Goal: Task Accomplishment & Management: Complete application form

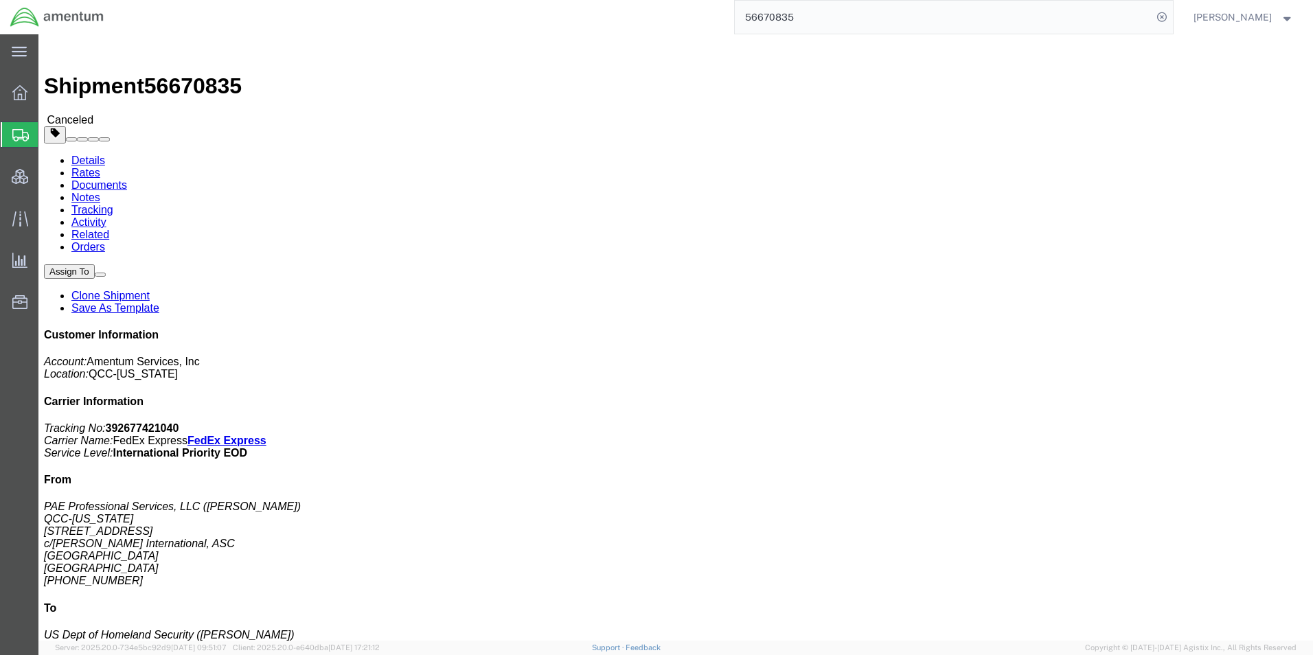
scroll to position [83, 0]
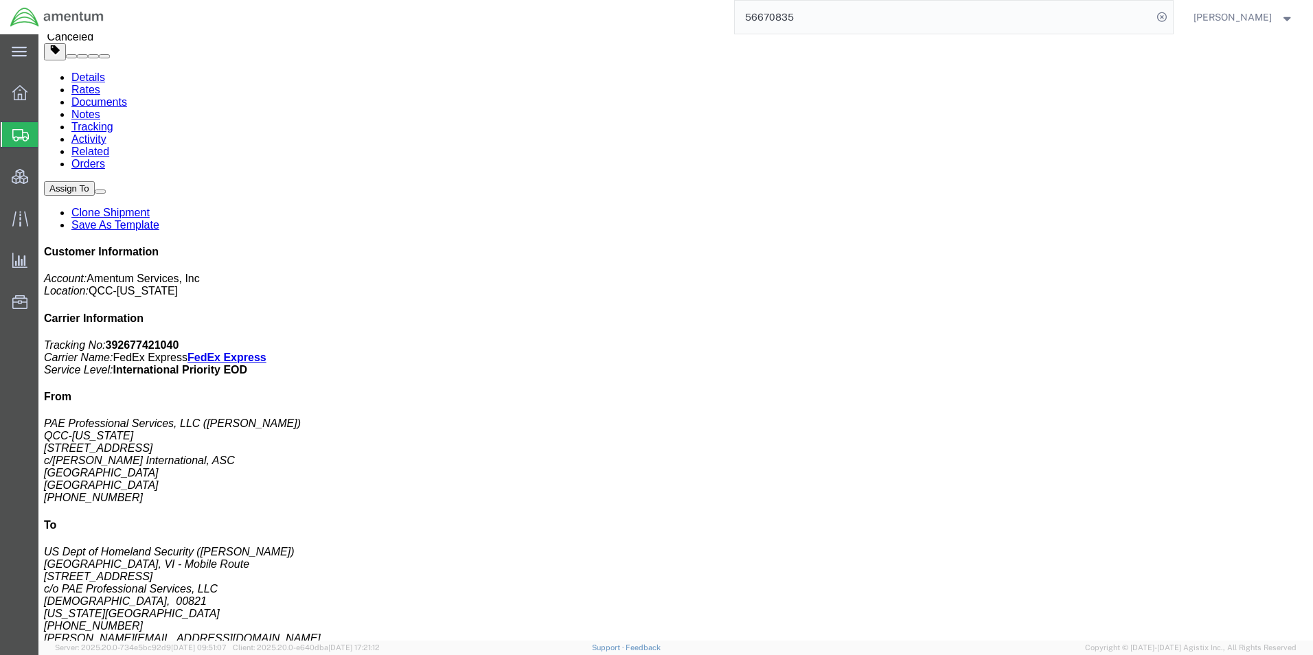
click at [0, 0] on span "Shipment Manager" at bounding box center [0, 0] width 0 height 0
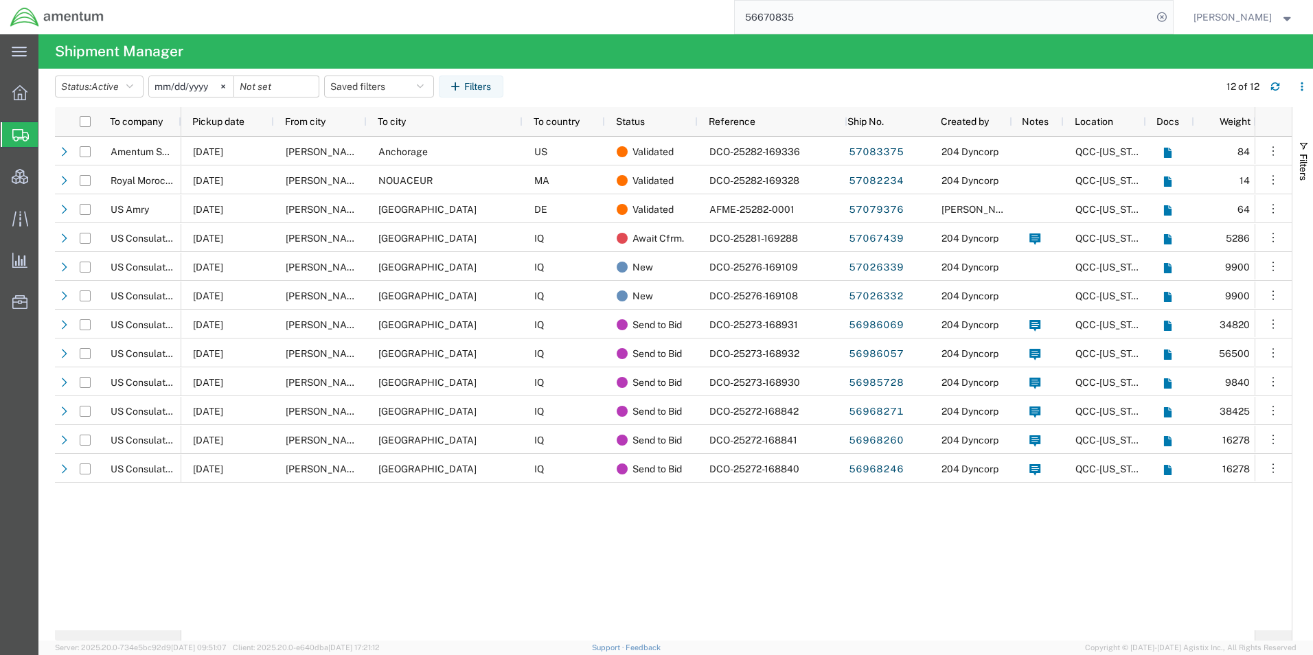
click at [0, 0] on span "Create Shipment" at bounding box center [0, 0] width 0 height 0
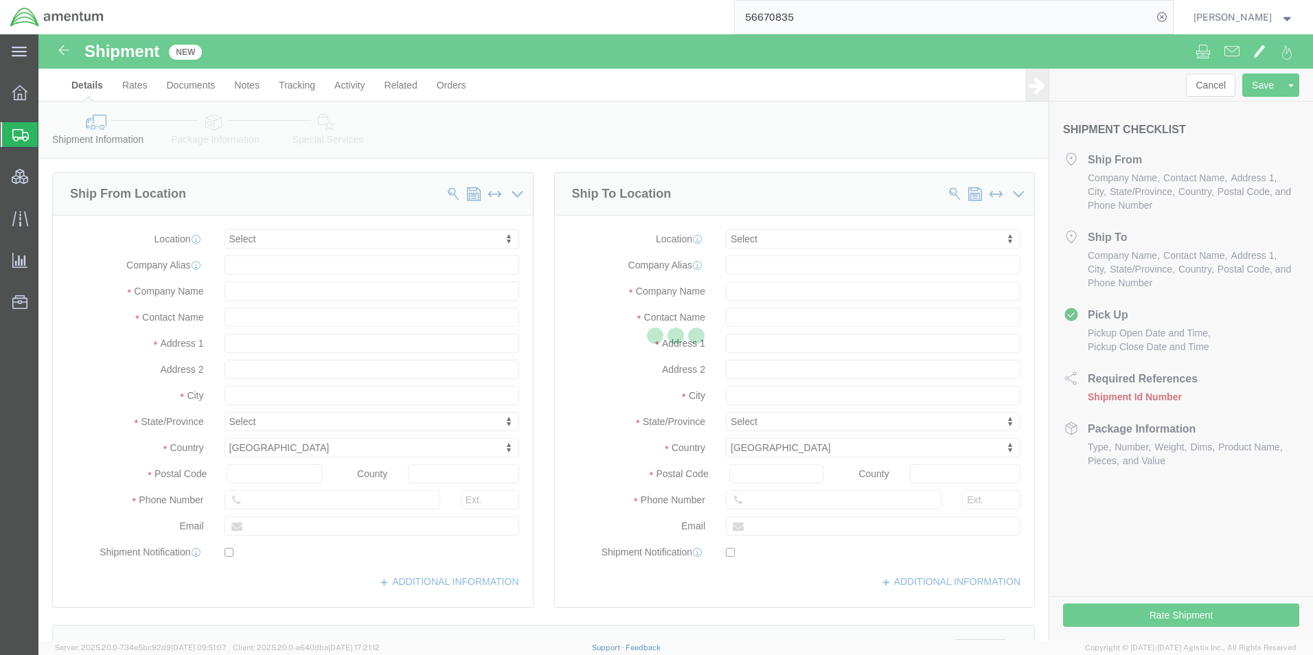
select select
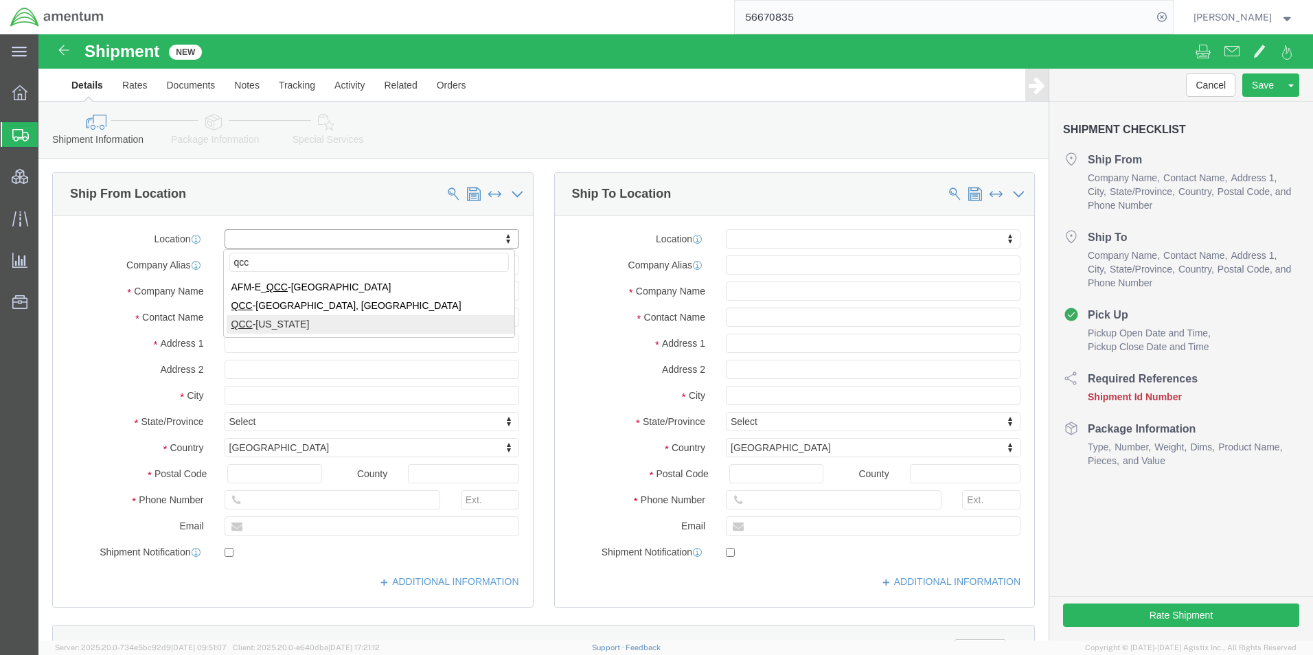
type input "qcc"
select select "42668"
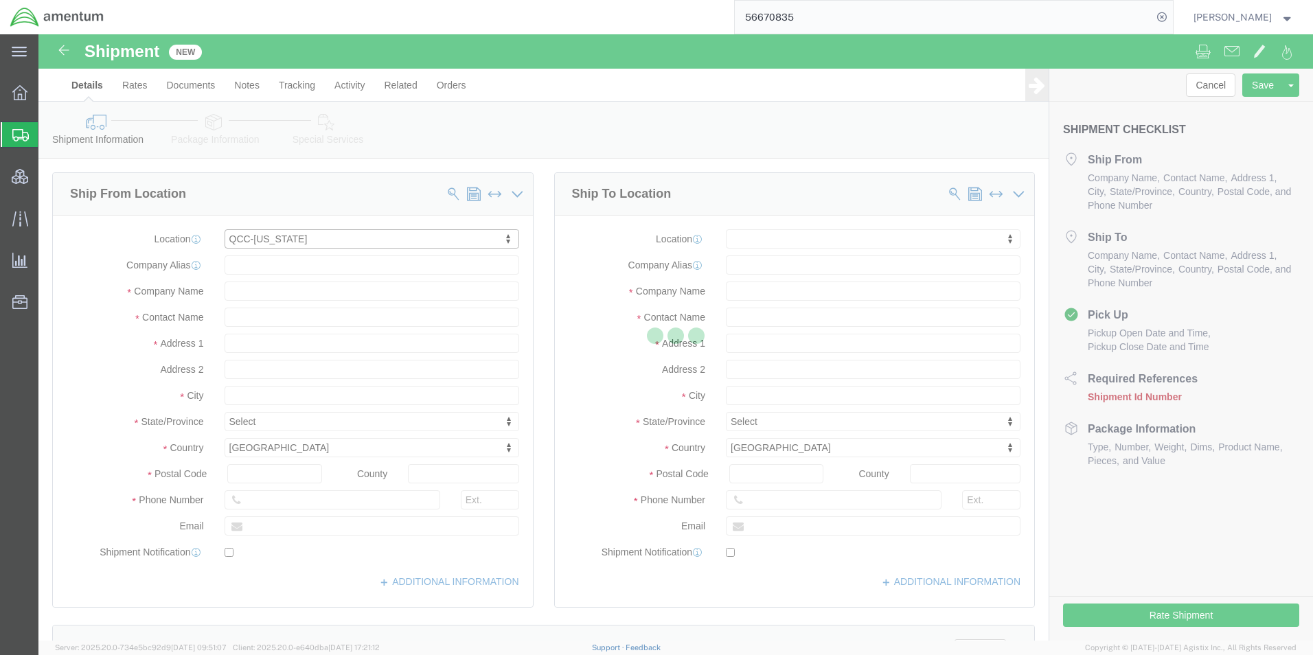
select select "[GEOGRAPHIC_DATA]"
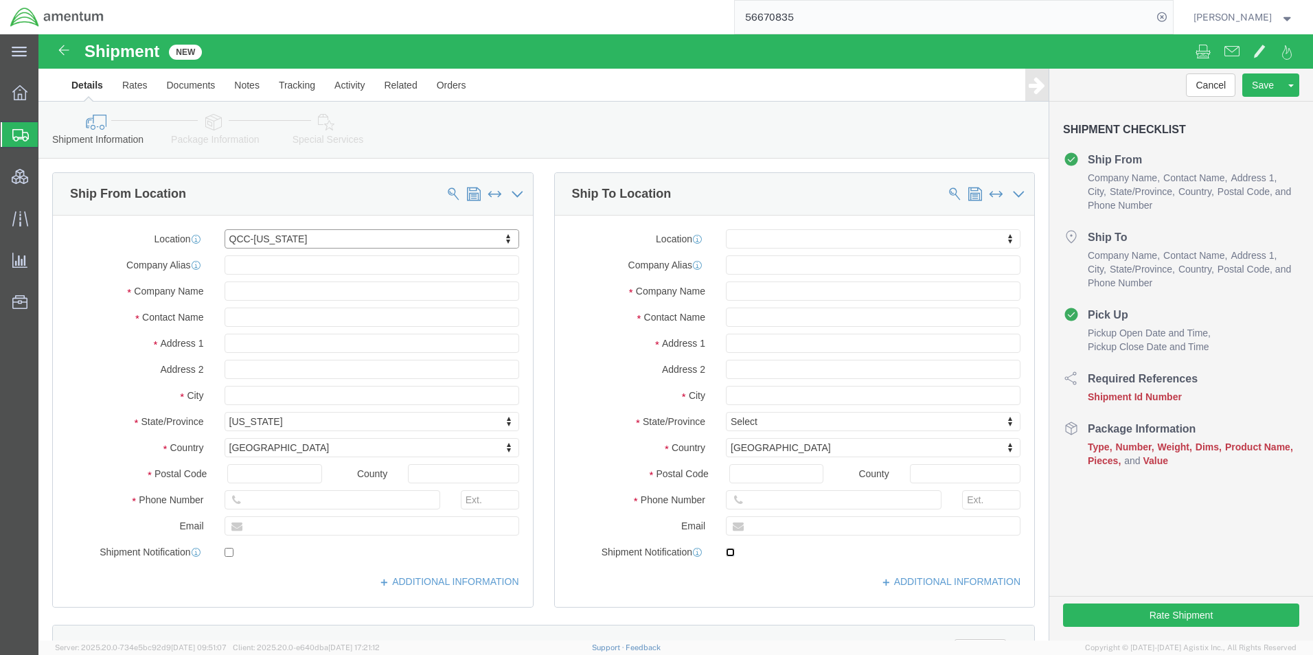
click input "checkbox"
checkbox input "true"
click input "text"
type input "United States Embassy [GEOGRAPHIC_DATA]"
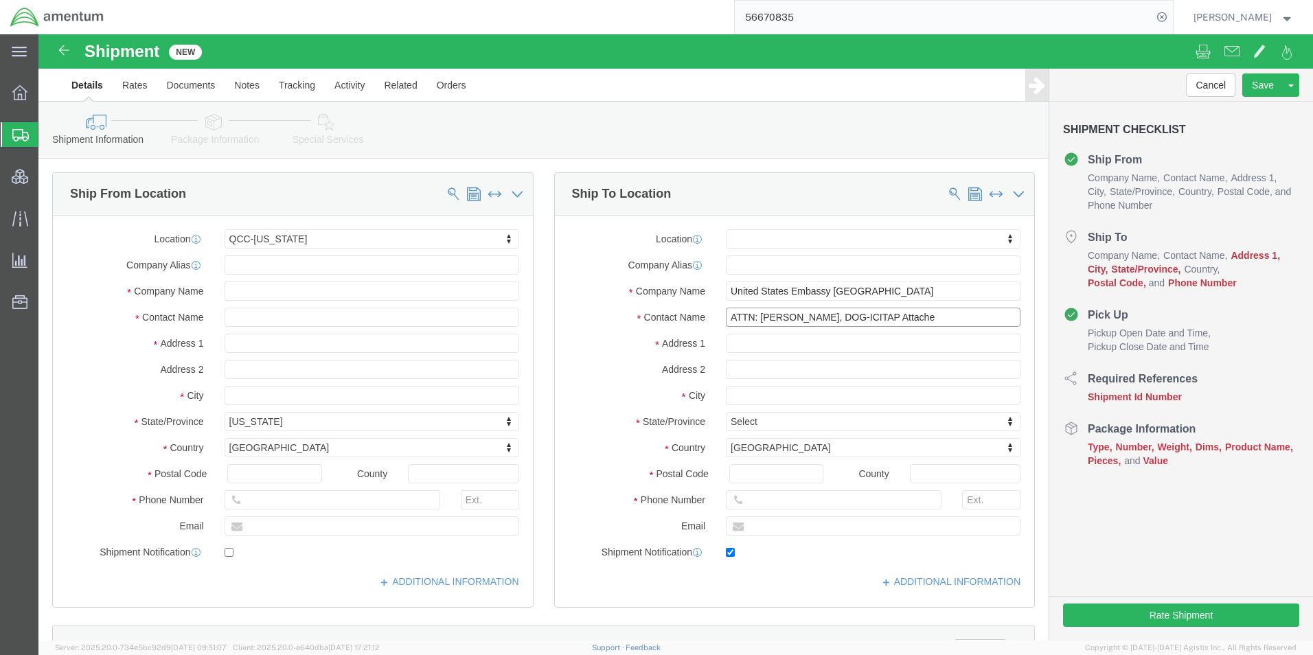
type input "ATTN: [PERSON_NAME], DOG-ICITAP Attache"
drag, startPoint x: 711, startPoint y: 305, endPoint x: 721, endPoint y: 311, distance: 11.4
click input "text"
paste input "Rruga Stavro Vinjau 14"
type input "Rruga Stavro Vinjau 14"
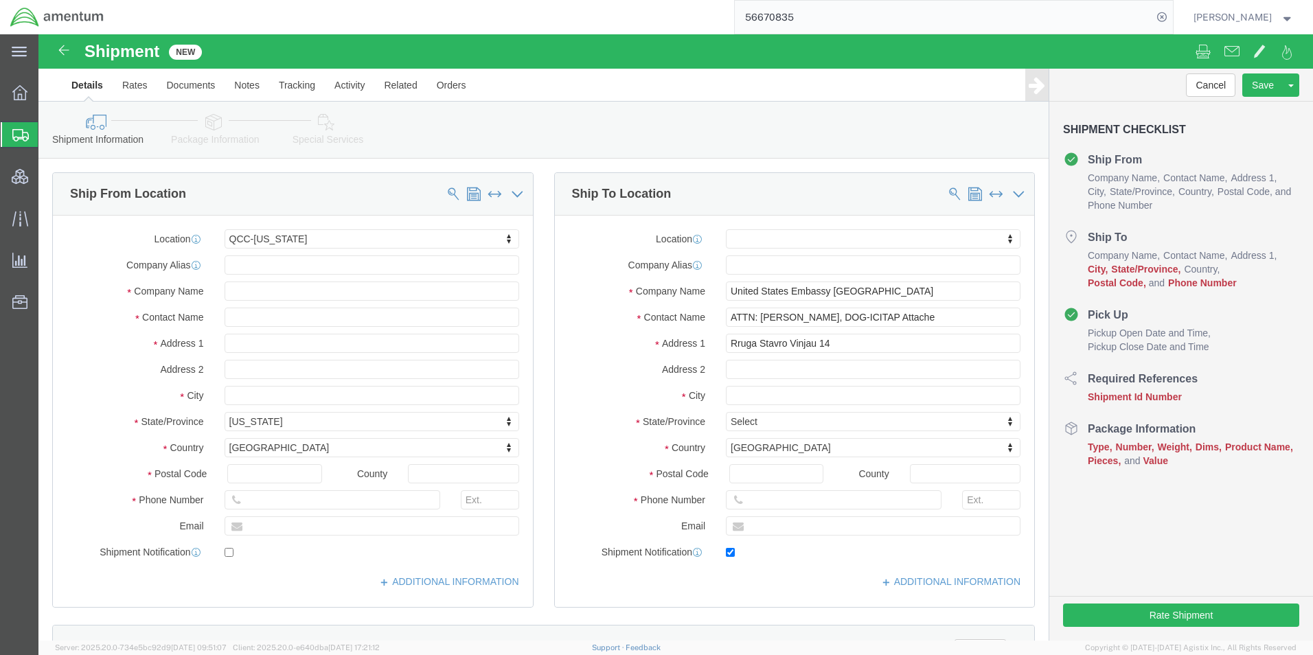
click div "Location My Profile Location [PHONE_NUMBER] [PHONE_NUMBER] [PHONE_NUMBER] [PHON…"
click input "text"
type input "[GEOGRAPHIC_DATA]"
type input "a"
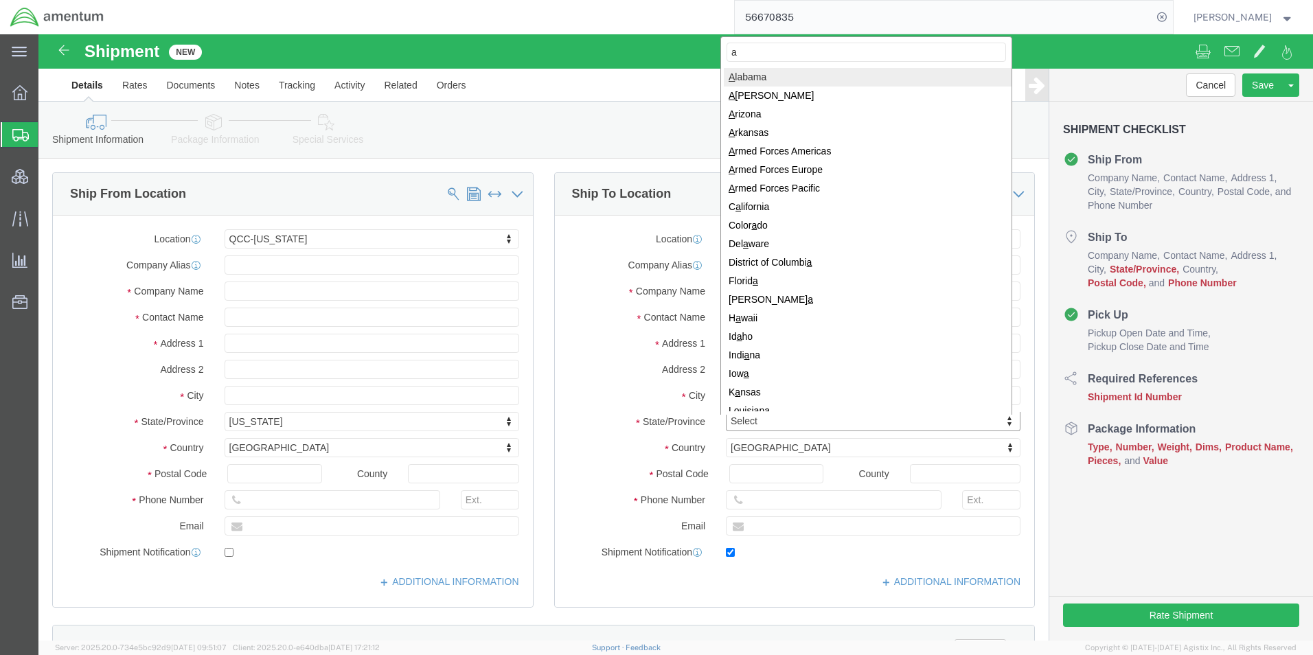
type input "al"
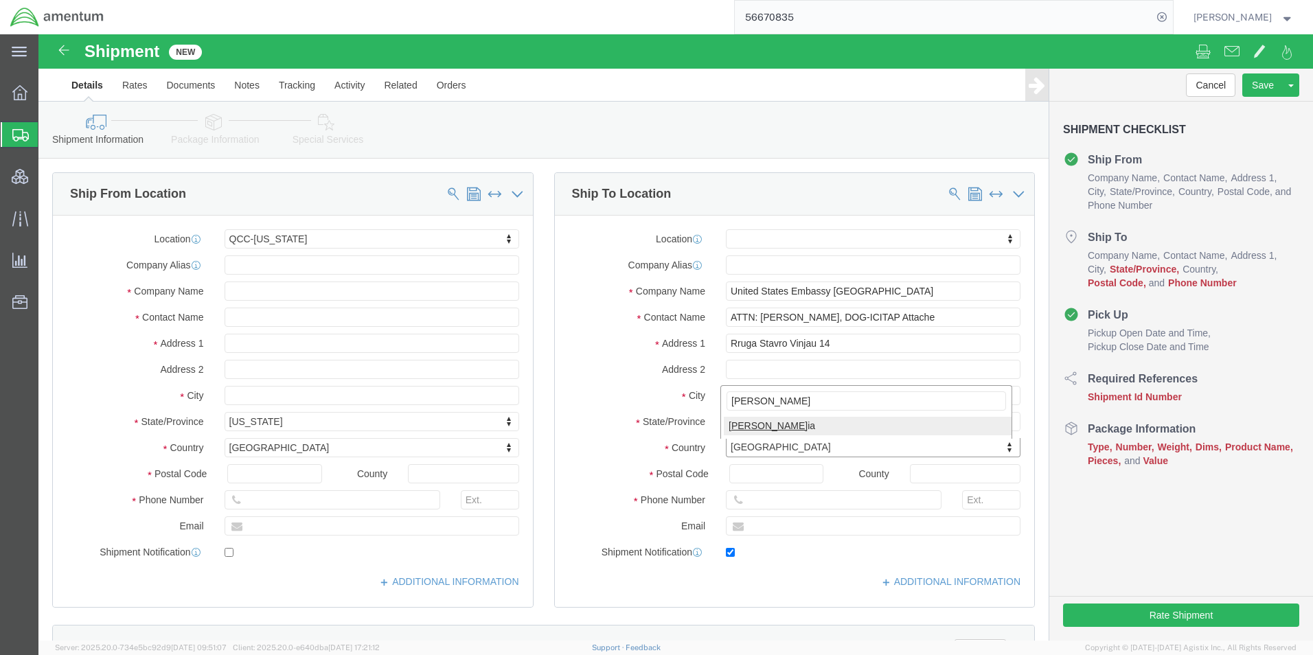
type input "[PERSON_NAME]"
drag, startPoint x: 721, startPoint y: 385, endPoint x: 741, endPoint y: 391, distance: 20.9
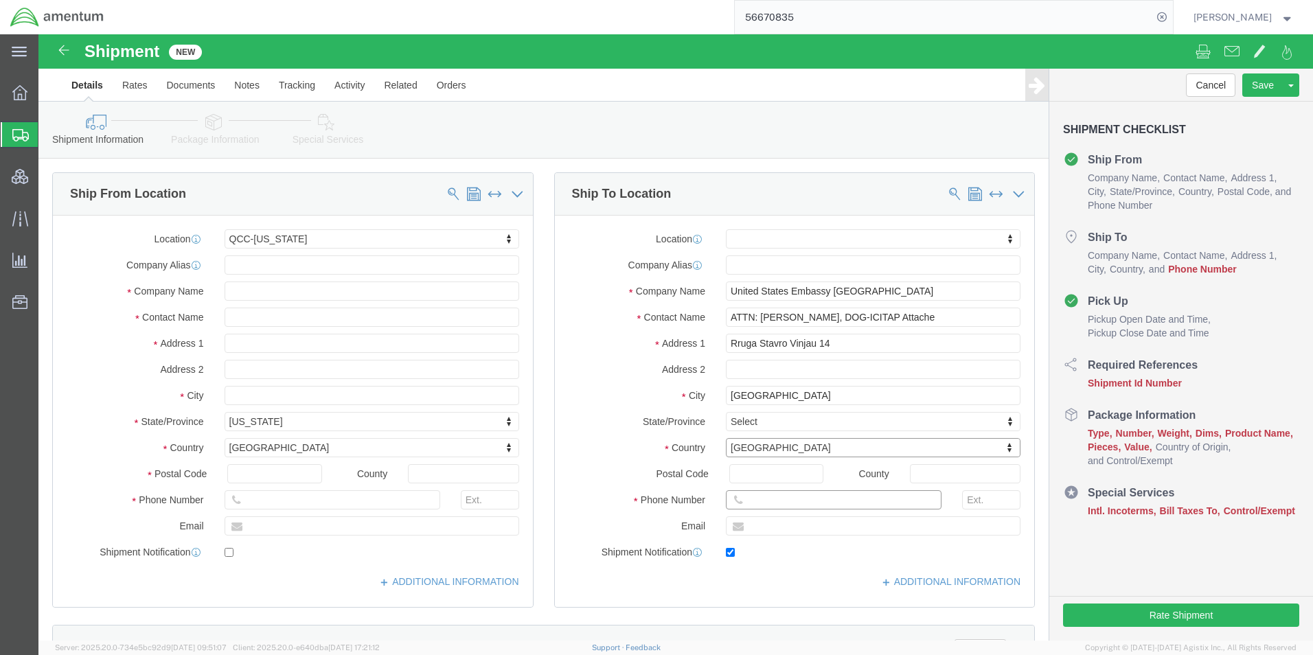
click input "text"
type input "4438318557"
click div "Location My Profile Location [PHONE_NUMBER] [PHONE_NUMBER] [PHONE_NUMBER] [PHON…"
click input "text"
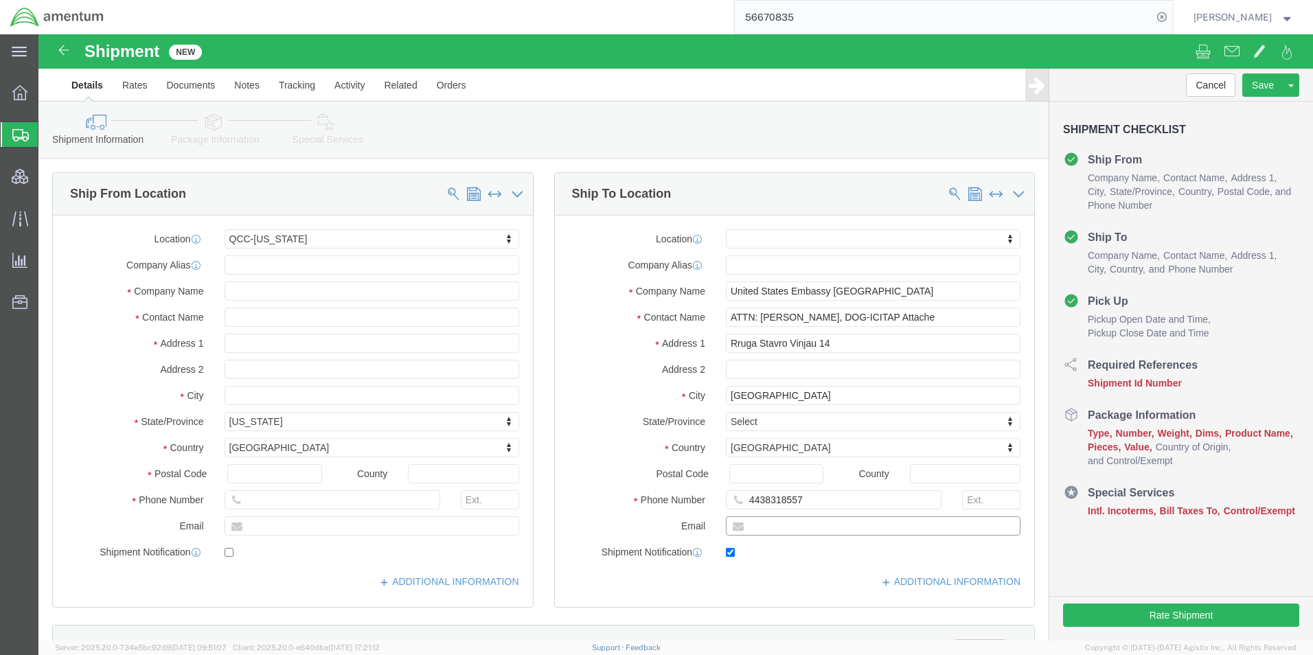
paste input "[PERSON_NAME][EMAIL_ADDRESS][PERSON_NAME][DOMAIN_NAME]"
type input "[PERSON_NAME][EMAIL_ADDRESS][PERSON_NAME][DOMAIN_NAME]"
click label "Country"
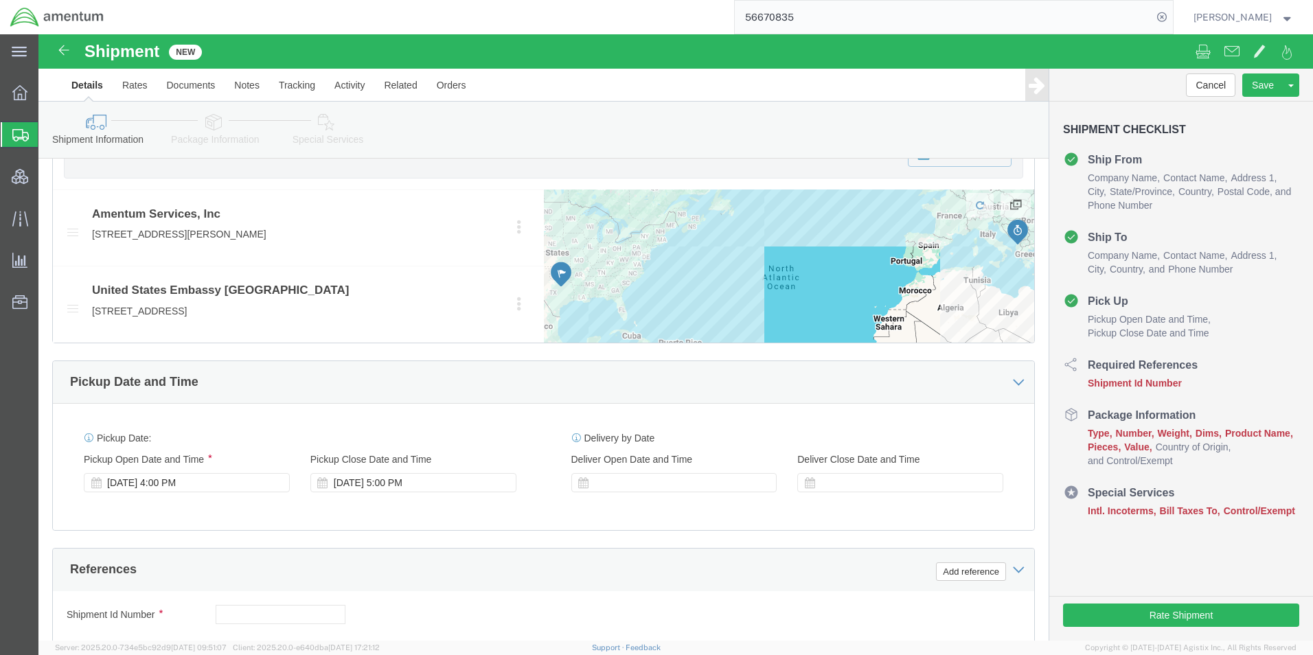
scroll to position [687, 0]
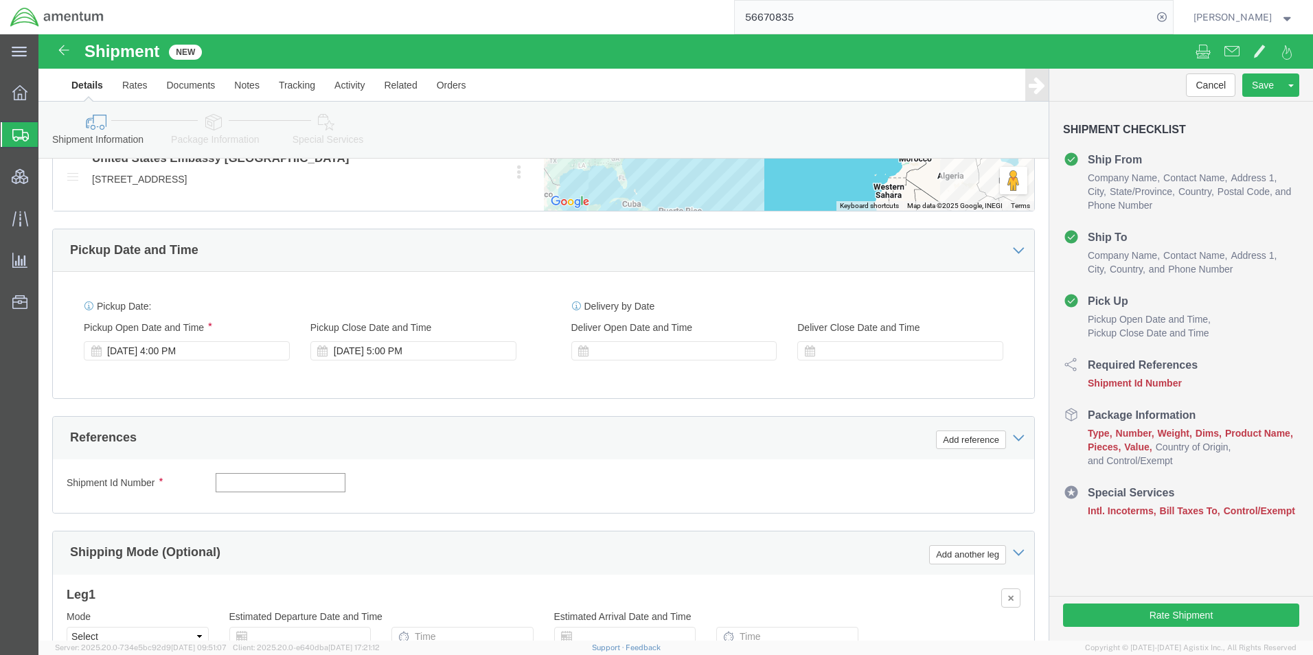
click input "text"
type input "QCC-ICITAP-25282-0001"
click div "Shipment Id Number QCC-ICITAP-25282-0001 Select Account Type Activity ID Airlin…"
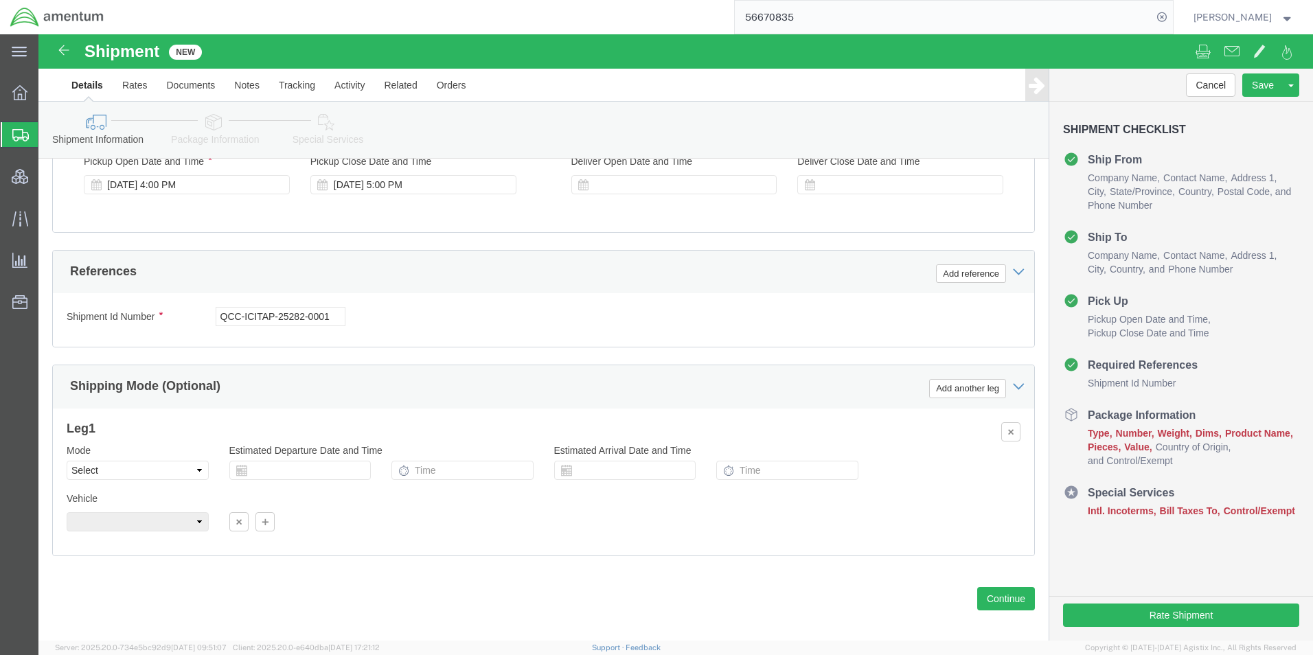
scroll to position [879, 0]
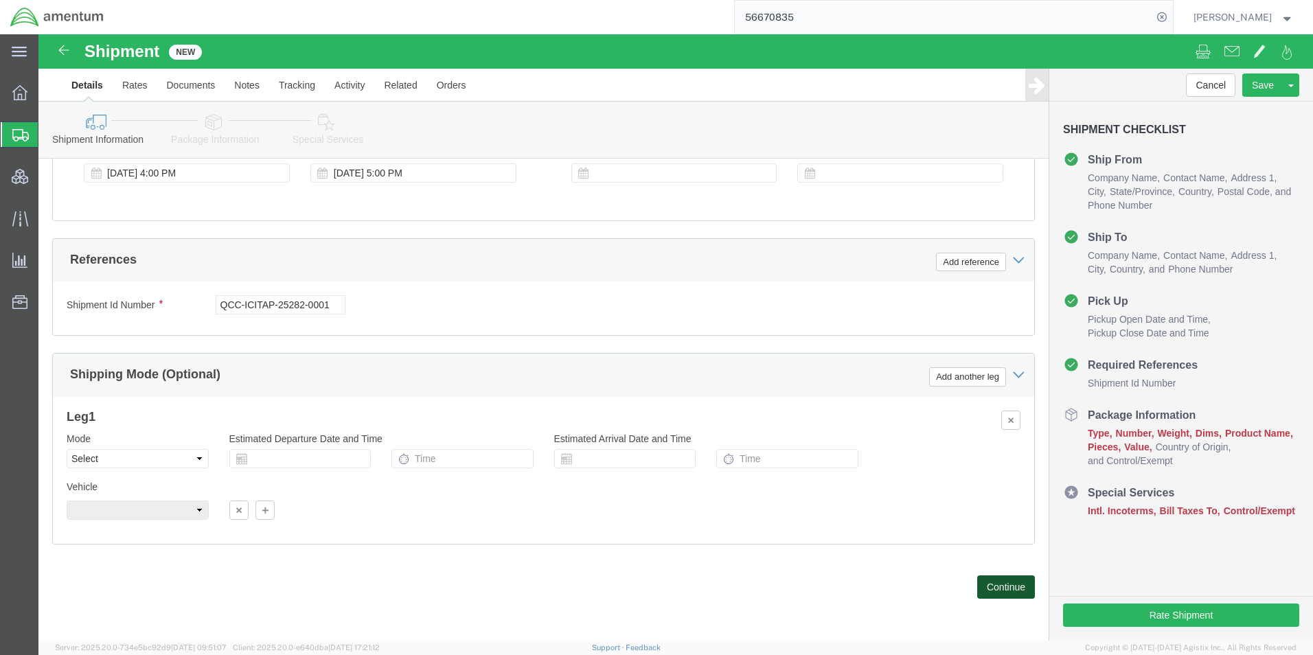
click button "Continue"
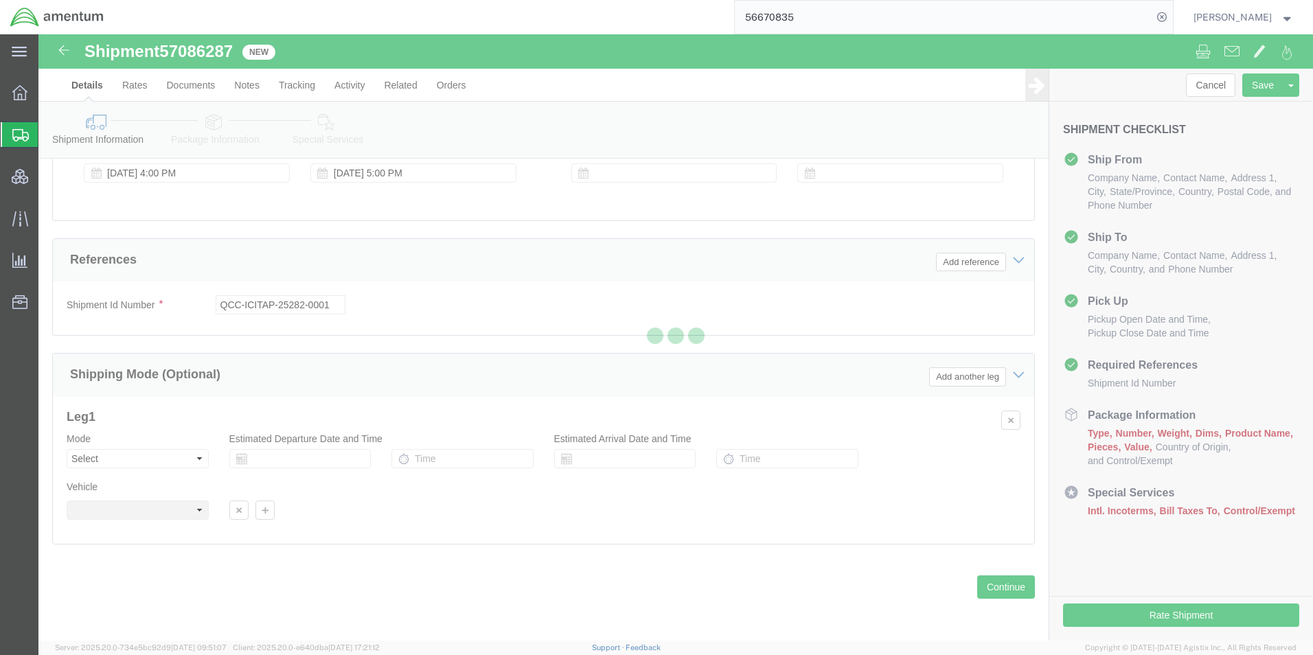
select select "42668"
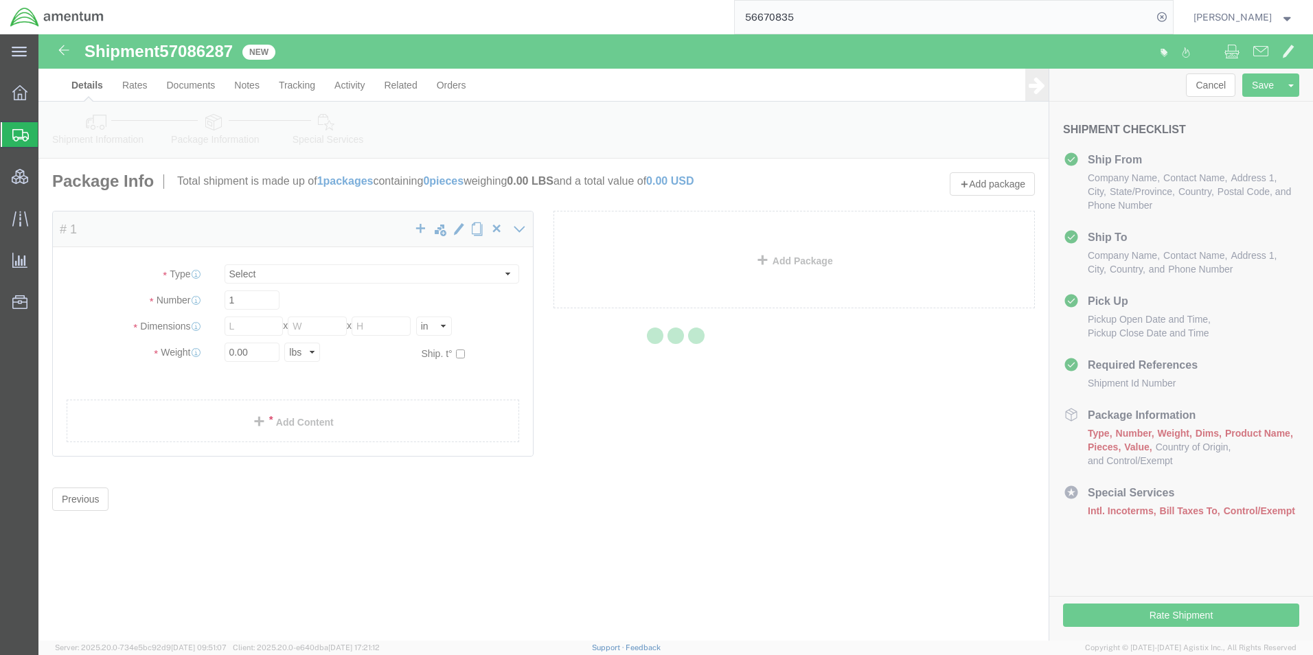
select select "CBOX"
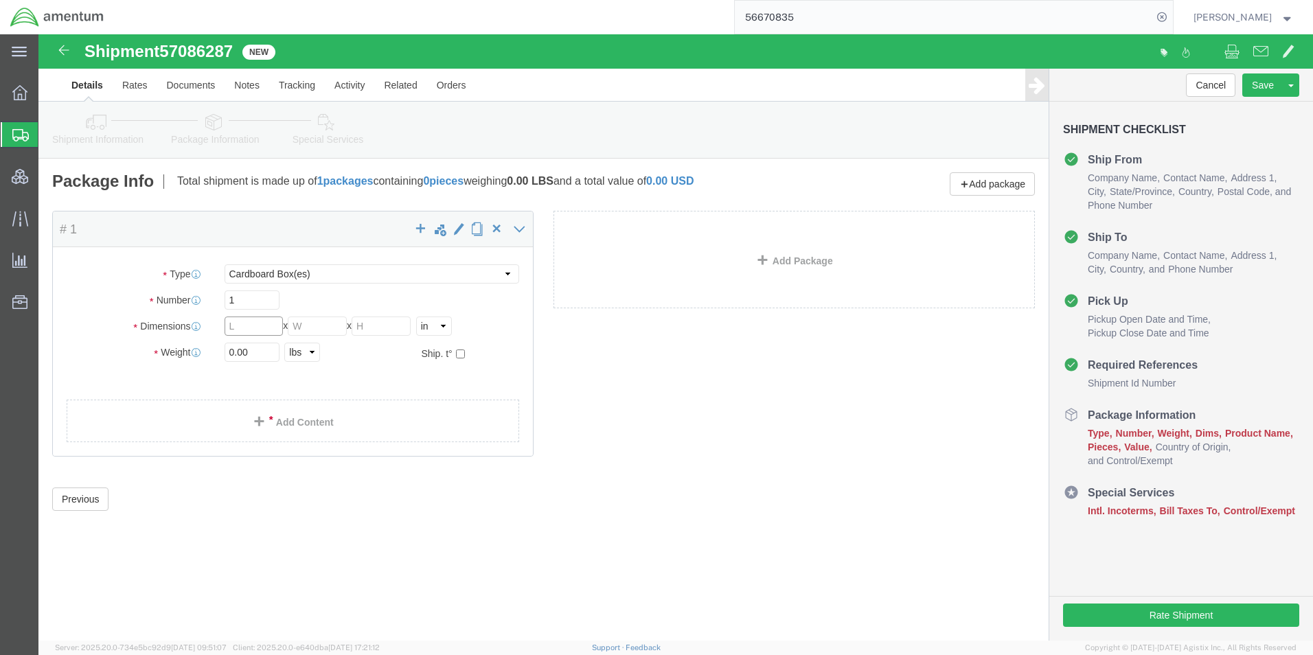
click input "text"
type input "19"
type input "13"
type input "9"
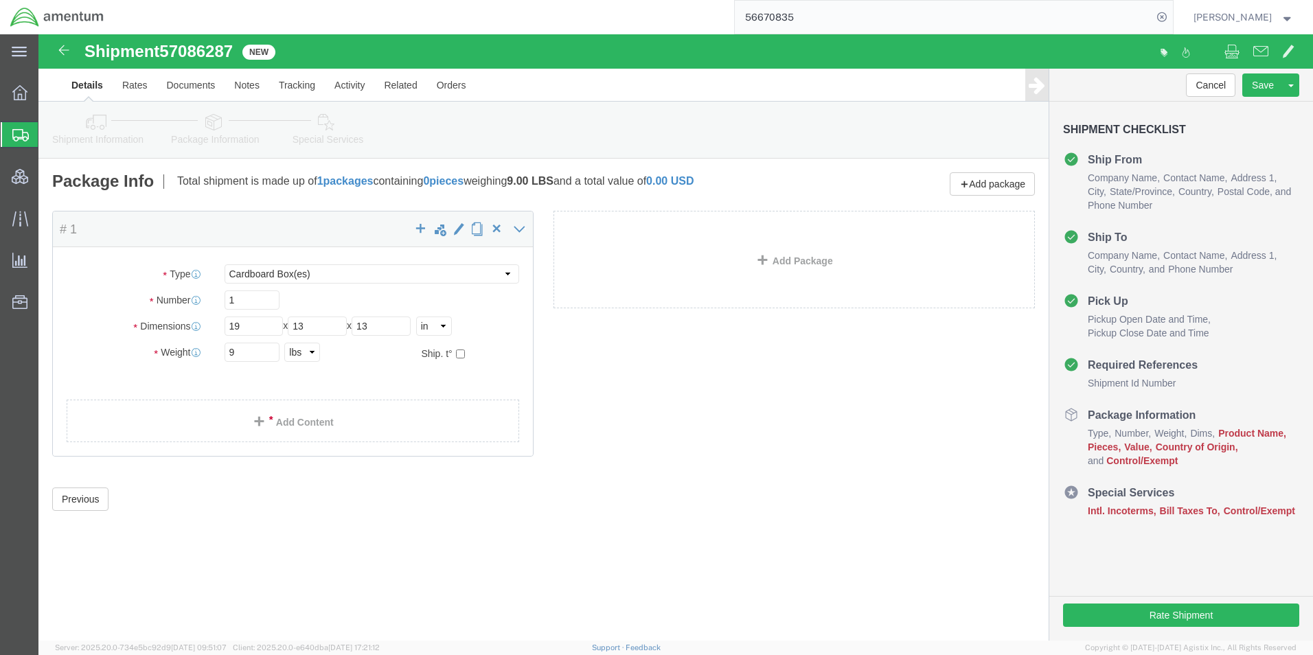
click div "Package Content # 1 x Package Type Select BCK Boxes Bale(s) Basket(s) Bolt(s) B…"
click button "Save"
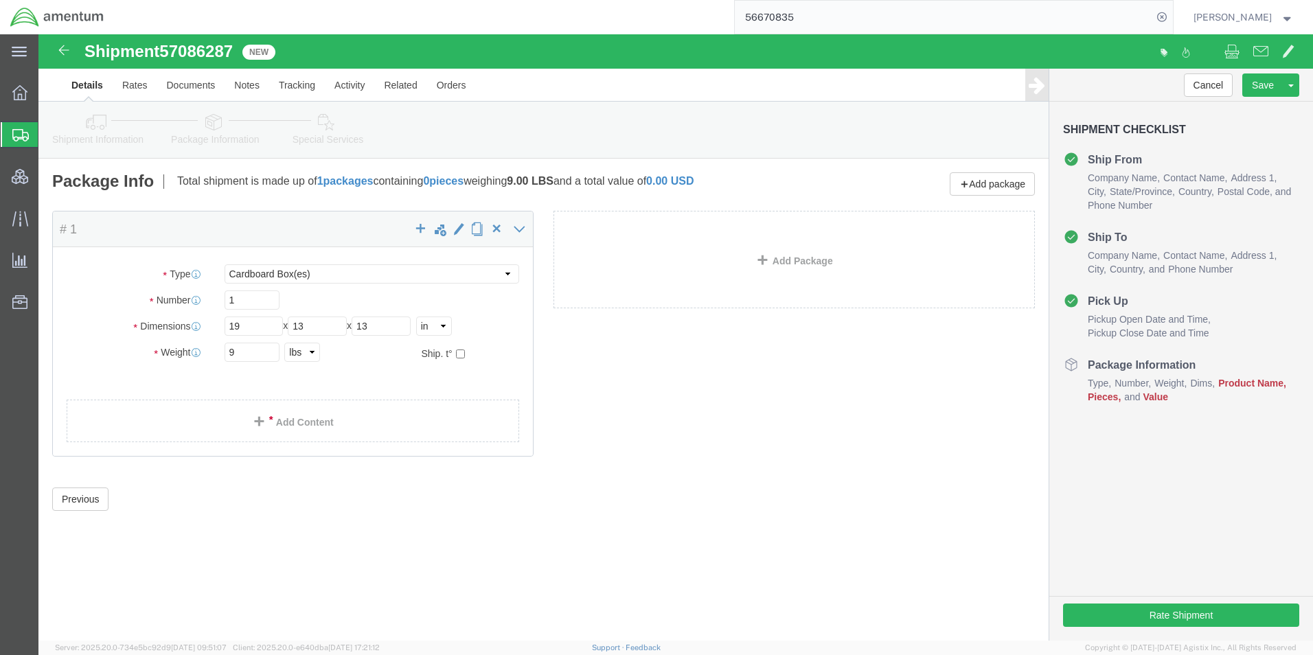
drag, startPoint x: 256, startPoint y: 387, endPoint x: 302, endPoint y: 389, distance: 46.8
click link "Add Content"
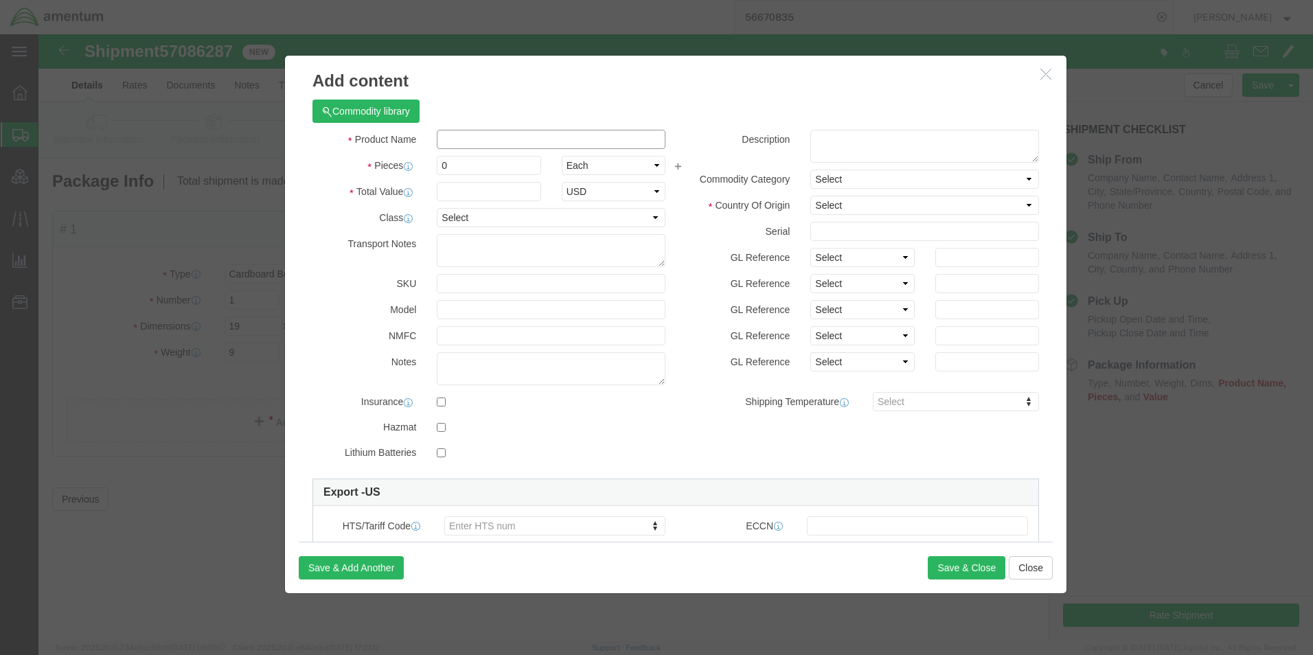
click input "text"
paste input "SLIM-TUK AMBIDEXTROUS"
type input "SLIM-TUK AMBIDEXTROUS"
click textarea
drag, startPoint x: 800, startPoint y: 107, endPoint x: 828, endPoint y: 114, distance: 29.0
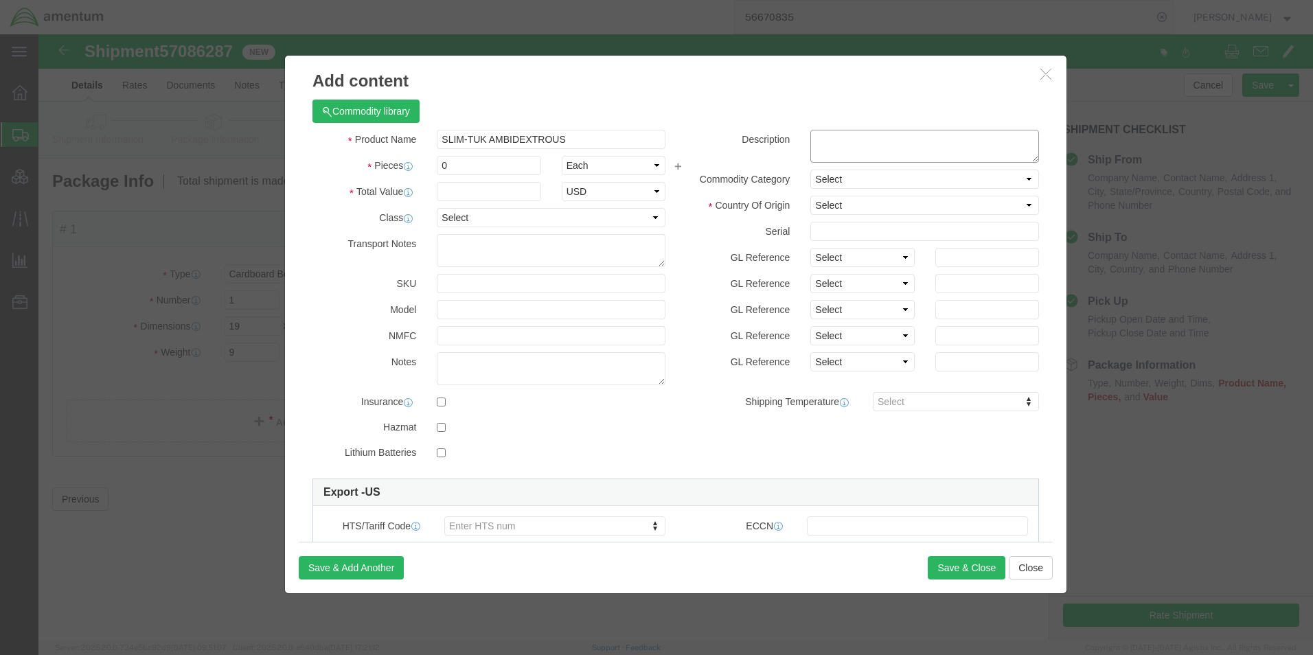
click textarea
paste textarea "37KJB2Z0 ADS: 137KJB2Z0-680008"
type textarea "37KJB2Z0 ADS: 137KJB2Z0-680008"
drag, startPoint x: 449, startPoint y: 132, endPoint x: 366, endPoint y: 126, distance: 83.3
click div "Pieces Number of pieces inside all the packages 0 Select Bag Barrels 100Board F…"
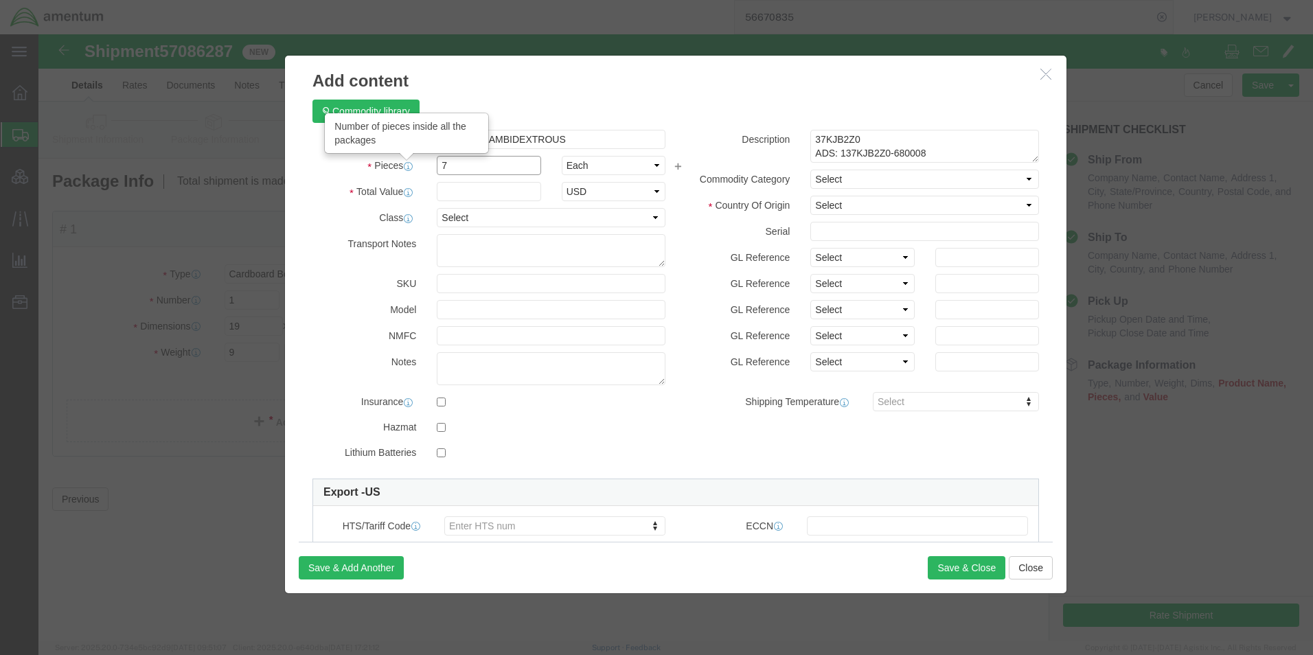
type input "7"
select select "USD"
click div "Description 37KJB2Z0 ADS: 137KJB2Z0-680008 Commodity Category Select Country Of…"
click select "Select [GEOGRAPHIC_DATA] [GEOGRAPHIC_DATA] [GEOGRAPHIC_DATA] [GEOGRAPHIC_DATA] …"
select select "US"
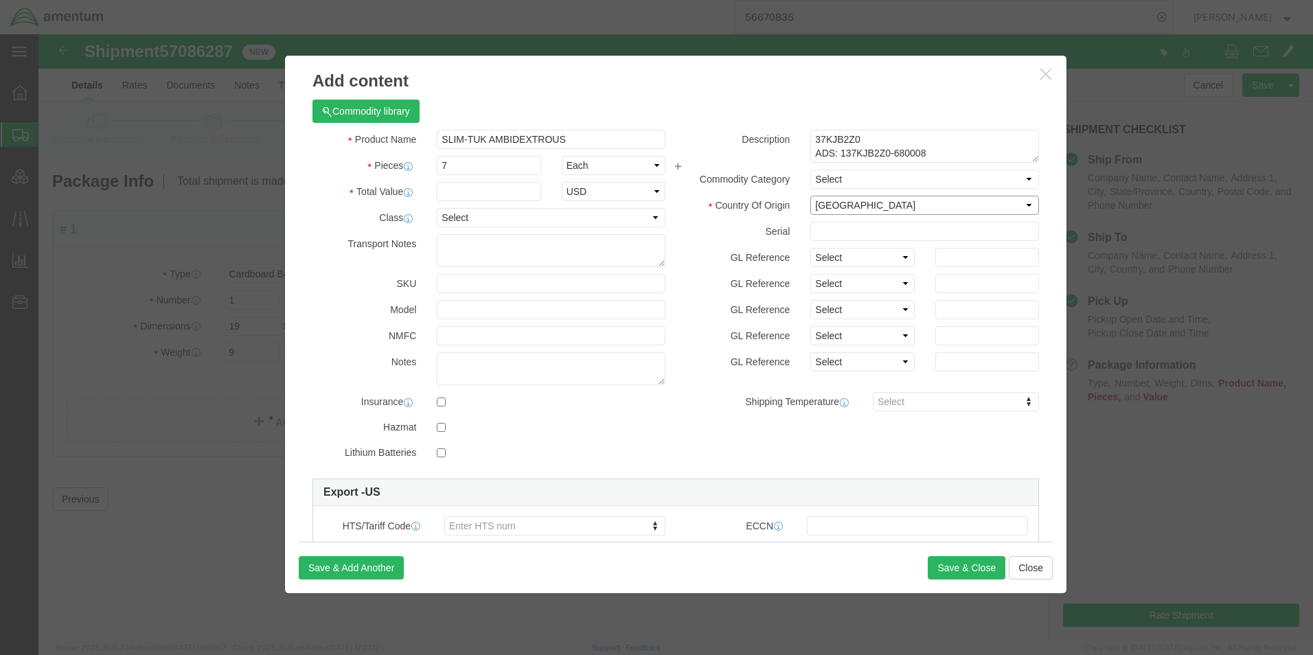
click select "Select [GEOGRAPHIC_DATA] [GEOGRAPHIC_DATA] [GEOGRAPHIC_DATA] [GEOGRAPHIC_DATA] …"
click div "Product Name SLIM-TUK AMBIDEXTROUS Pieces 7 Select Bag Barrels 100Board Feet Bo…"
click button "Save & Add Another"
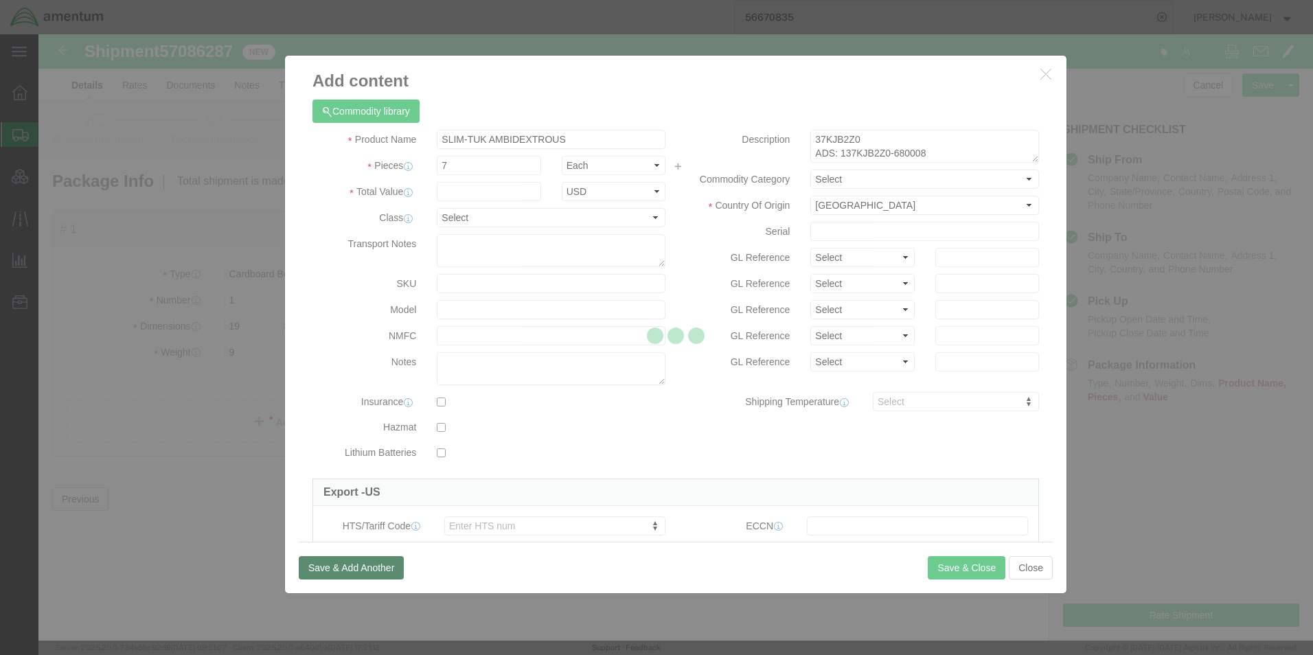
select select "EA"
select select
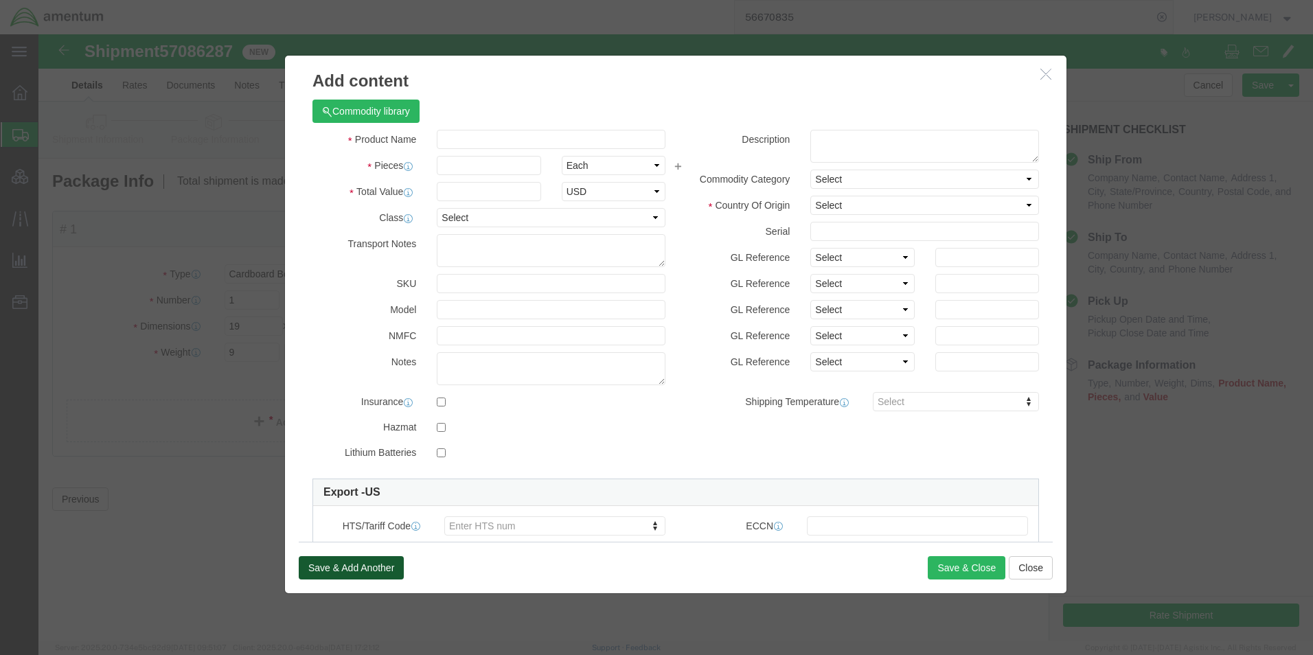
select select "USD"
click input "text"
paste input "SLIM-TUK AMBIDEXTROUS"
type input "SLIM-TUK AMBIDEXTROUS"
click textarea
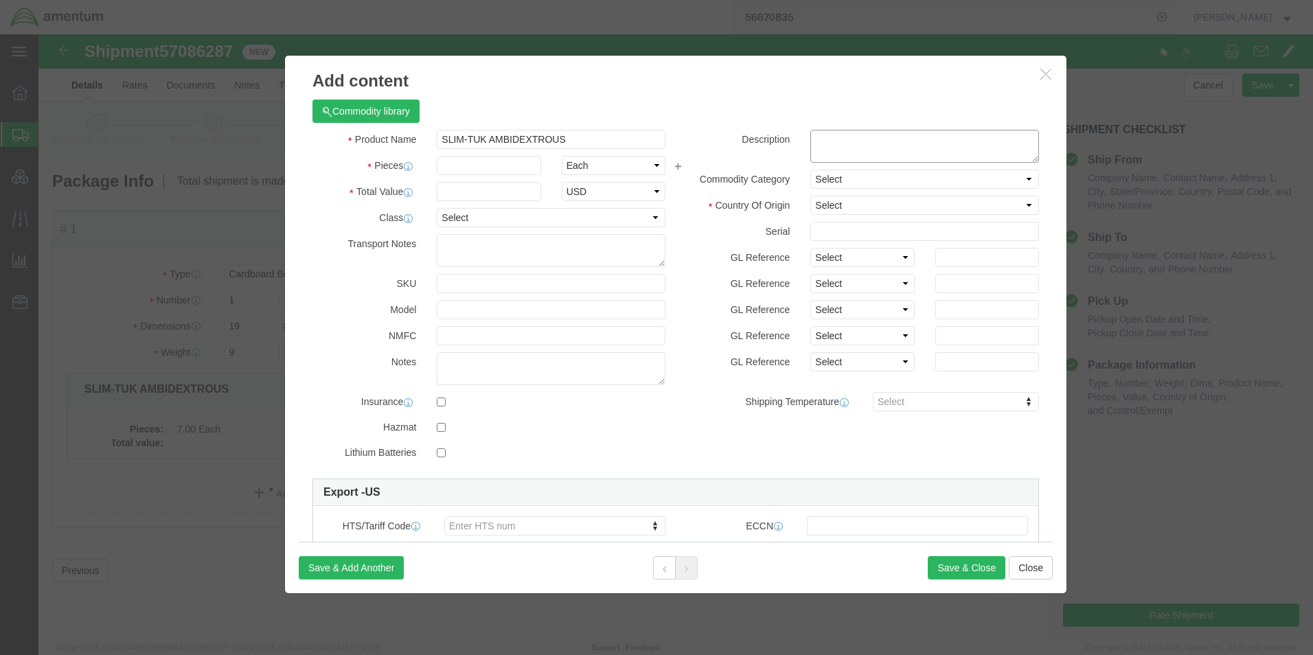
paste textarea "137KJB6Z0 ADS: 137KJB6Z0-680008"
type textarea "137KJB6Z0 ADS: 137KJB6Z0-680008"
click select "Select [GEOGRAPHIC_DATA] [GEOGRAPHIC_DATA] [GEOGRAPHIC_DATA] [GEOGRAPHIC_DATA] …"
select select "US"
click select "Select [GEOGRAPHIC_DATA] [GEOGRAPHIC_DATA] [GEOGRAPHIC_DATA] [GEOGRAPHIC_DATA] …"
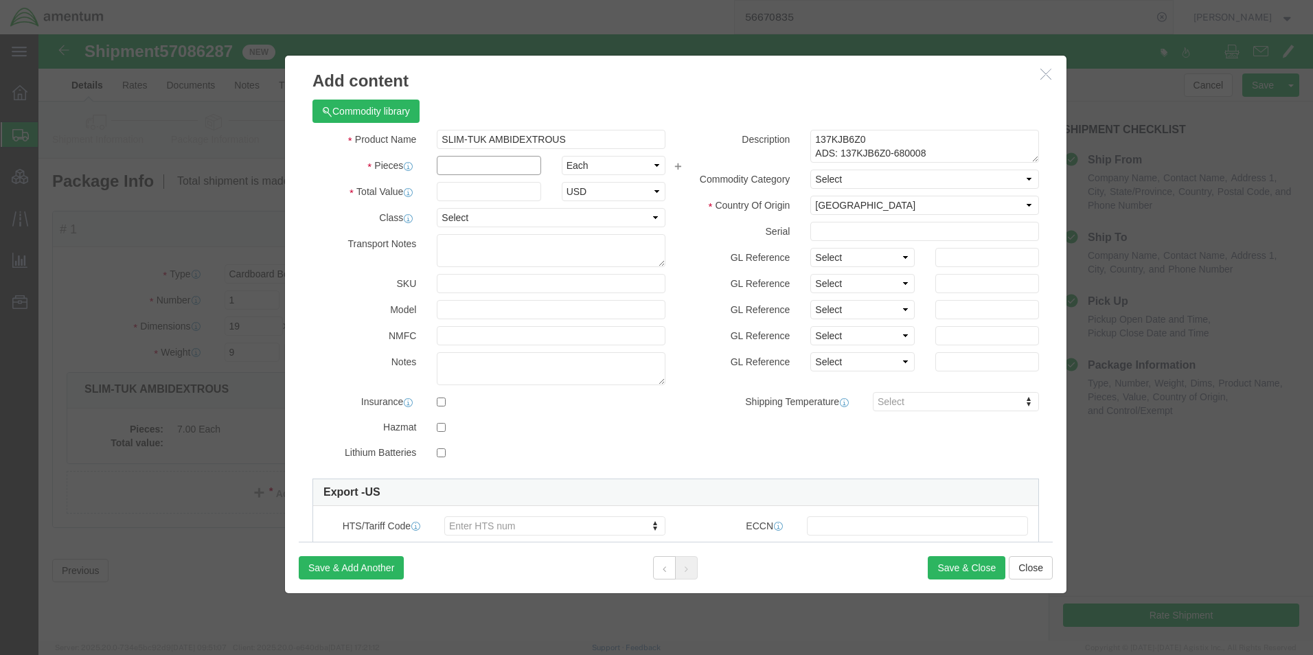
click input "text"
type input "3"
click button "Save & Close"
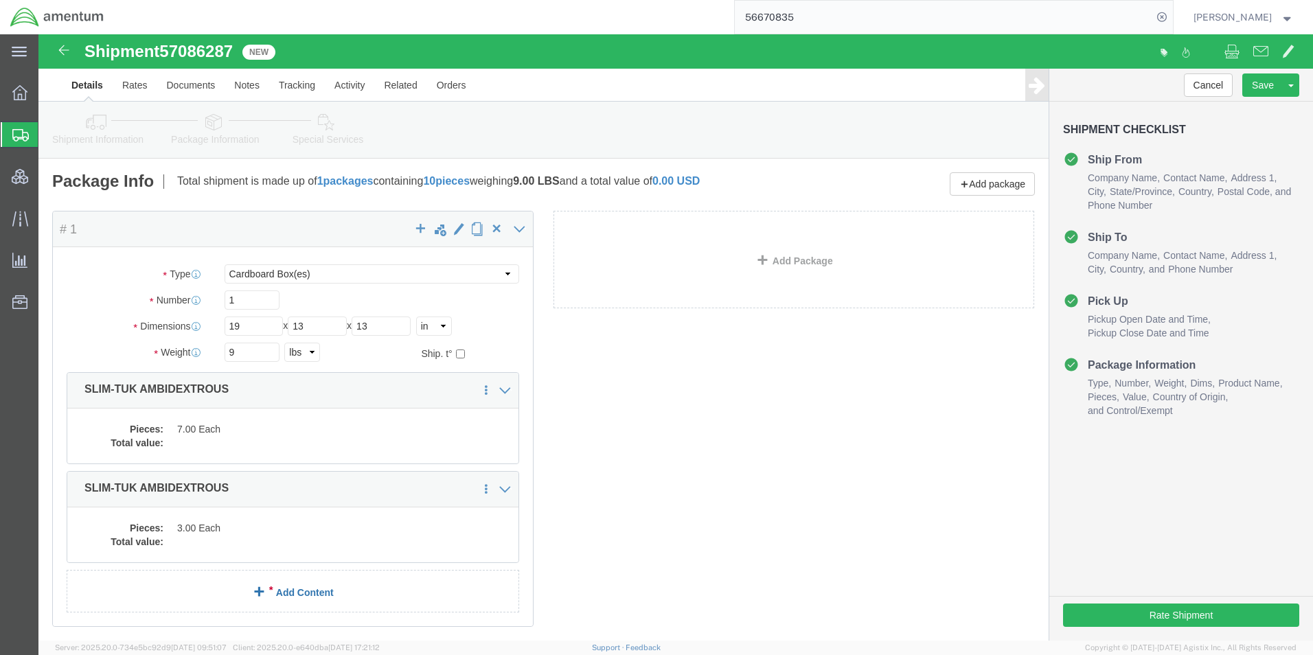
click link "Add Content"
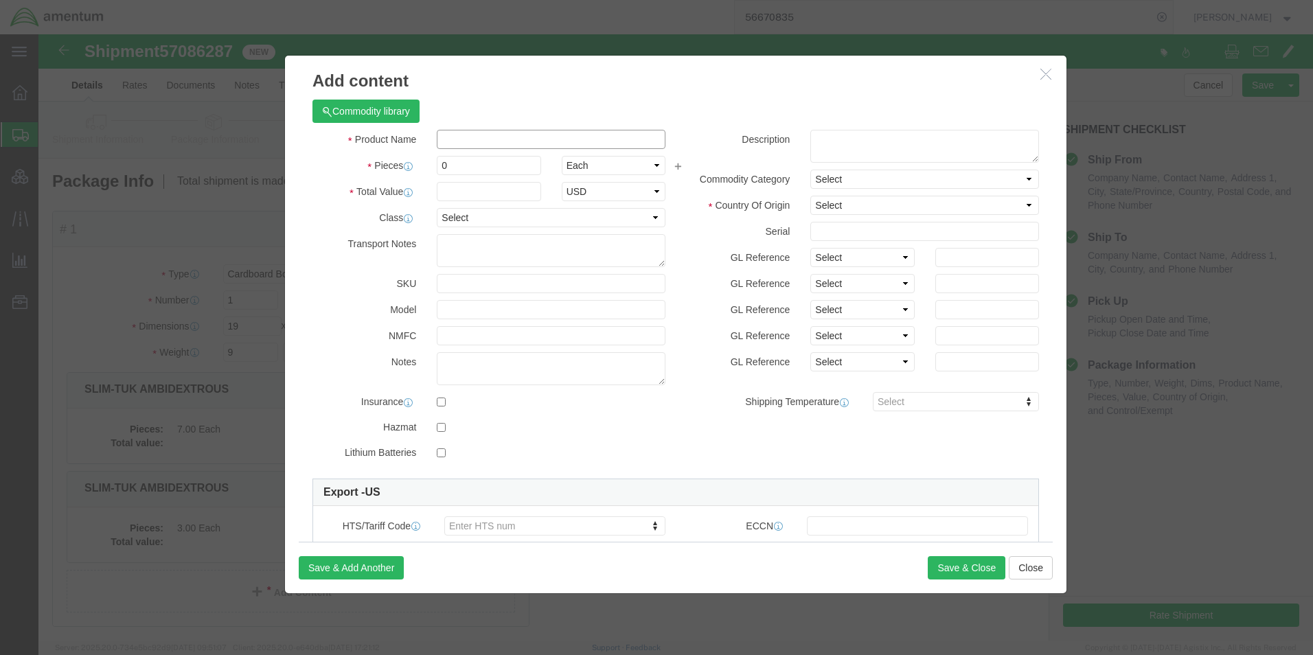
click input "text"
paste input "QUANTICO SINGLE MAG POUCH"
type input "QUANTICO SINGLE MAG POUCH"
click textarea
paste textarea "A86KJJJZ0 ADS: A86KJJJZ0-680008"
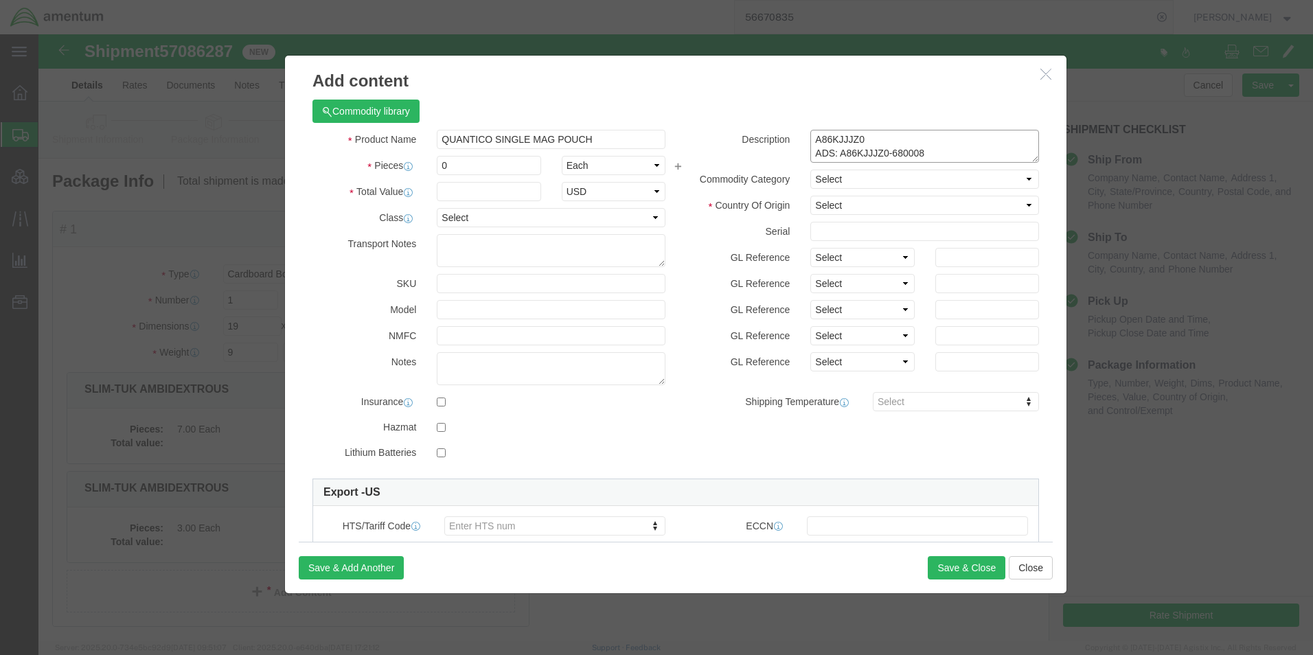
type textarea "A86KJJJZ0 ADS: A86KJJJZ0-680008"
click select "Select [GEOGRAPHIC_DATA] [GEOGRAPHIC_DATA] [GEOGRAPHIC_DATA] [GEOGRAPHIC_DATA] …"
select select "US"
click select "Select [GEOGRAPHIC_DATA] [GEOGRAPHIC_DATA] [GEOGRAPHIC_DATA] [GEOGRAPHIC_DATA] …"
drag, startPoint x: 440, startPoint y: 126, endPoint x: 352, endPoint y: 128, distance: 88.0
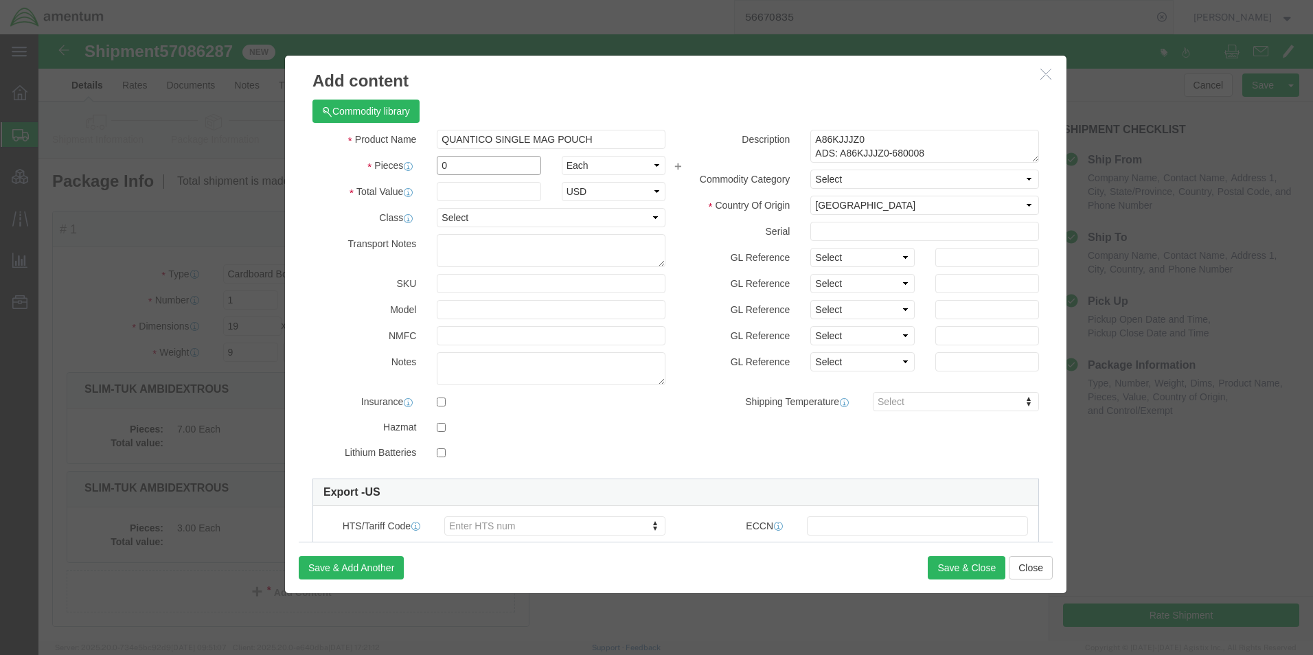
click div "Pieces 0 Select Bag Barrels 100Board Feet Bottle Box Blister Pack Carats Can Ca…"
type input "20"
click button "Save & Close"
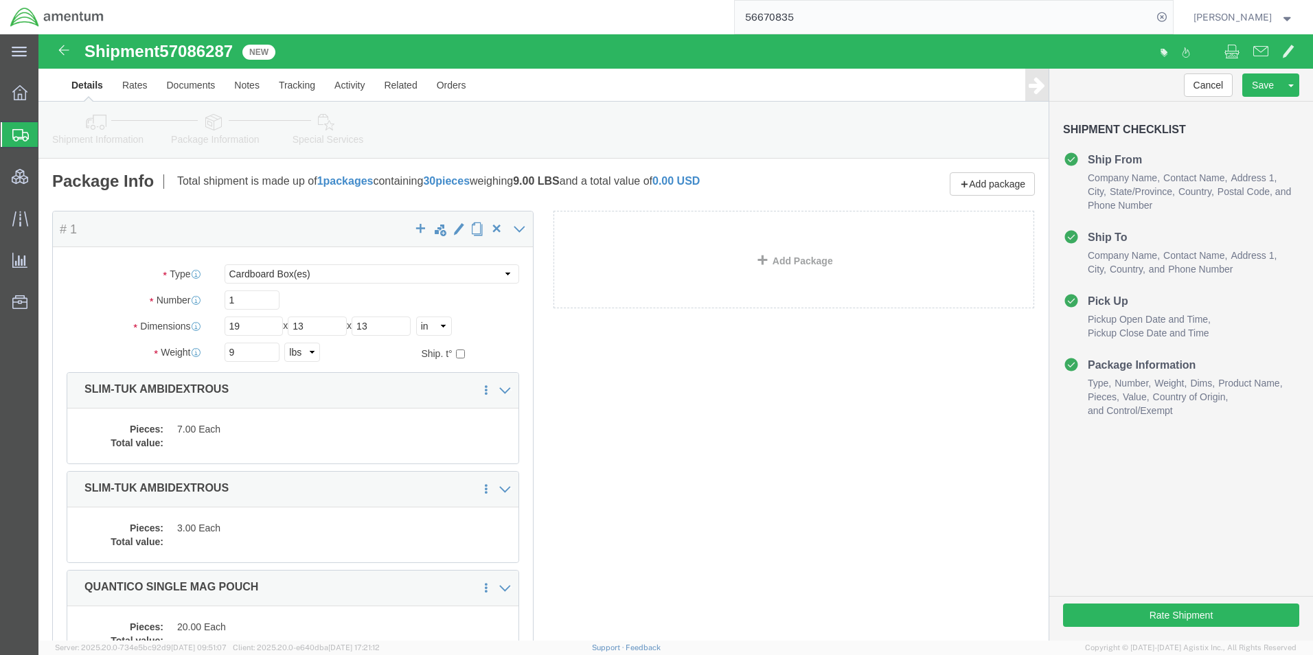
drag, startPoint x: 665, startPoint y: 447, endPoint x: 631, endPoint y: 331, distance: 121.1
click div "Package Content # 1 x Package Type Select BCK Boxes Bale(s) Basket(s) Bolt(s) B…"
drag, startPoint x: 196, startPoint y: 13, endPoint x: 129, endPoint y: 15, distance: 66.7
click span "57086287"
copy span "57086287"
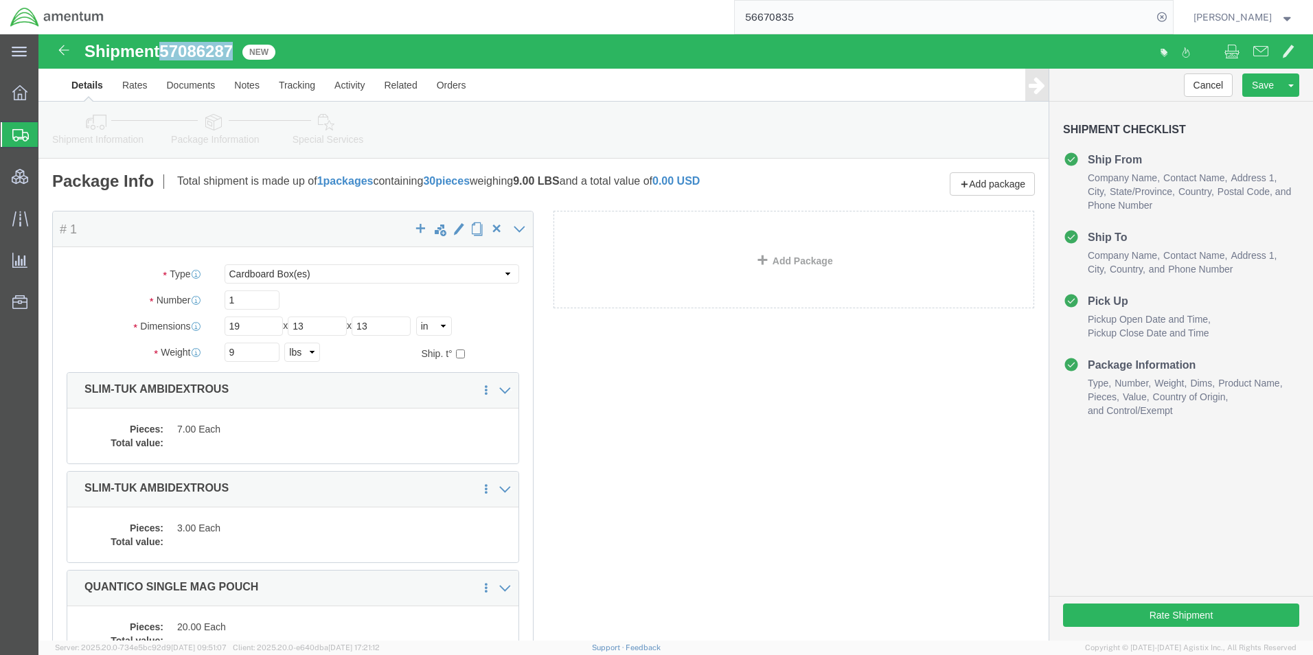
click div "Package Content # 1 x Package Type Select BCK Boxes Bale(s) Basket(s) Bolt(s) B…"
click icon
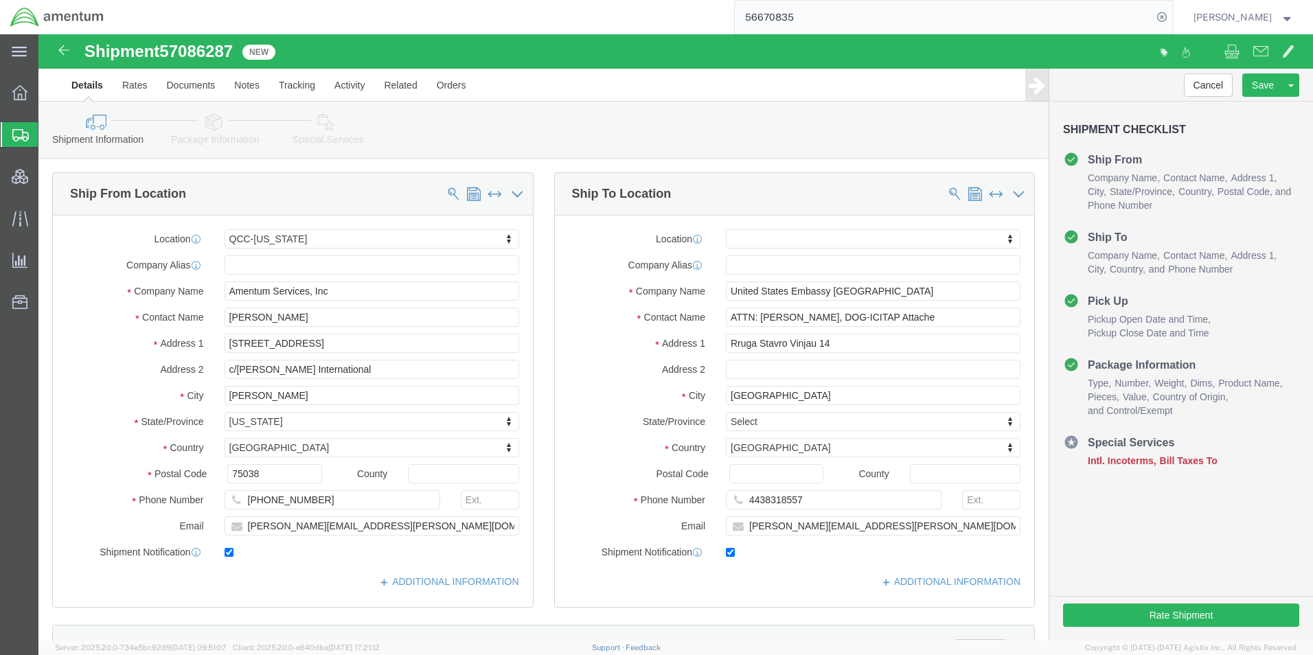
click div "Shipment Information Package Information Special Services Loading Routing"
click at [0, 0] on span "Create Shipment" at bounding box center [0, 0] width 0 height 0
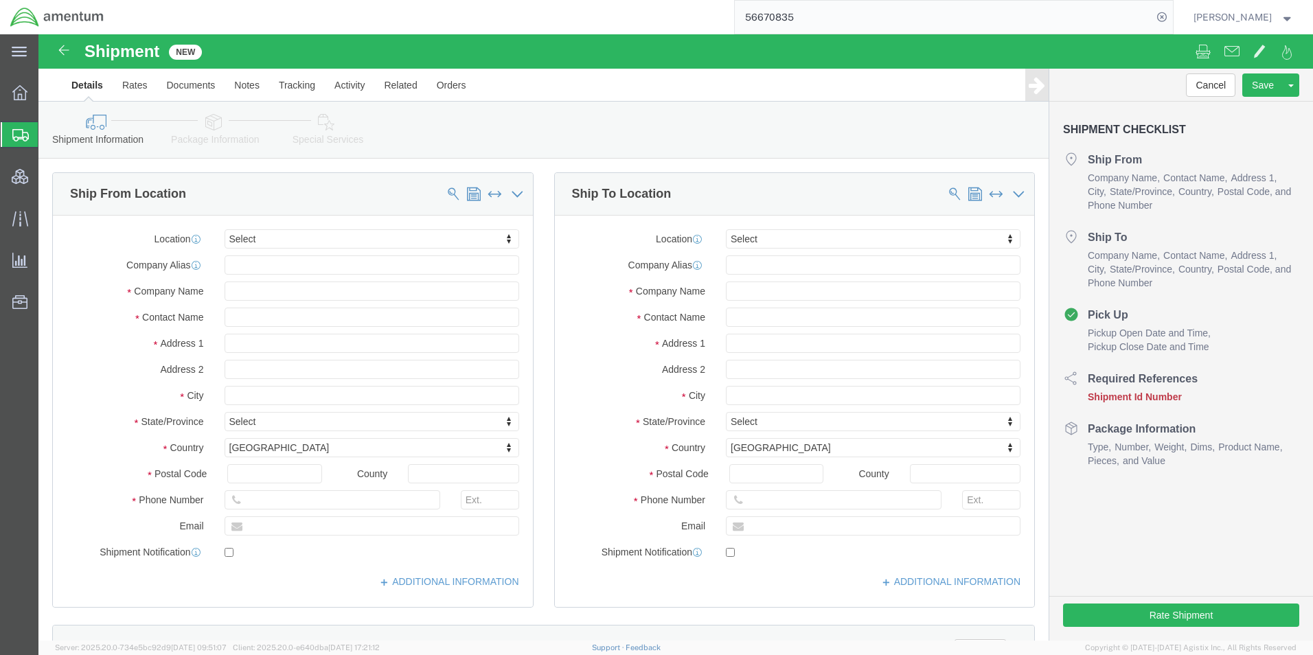
click div "Shipment New"
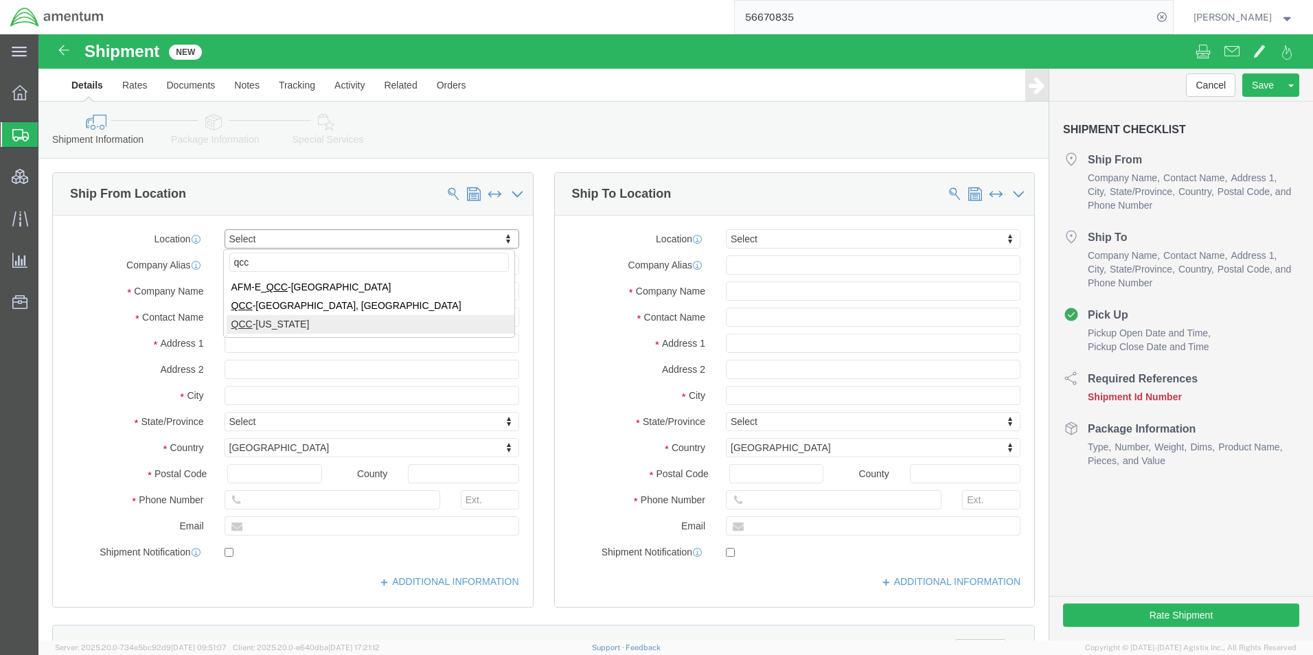
type input "qcc"
select select "42668"
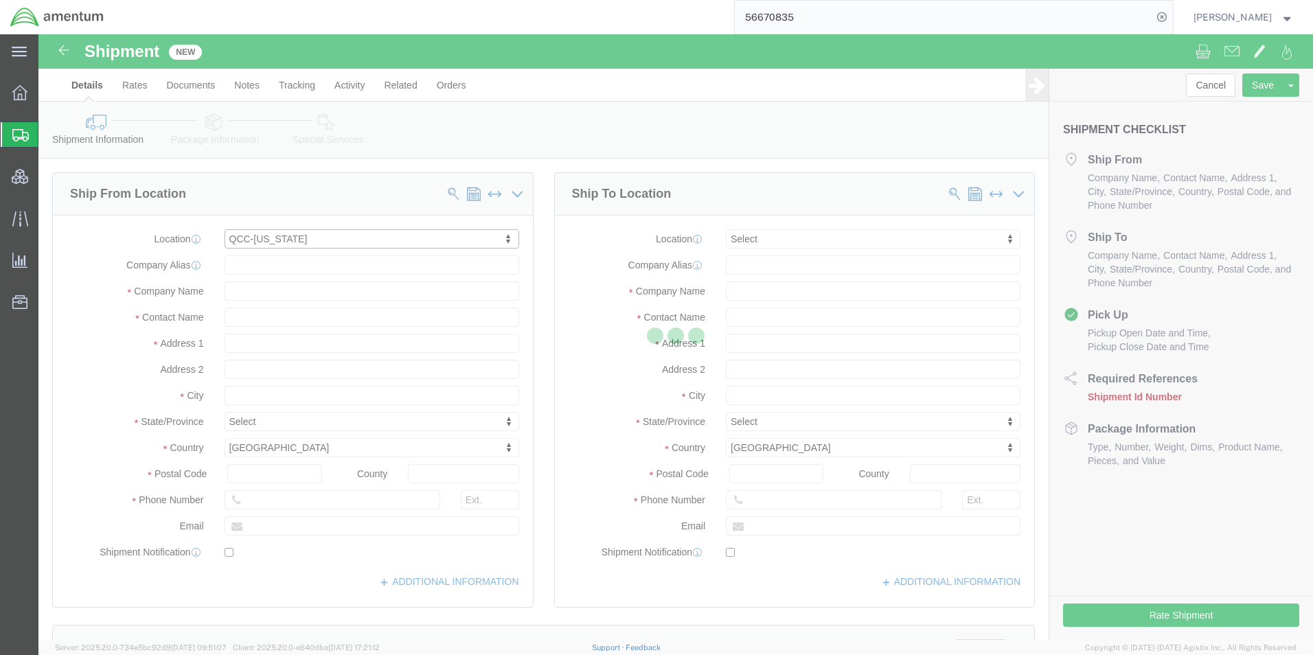
select select "[GEOGRAPHIC_DATA]"
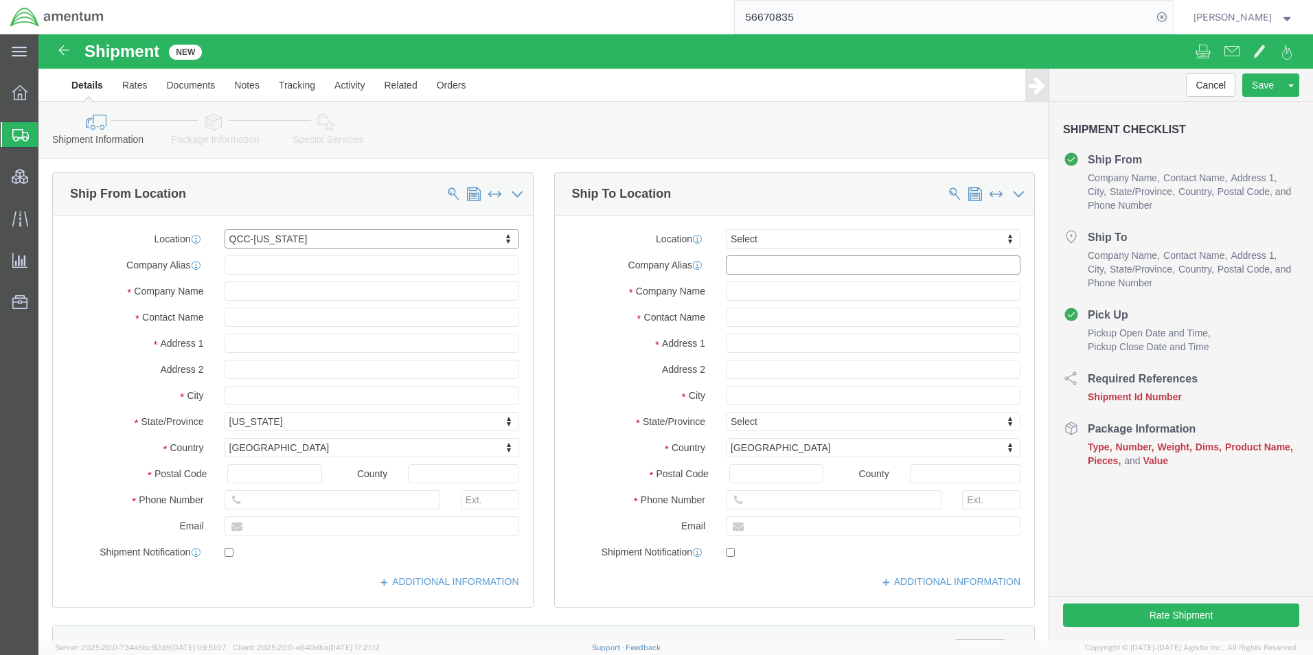
click input "text"
type input "U.S. Embassy Pristina"
click input "text"
paste input "Arberia/[PERSON_NAME]"
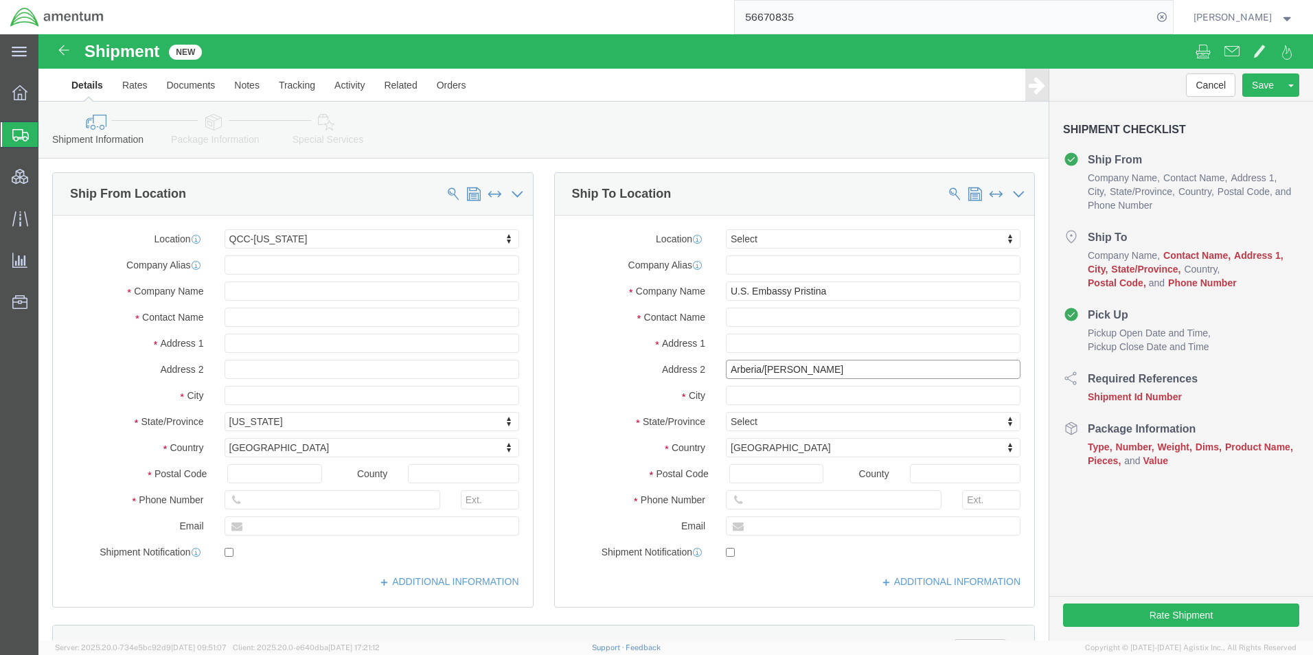
type input "Arberia/[PERSON_NAME]"
click input "text"
paste input "Rr. 4 KORRIKU Nr.25"
type input "Rr. 4 KORRIKU Nr.25"
type input "Koso"
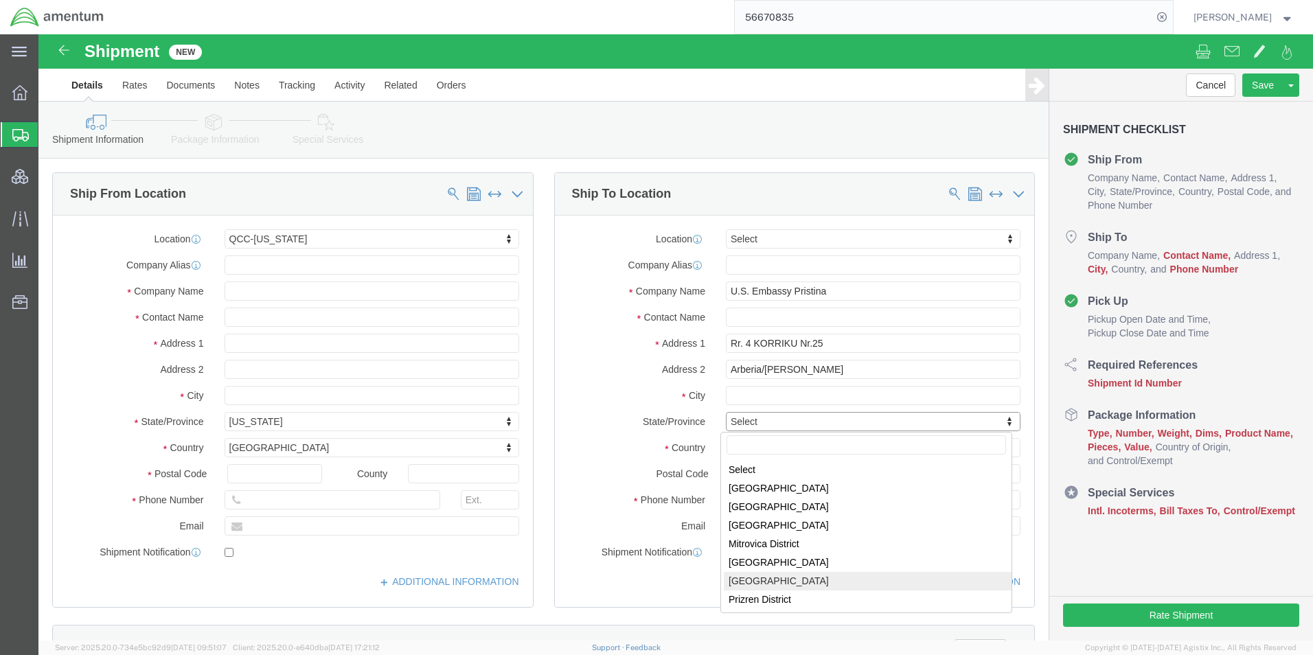
select select "10097360"
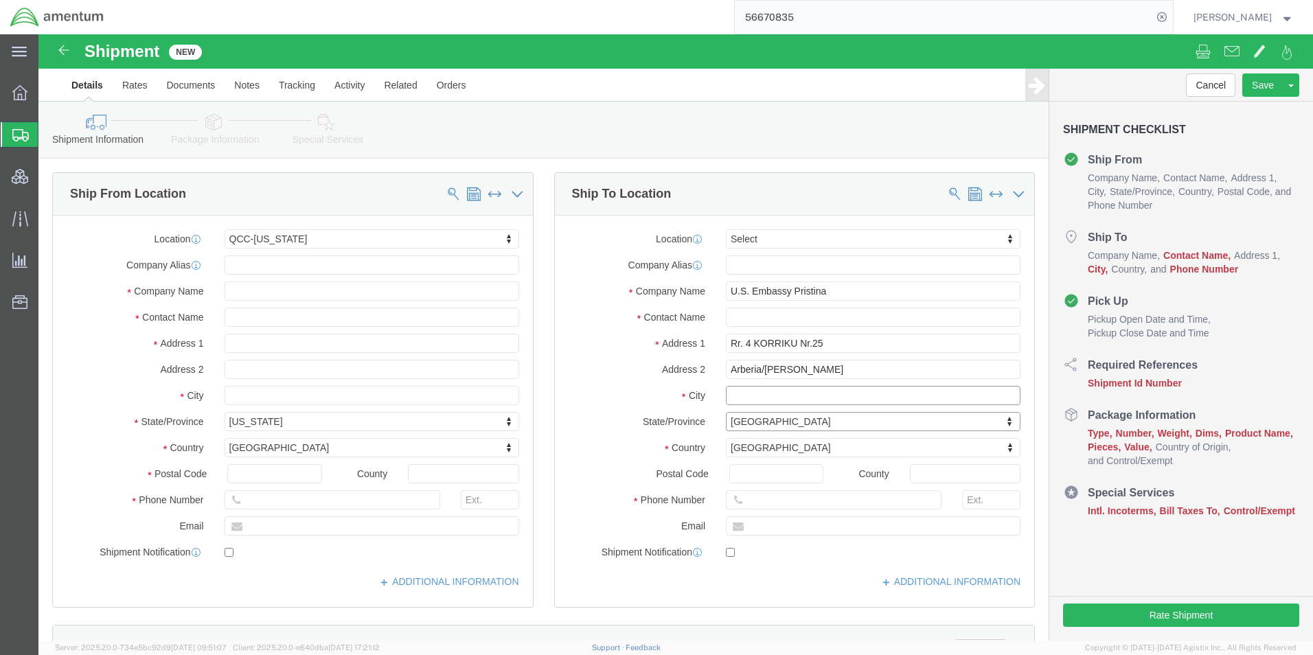
click input "text"
type input "Pristina"
type input "[PHONE_NUMBER]"
click input "text"
paste input "[PERSON_NAME]"
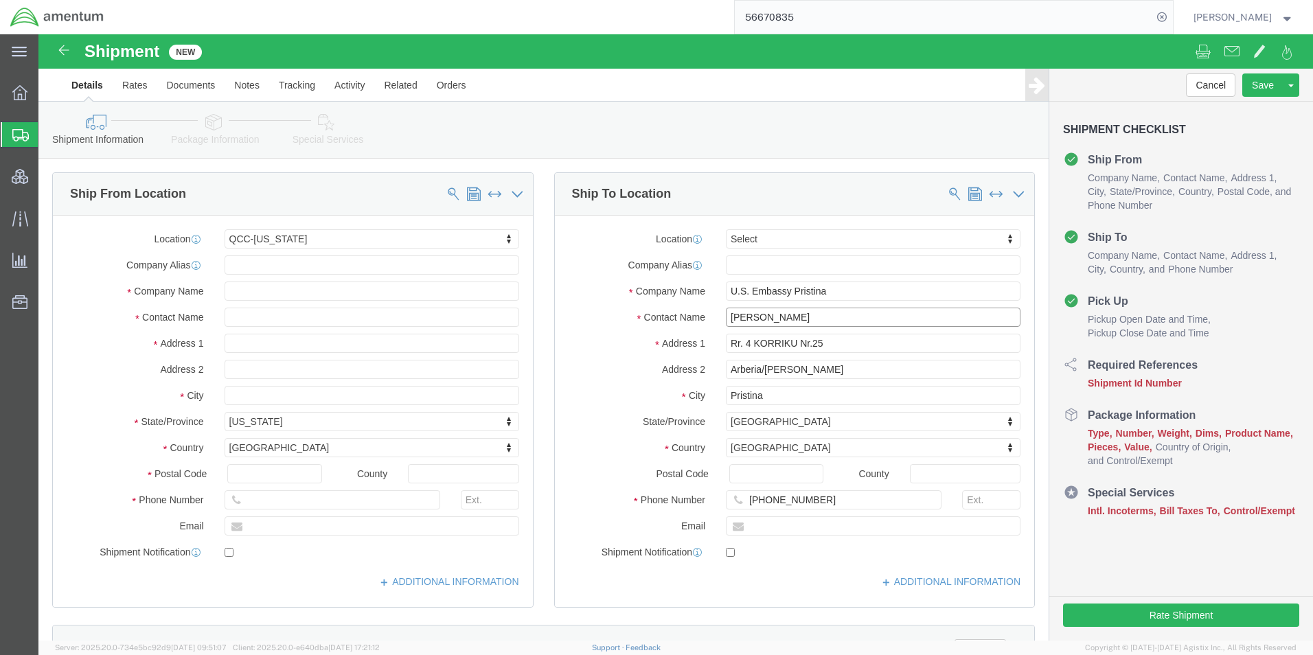
type input "[PERSON_NAME]"
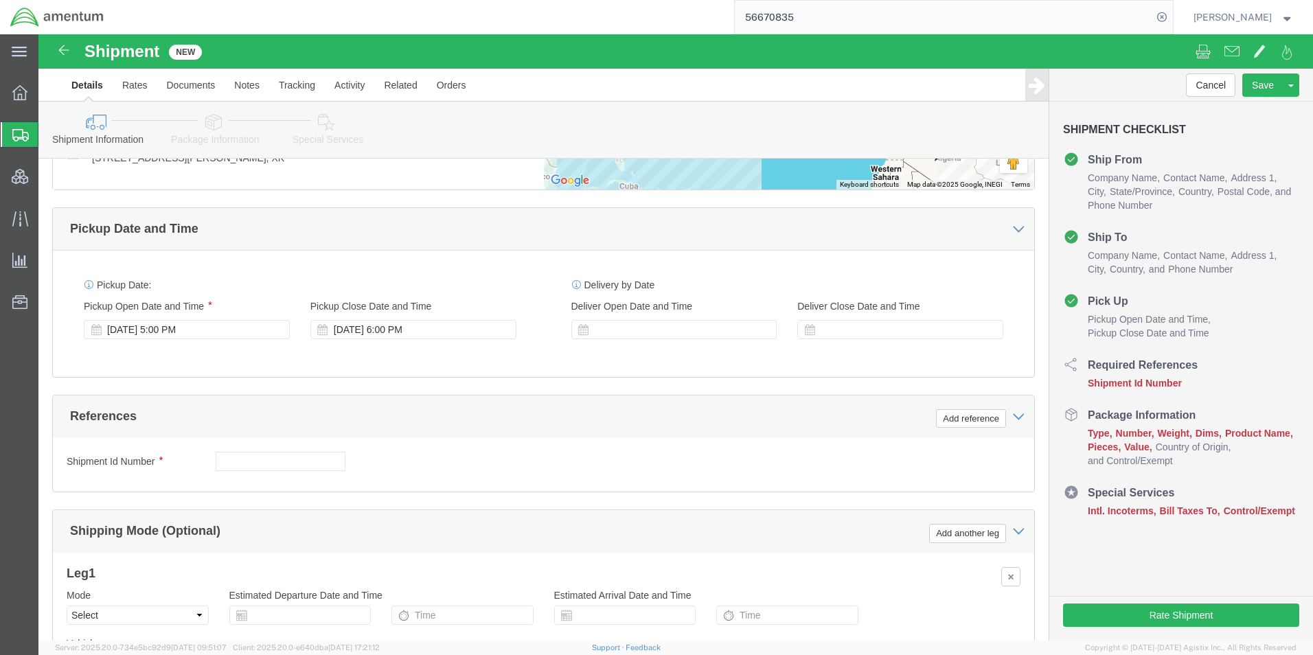
scroll to position [756, 0]
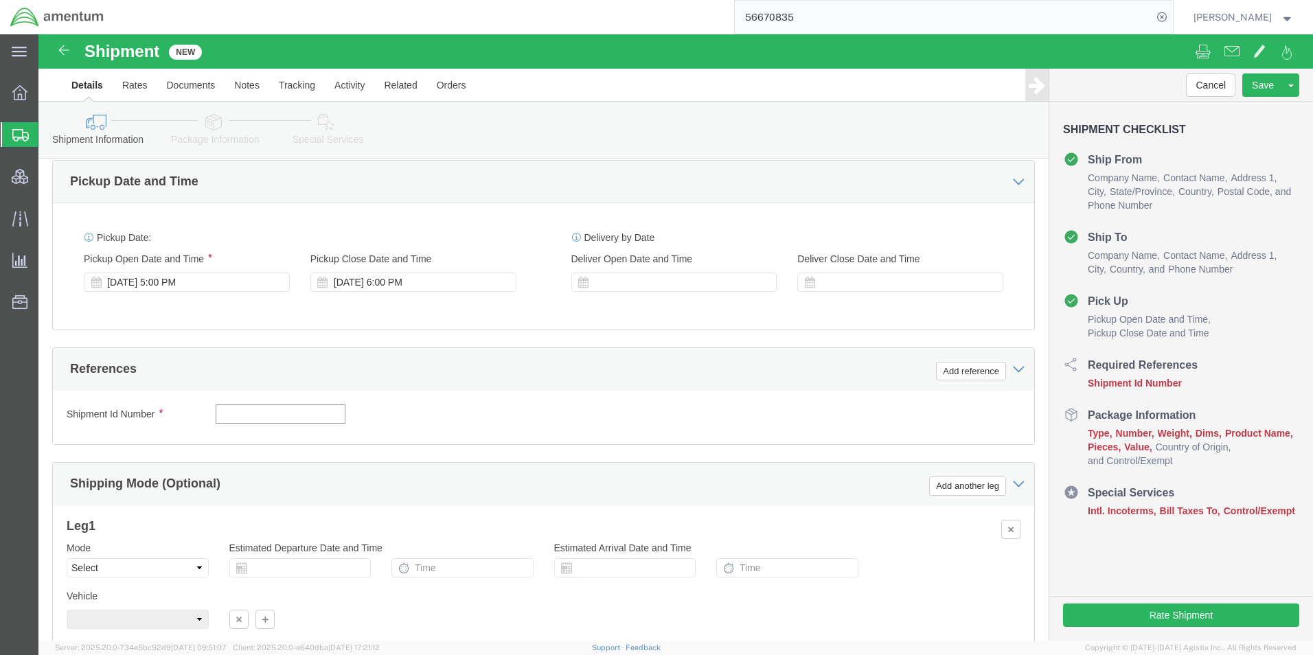
click input "text"
type input "QCC-ICITAP-25282-0002"
click div "Shipment Id Number QCC-ICITAP-25282-0002 Select Account Type Activity ID Airlin…"
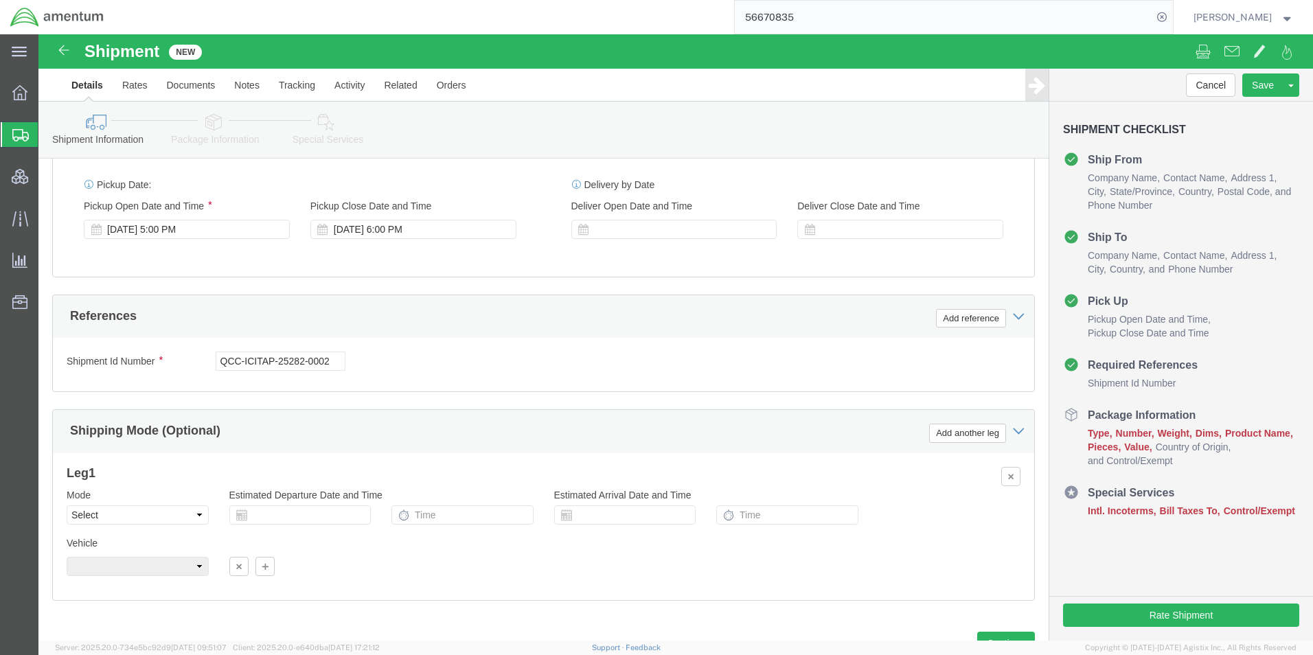
scroll to position [879, 0]
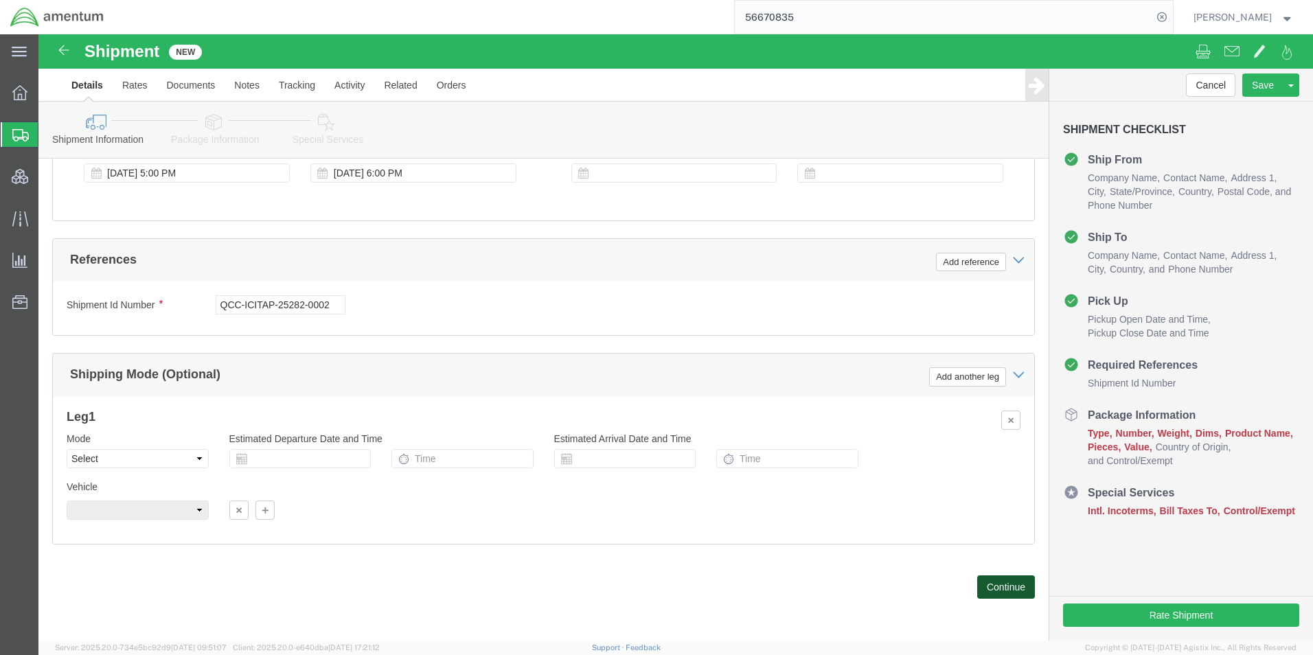
click button "Continue"
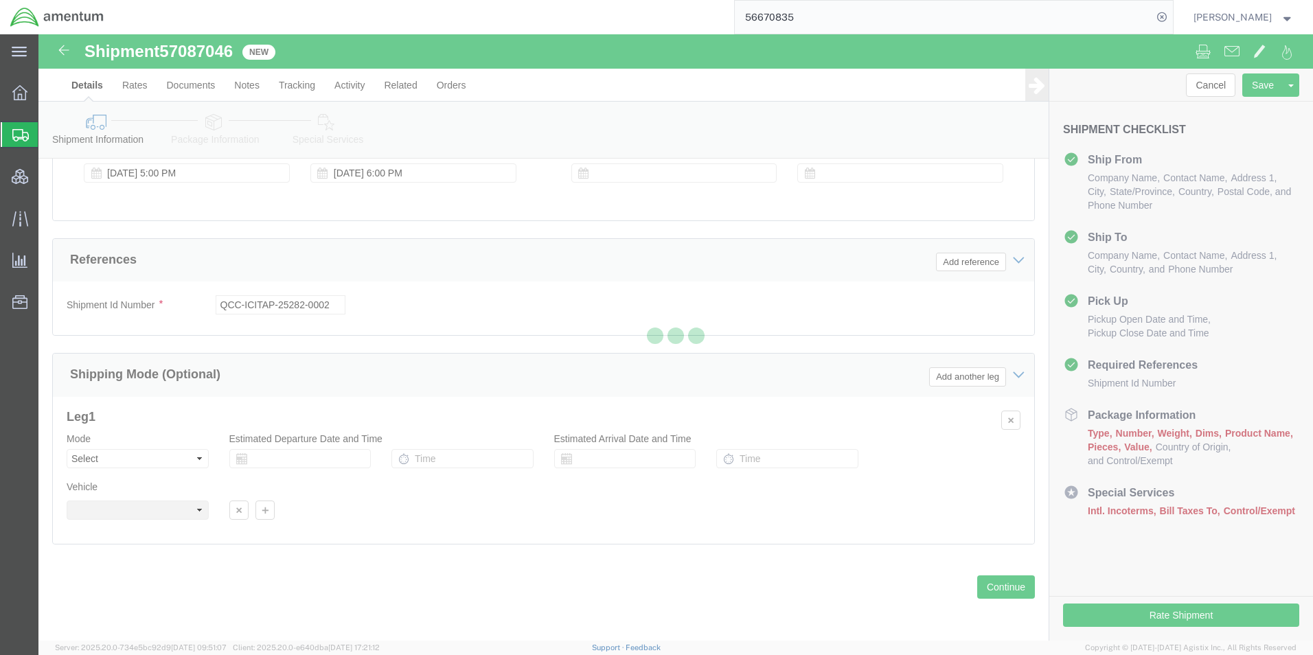
select select "42668"
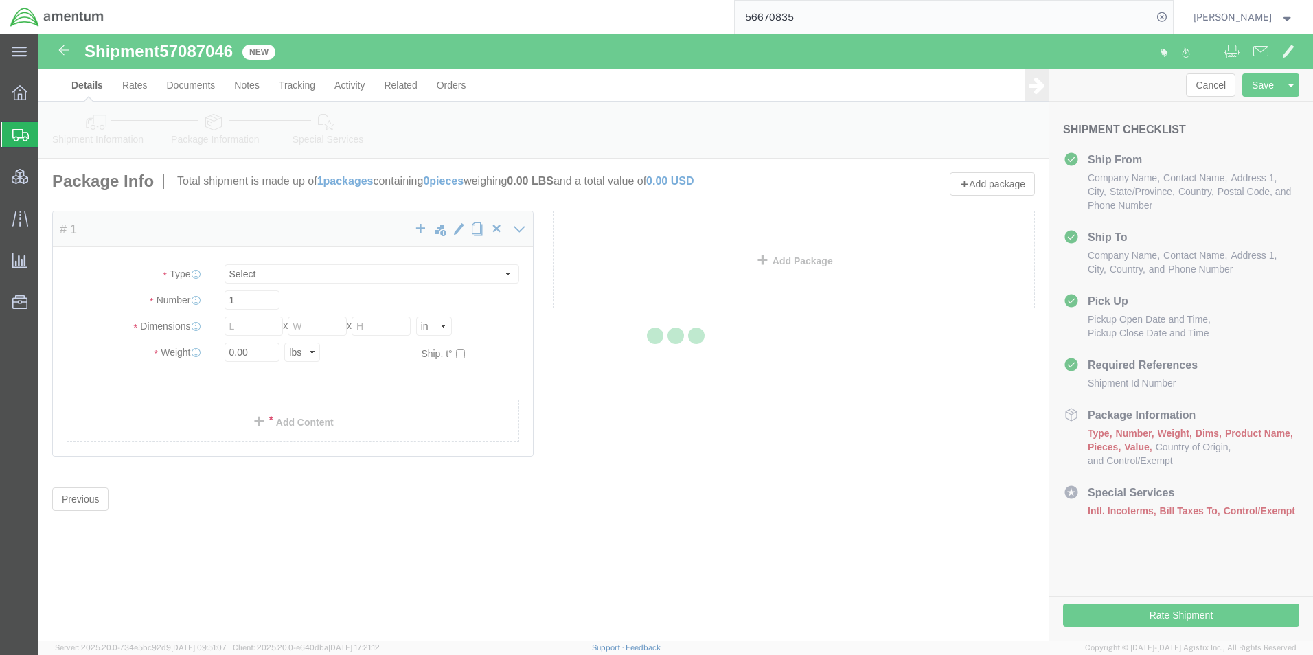
select select "CBOX"
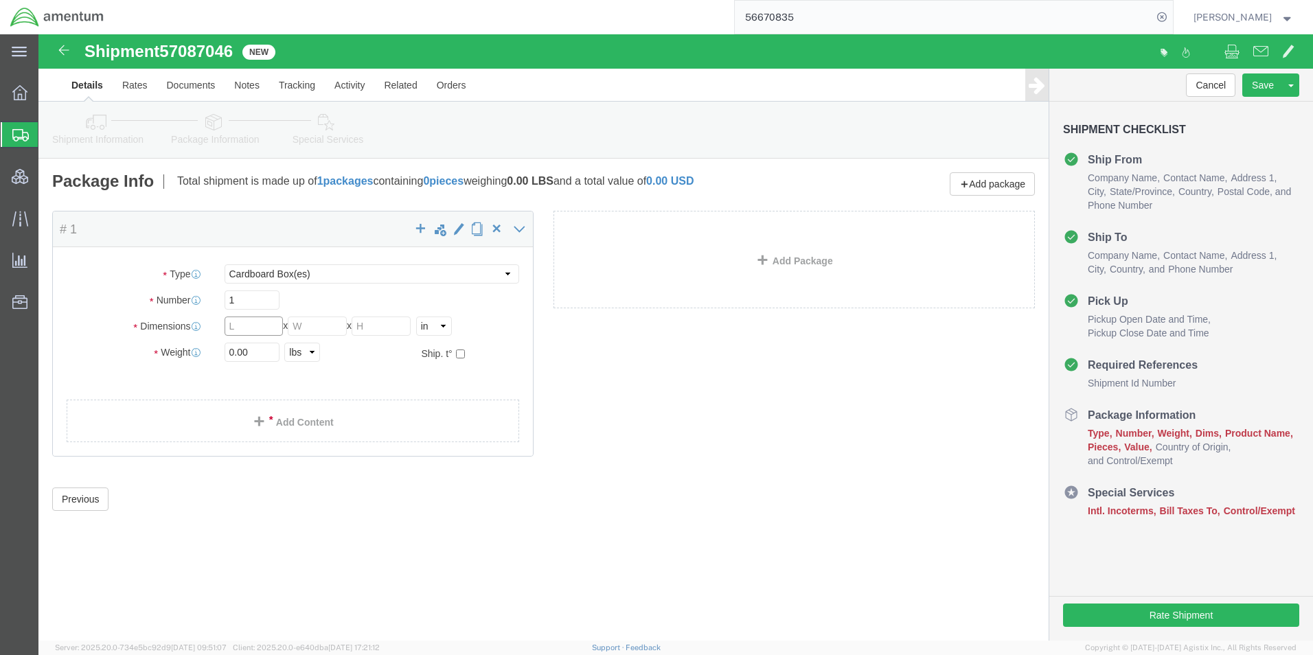
click input "text"
type input "19"
type input "13"
type input "15"
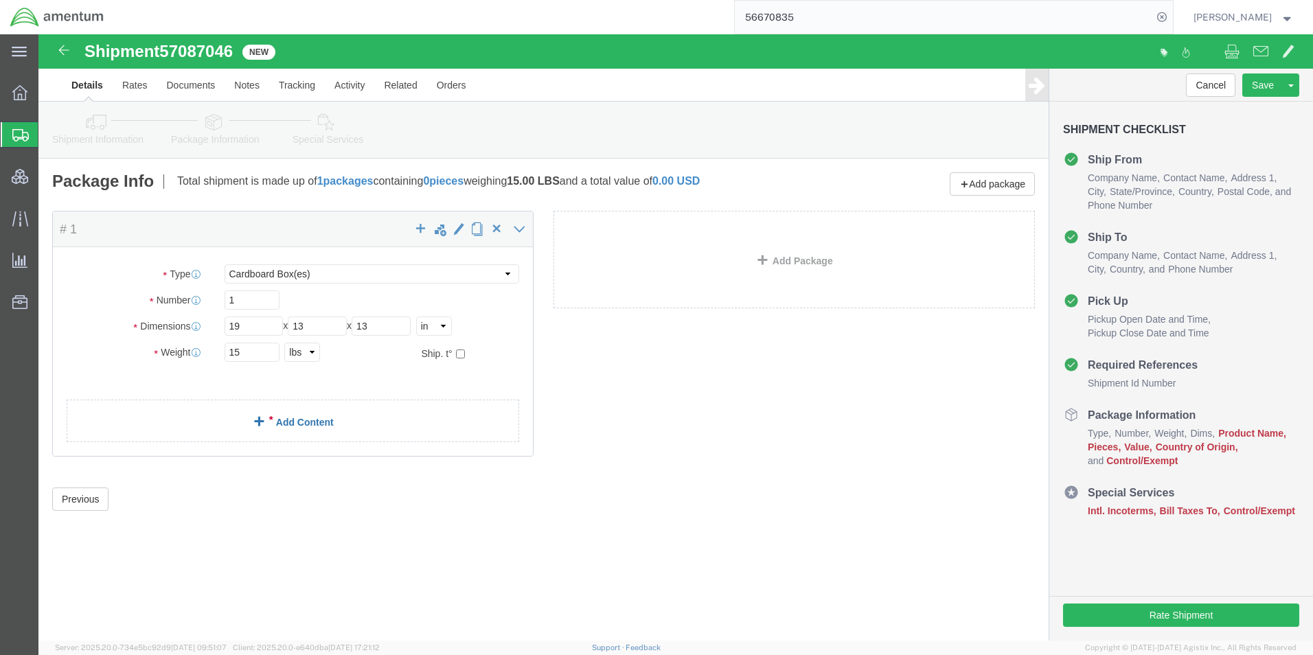
click link "Add Content"
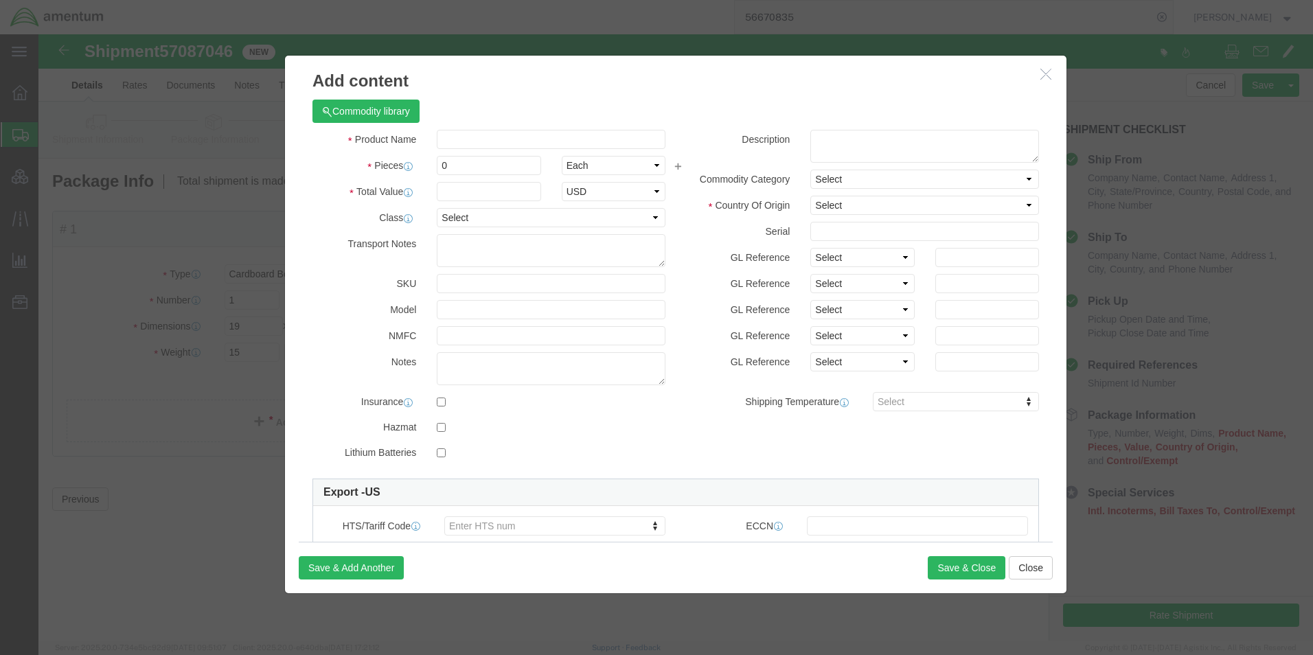
drag, startPoint x: 460, startPoint y: 94, endPoint x: 474, endPoint y: 108, distance: 19.4
click div "Commodity library Product Name Pieces 0 Select Bag Barrels 100Board Feet Bottle…"
click input "text"
type input "NIK Test S - [MEDICAL_DATA]"
type input "2"
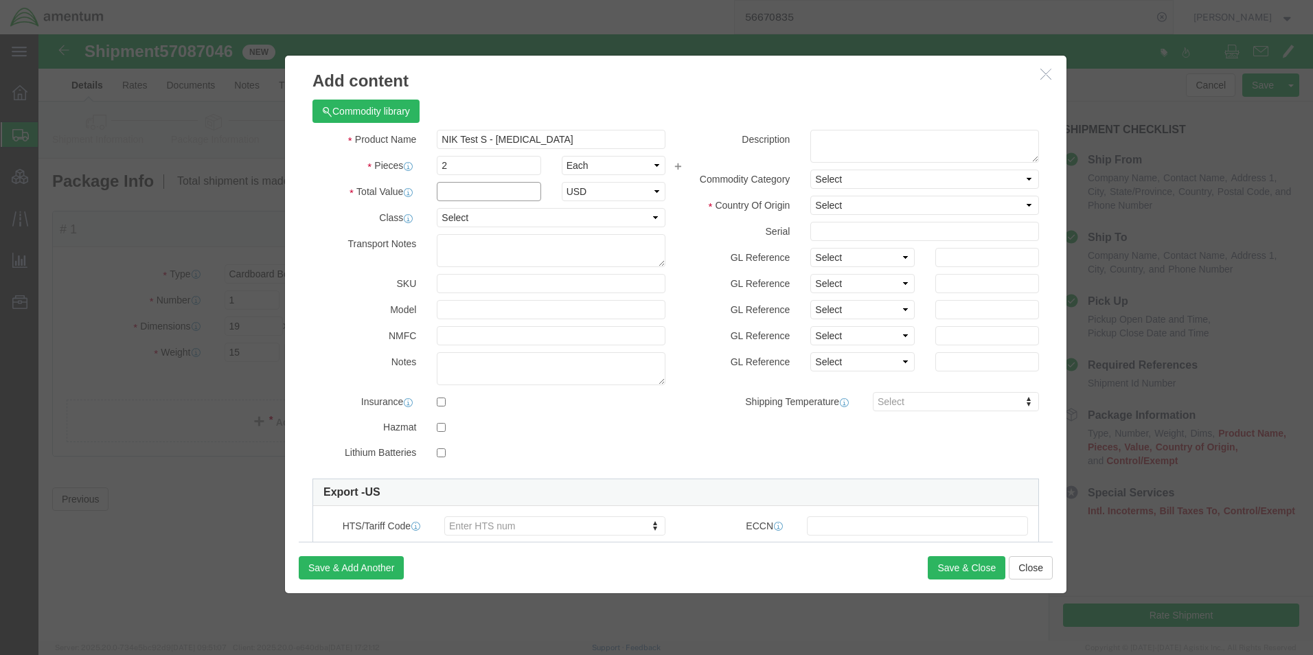
click input "text"
type input "57.28"
click textarea
type textarea "Sku: 1224143 Model: 800-6092"
click select "Select [GEOGRAPHIC_DATA] [GEOGRAPHIC_DATA] [GEOGRAPHIC_DATA] [GEOGRAPHIC_DATA] …"
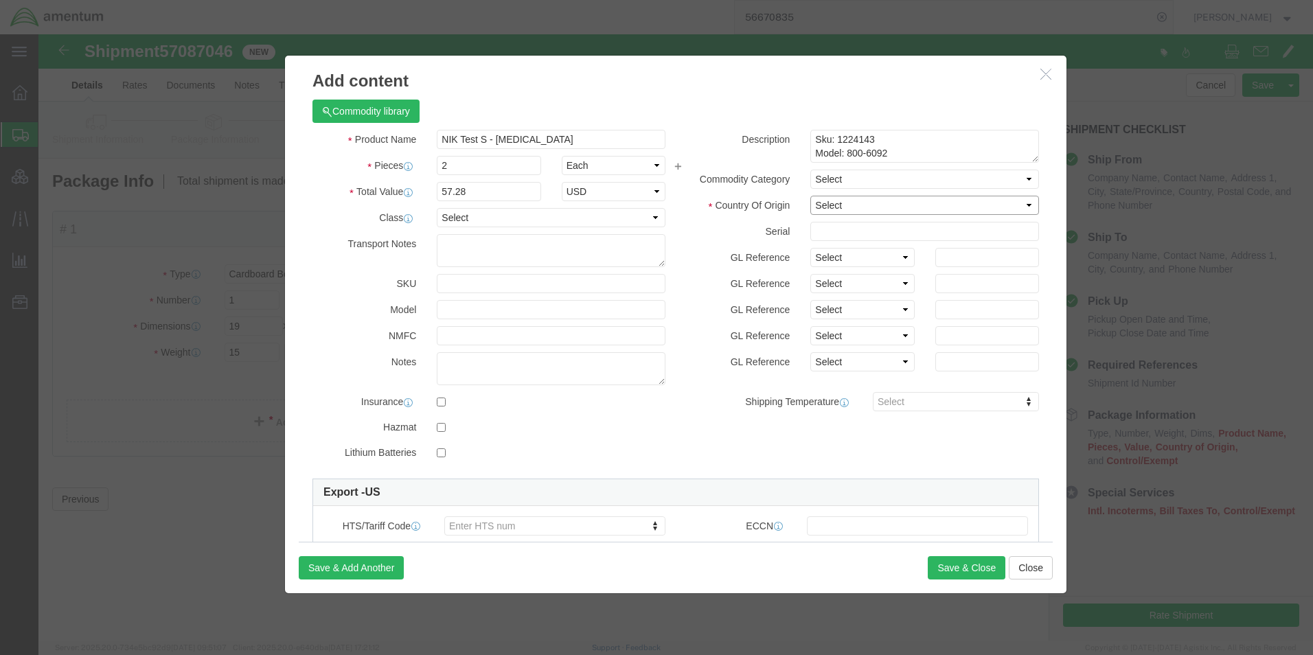
select select "US"
click select "Select [GEOGRAPHIC_DATA] [GEOGRAPHIC_DATA] [GEOGRAPHIC_DATA] [GEOGRAPHIC_DATA] …"
click div "Description Sku: 1224143 Model: 800-6092 Commodity Category Select Country Of O…"
click button "Save & Add Another"
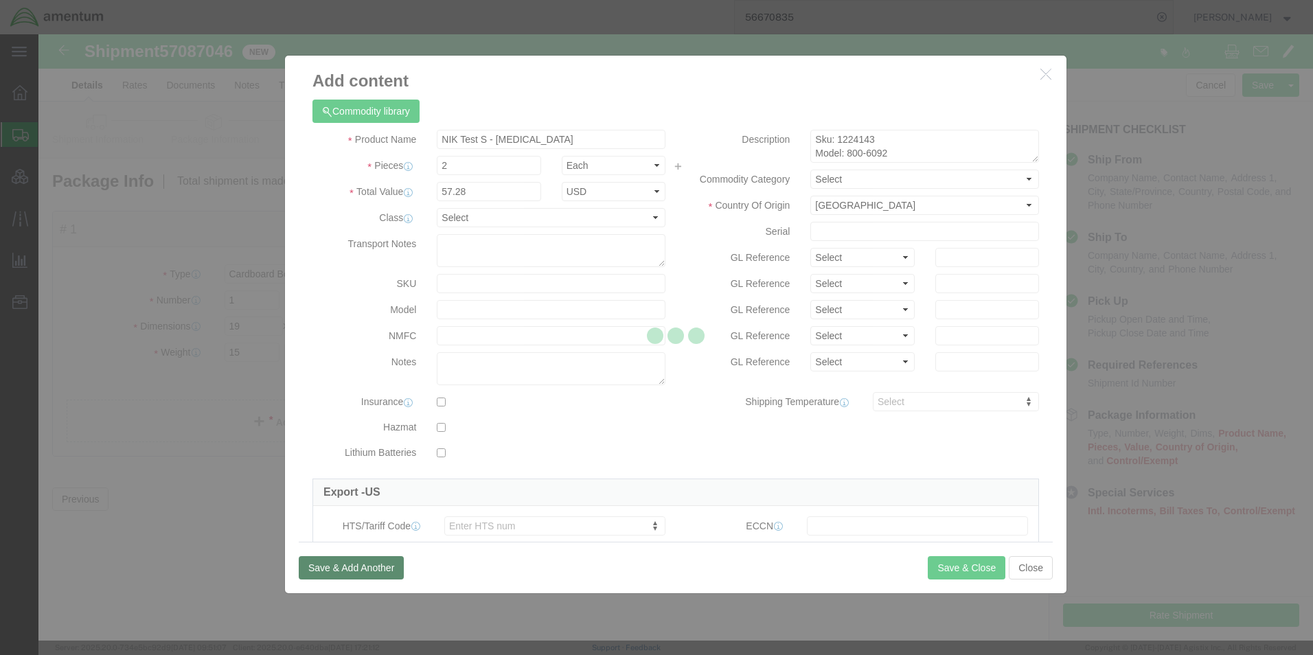
select select "EA"
select select
select select "USD"
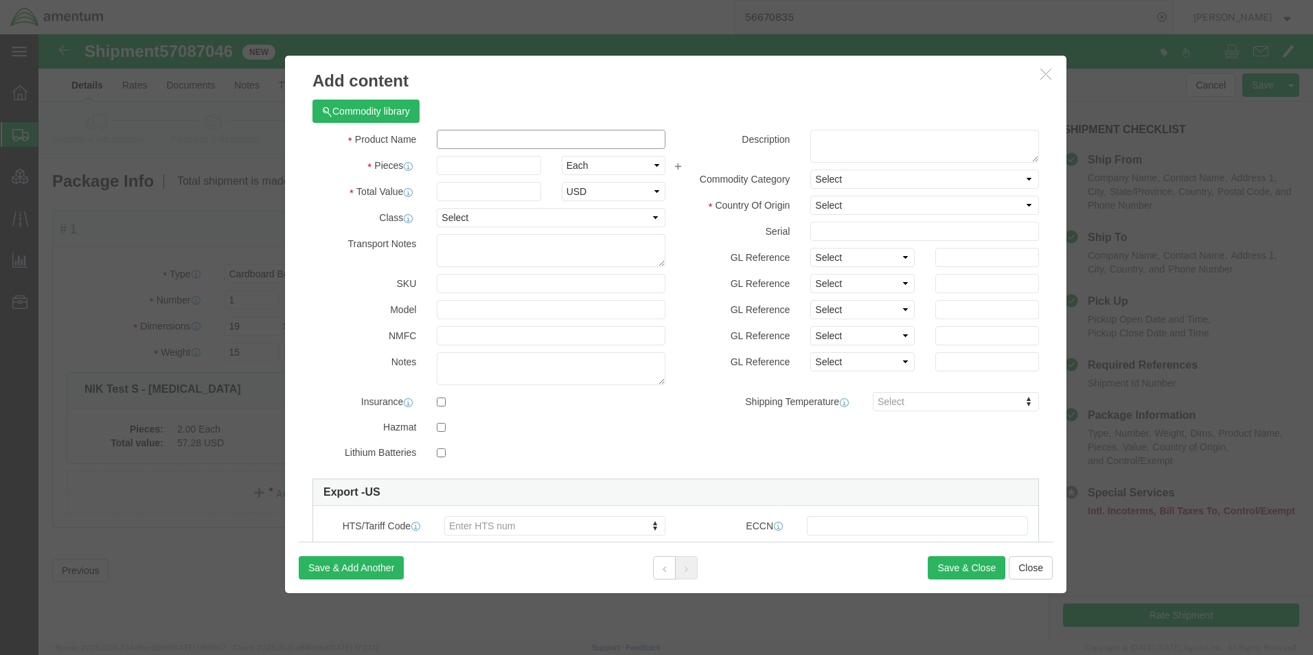
click input "text"
type input "NIK Test F - Acid Neutralizer"
type input "10"
type input "212.50"
click textarea
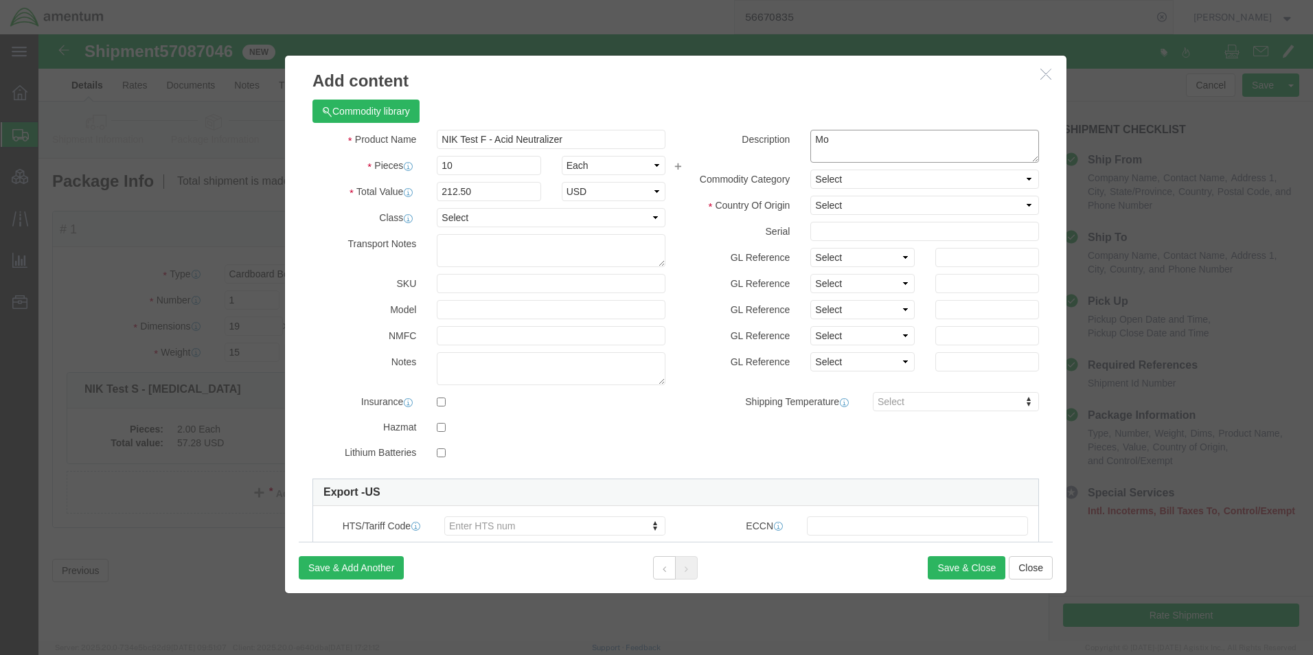
type textarea "M"
type textarea "SKU: 1006154 Model: 800-6076"
click select "Select [GEOGRAPHIC_DATA] [GEOGRAPHIC_DATA] [GEOGRAPHIC_DATA] [GEOGRAPHIC_DATA] …"
select select "US"
click select "Select [GEOGRAPHIC_DATA] [GEOGRAPHIC_DATA] [GEOGRAPHIC_DATA] [GEOGRAPHIC_DATA] …"
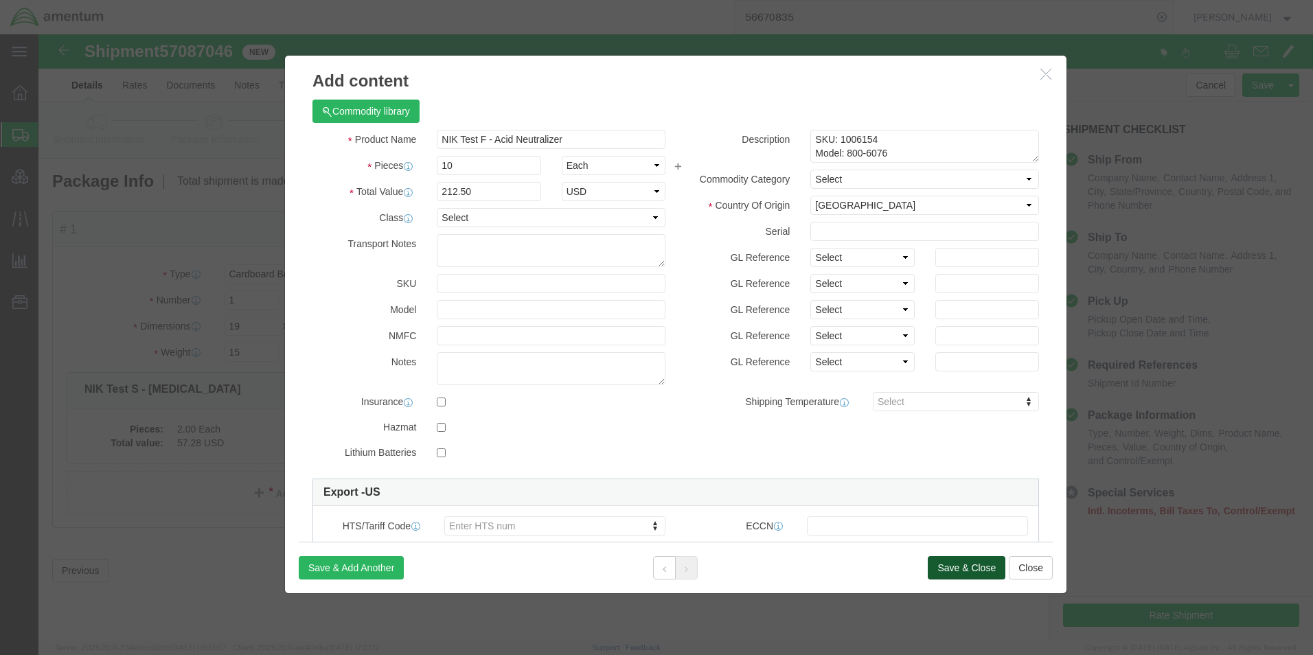
click button "Save & Close"
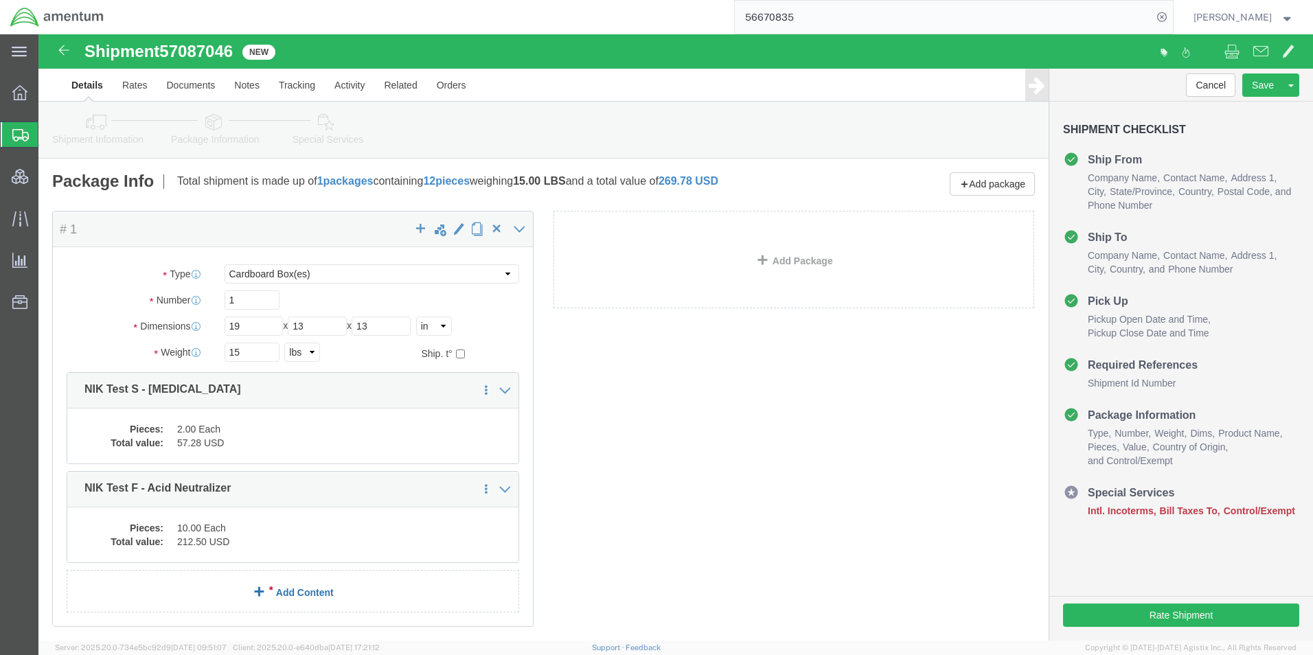
click link "Add Content"
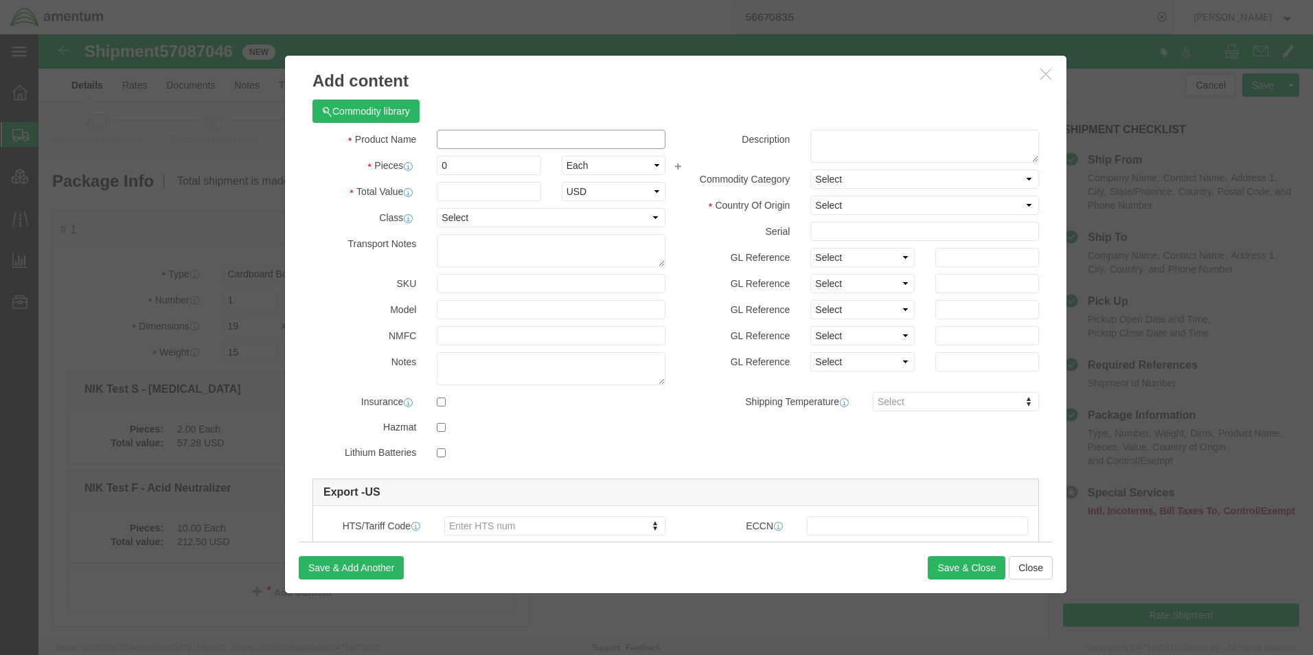
click input "text"
type input "NIK [MEDICAL_DATA] Test"
type input "1"
type input "19.55"
click textarea
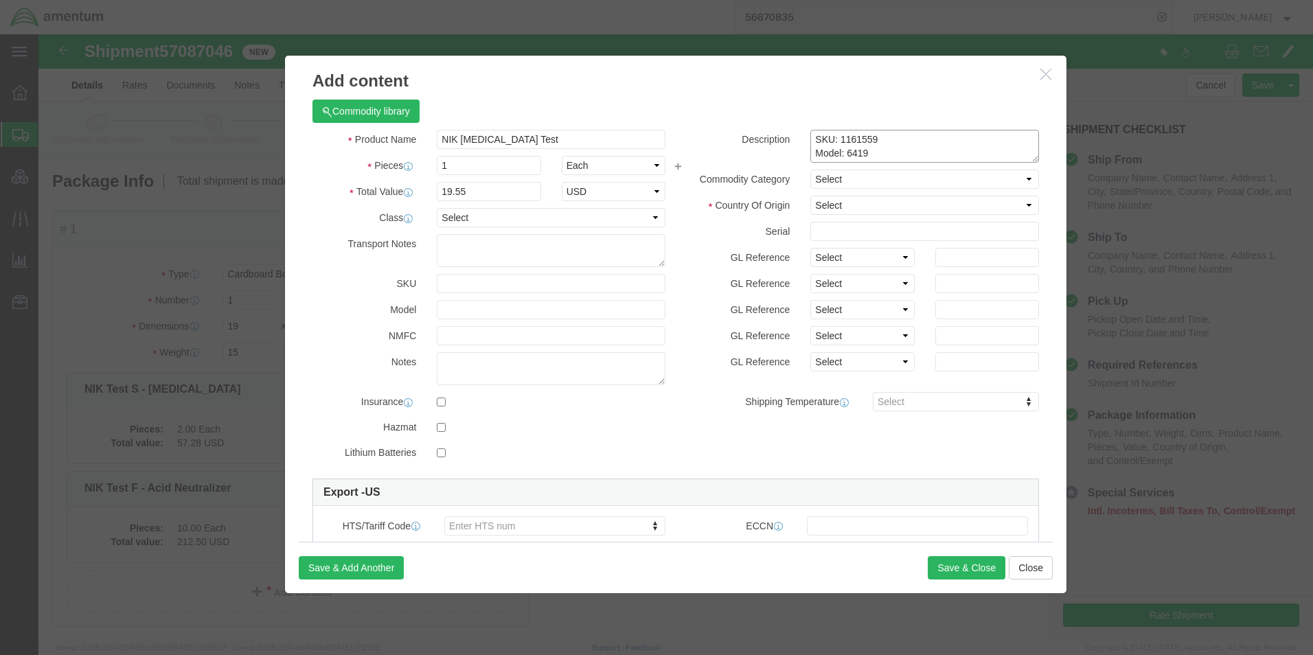
type textarea "SKU: 1161559 Model: 6419"
click select "Select [GEOGRAPHIC_DATA] [GEOGRAPHIC_DATA] [GEOGRAPHIC_DATA] [GEOGRAPHIC_DATA] …"
select select "US"
click select "Select [GEOGRAPHIC_DATA] [GEOGRAPHIC_DATA] [GEOGRAPHIC_DATA] [GEOGRAPHIC_DATA] …"
click button "Save & Close"
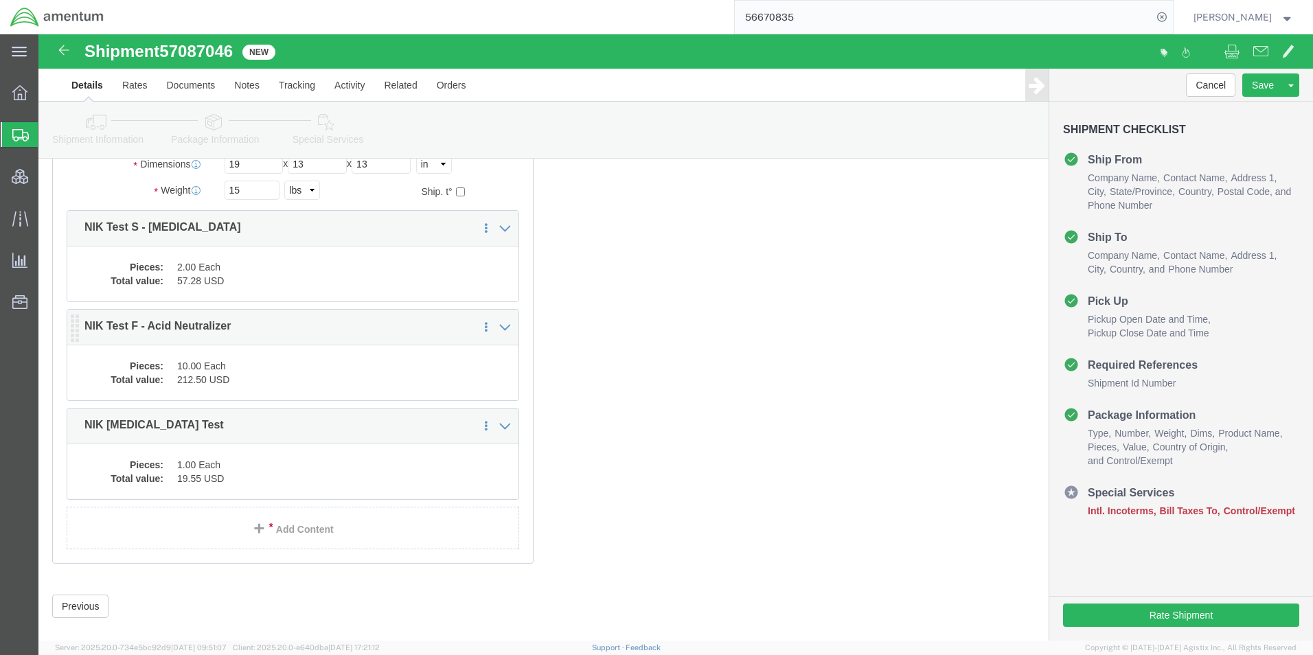
scroll to position [181, 0]
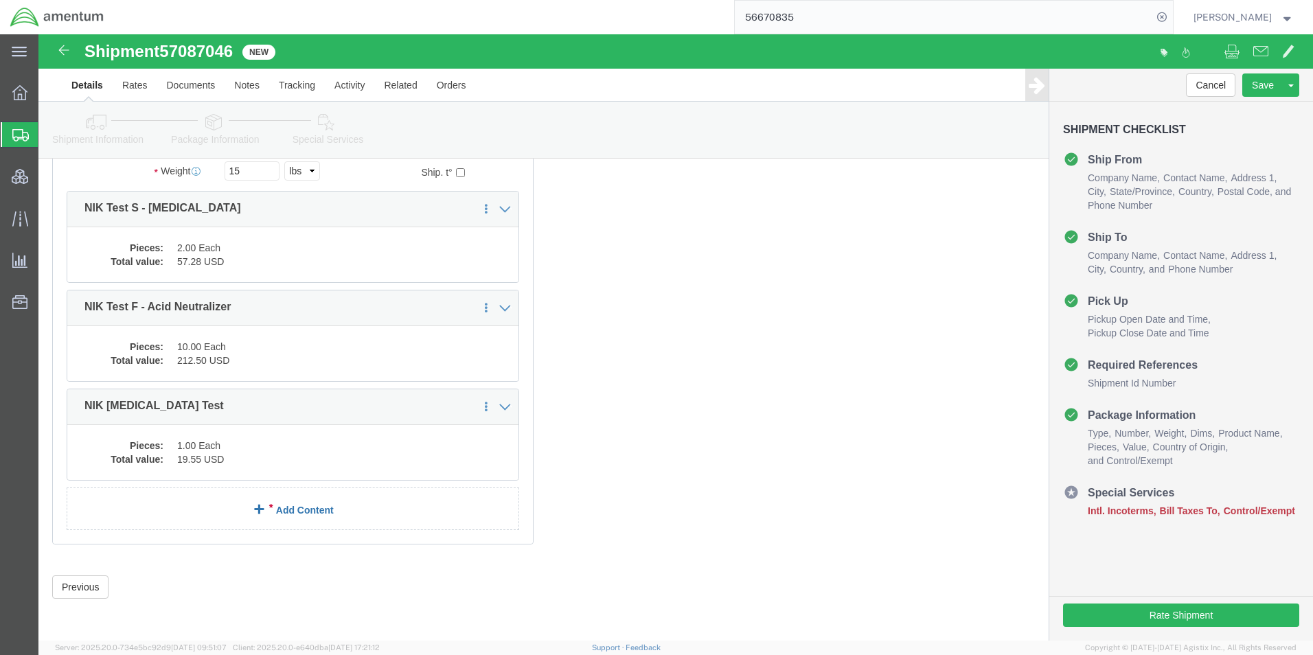
click link "Add Content"
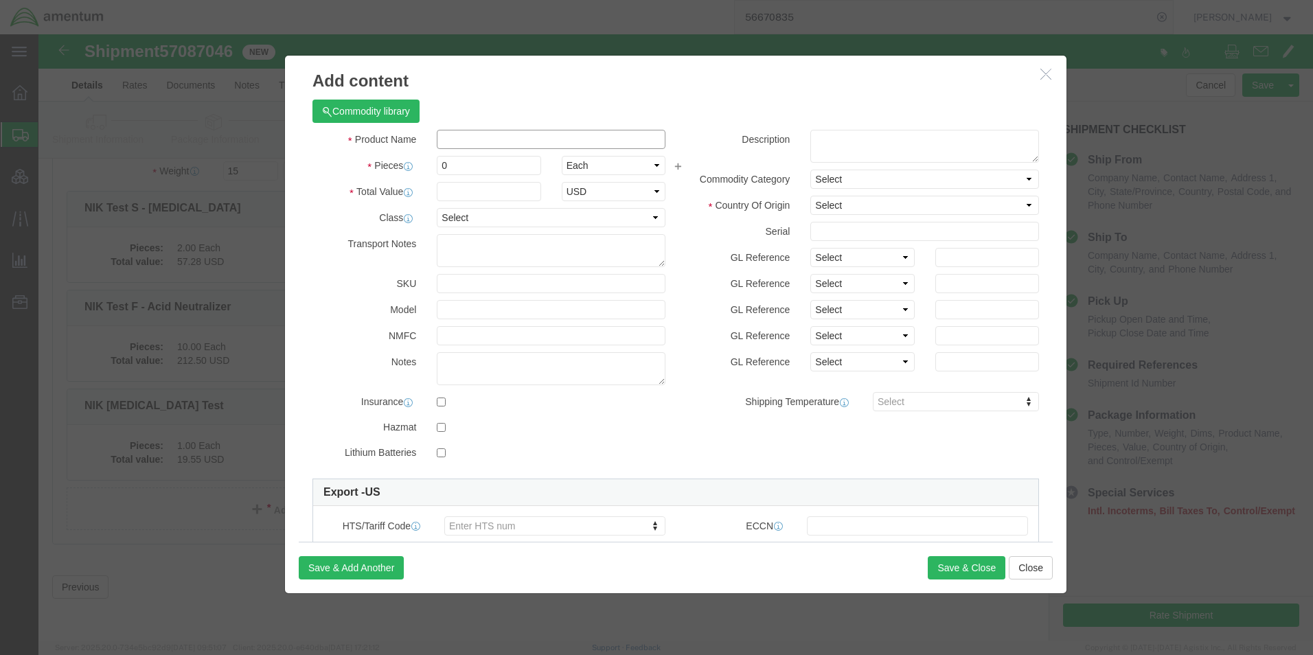
click input "text"
type input "NIK 60-Pac"
type input "1"
click input "NIK 60-Pac"
type input "NIK 60-Pac Standard"
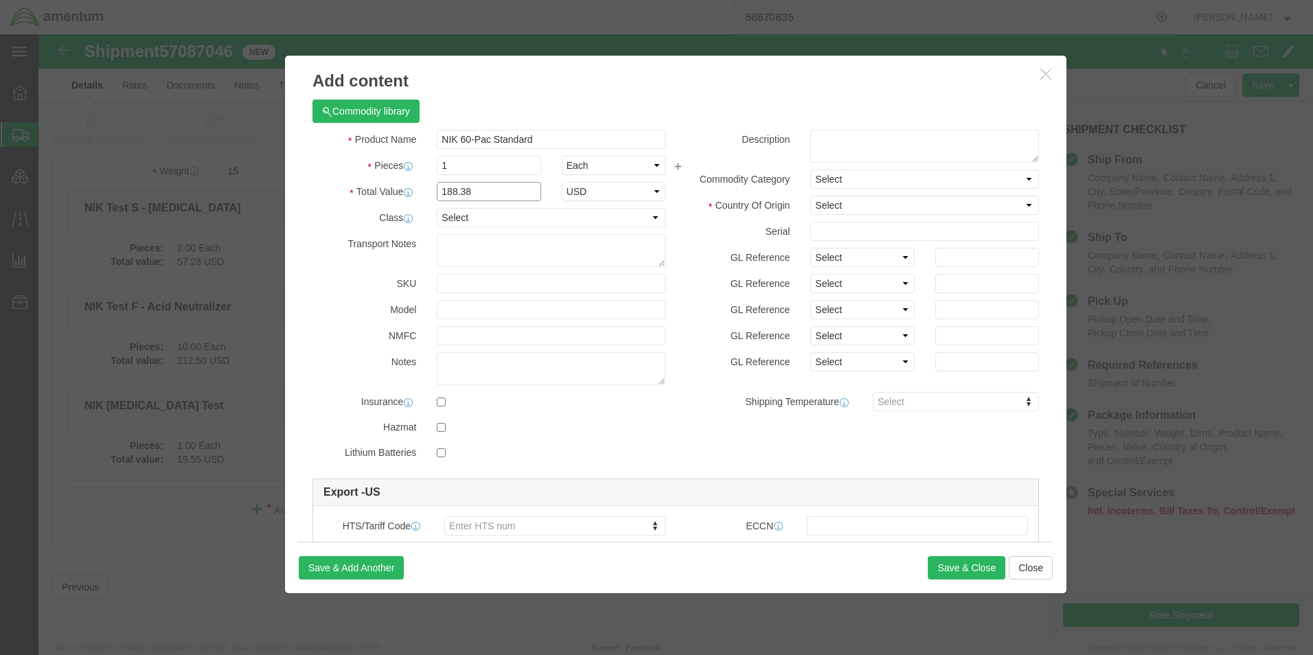
type input "188.38"
click textarea
type textarea "SKU: 1005981 Model: 6060"
click select "Select [GEOGRAPHIC_DATA] [GEOGRAPHIC_DATA] [GEOGRAPHIC_DATA] [GEOGRAPHIC_DATA] …"
select select "US"
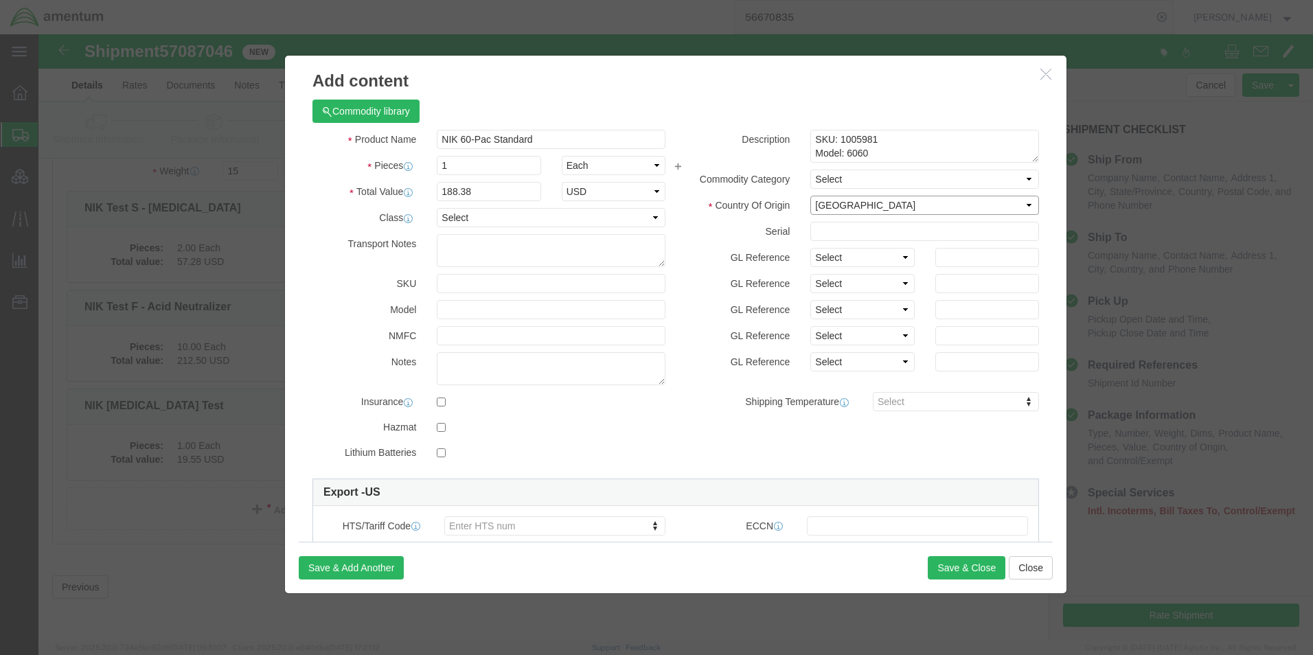
click select "Select [GEOGRAPHIC_DATA] [GEOGRAPHIC_DATA] [GEOGRAPHIC_DATA] [GEOGRAPHIC_DATA] …"
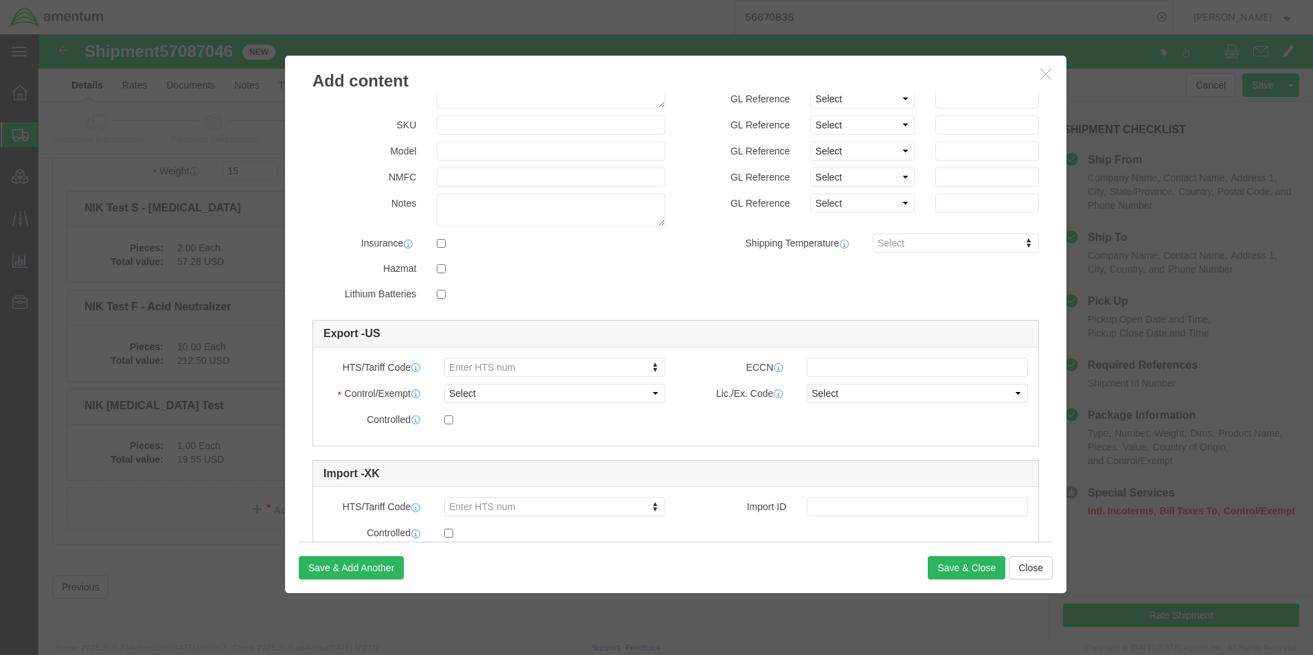
scroll to position [207, 0]
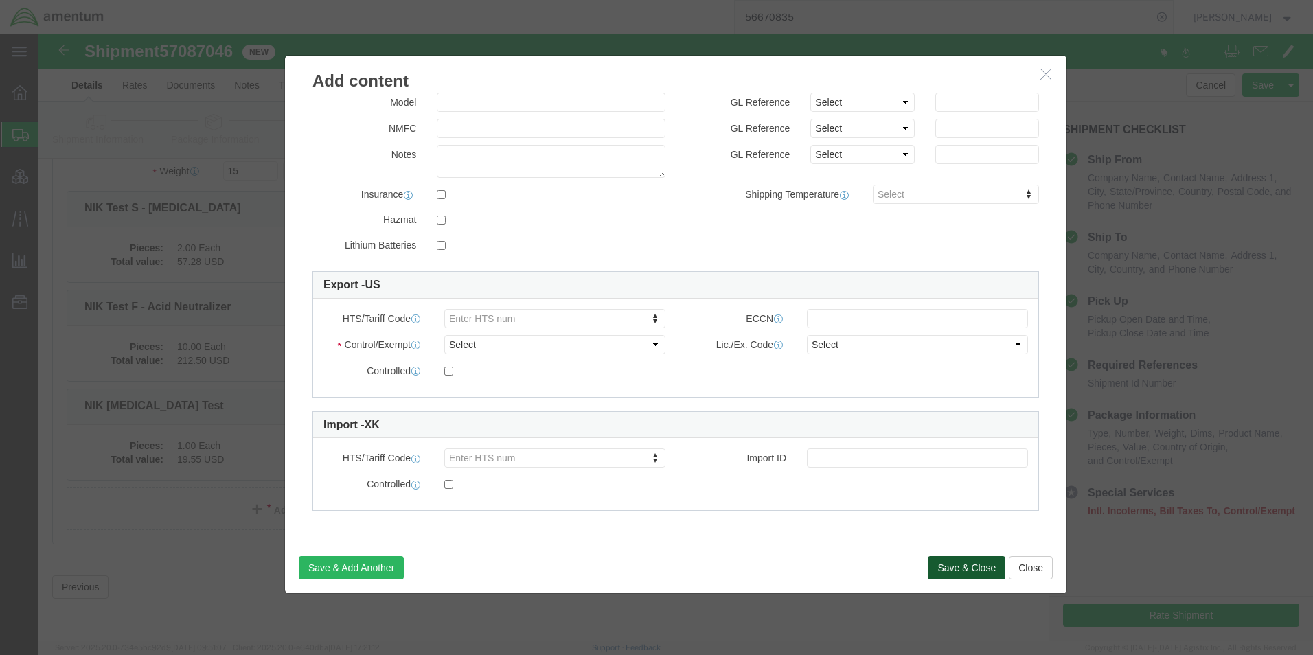
click button "Save & Close"
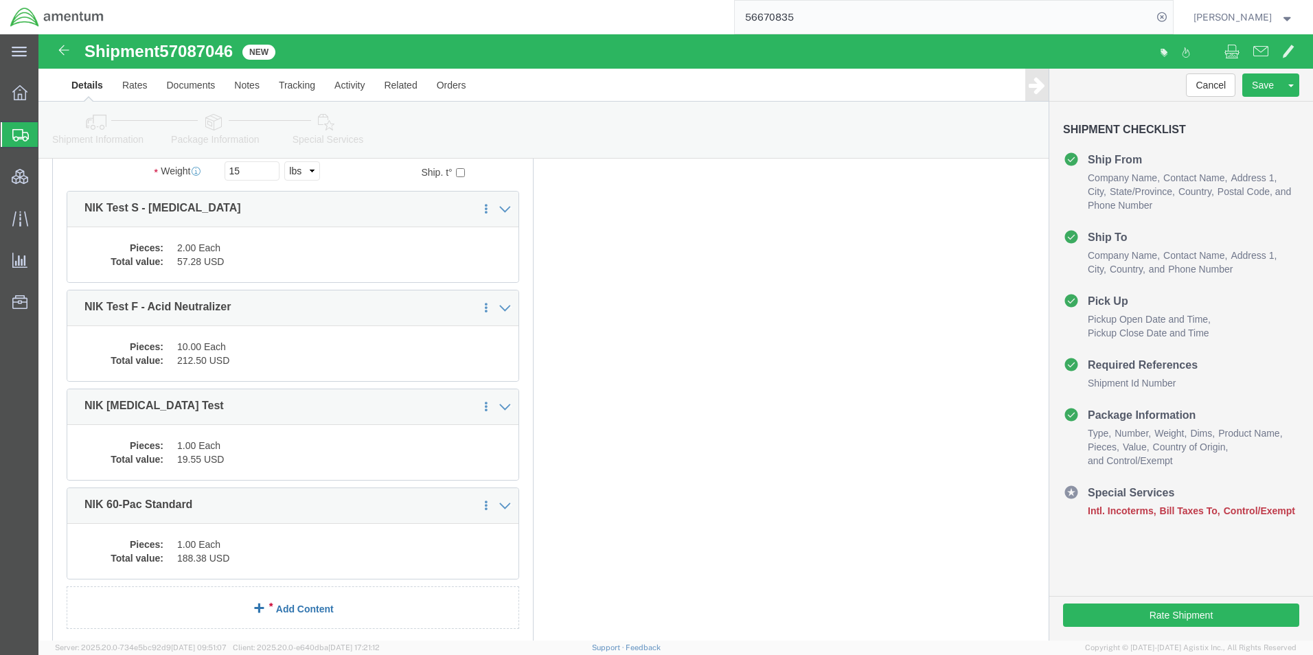
click link "Add Content"
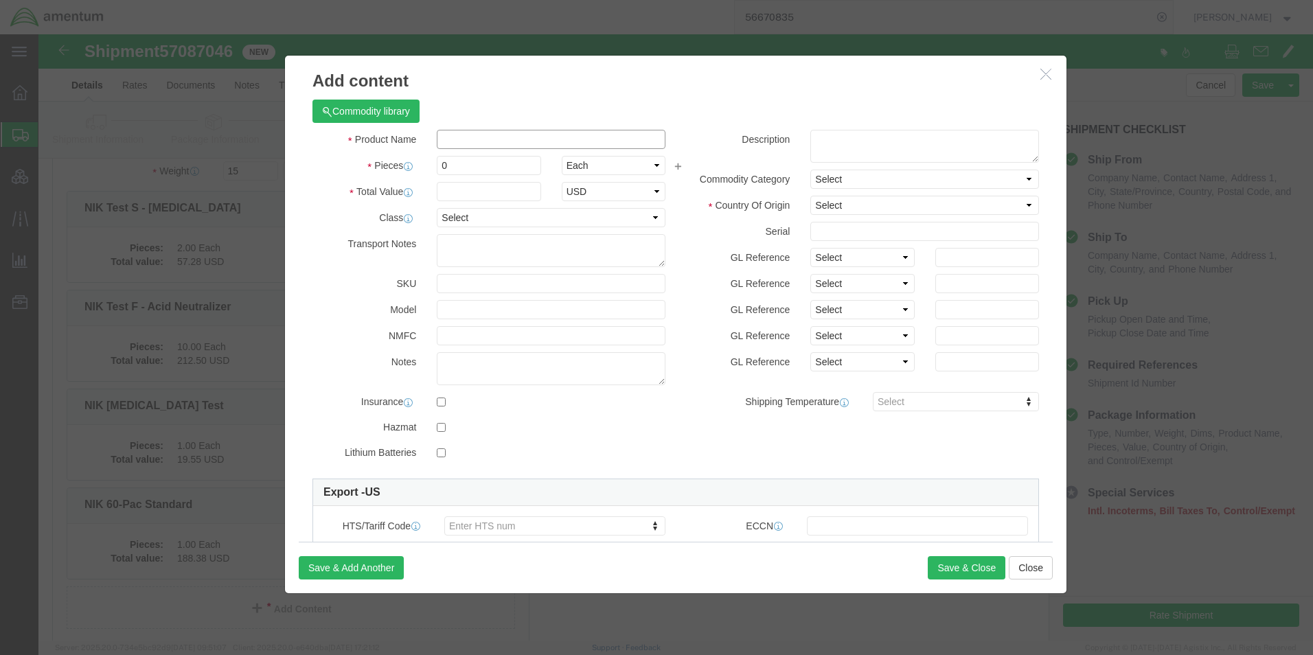
click input "text"
type input "Tourniquet, Combat Application - BLK"
type input "32"
click textarea
type textarea "Item# 30-0001 Lot: 210A175"
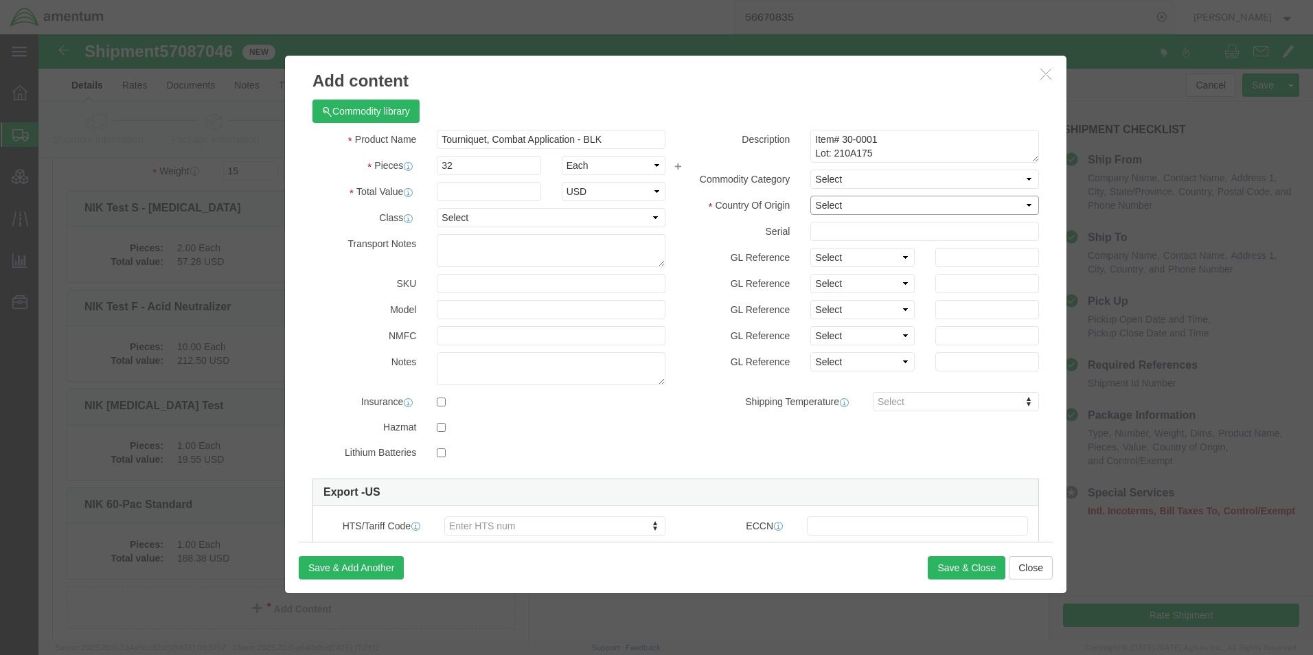
click select "Select [GEOGRAPHIC_DATA] [GEOGRAPHIC_DATA] [GEOGRAPHIC_DATA] [GEOGRAPHIC_DATA] …"
select select "US"
click select "Select [GEOGRAPHIC_DATA] [GEOGRAPHIC_DATA] [GEOGRAPHIC_DATA] [GEOGRAPHIC_DATA] …"
click button "Save & Close"
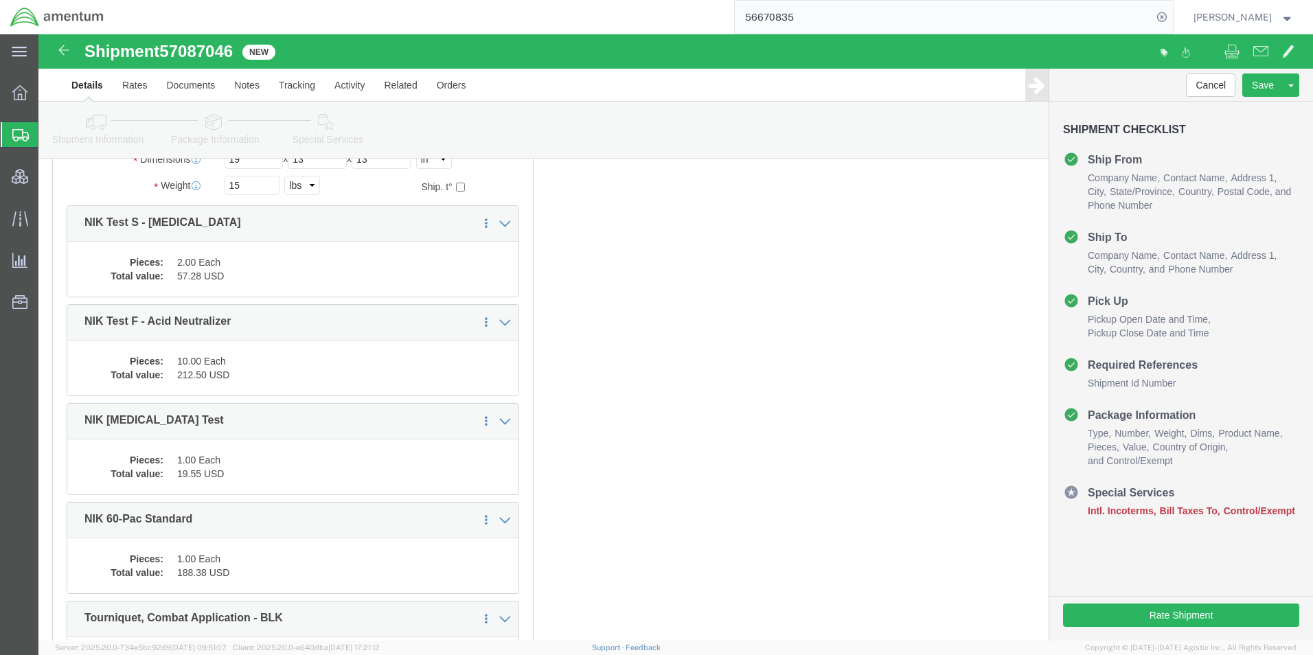
scroll to position [0, 0]
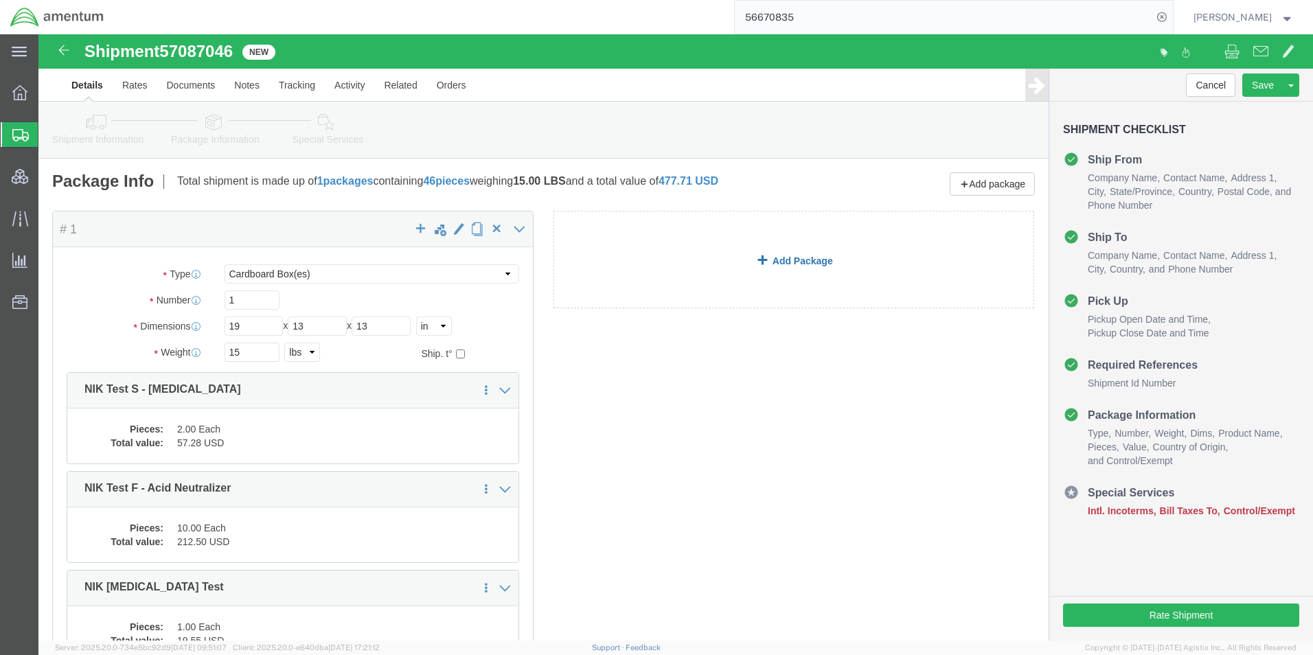
click link "Add Package"
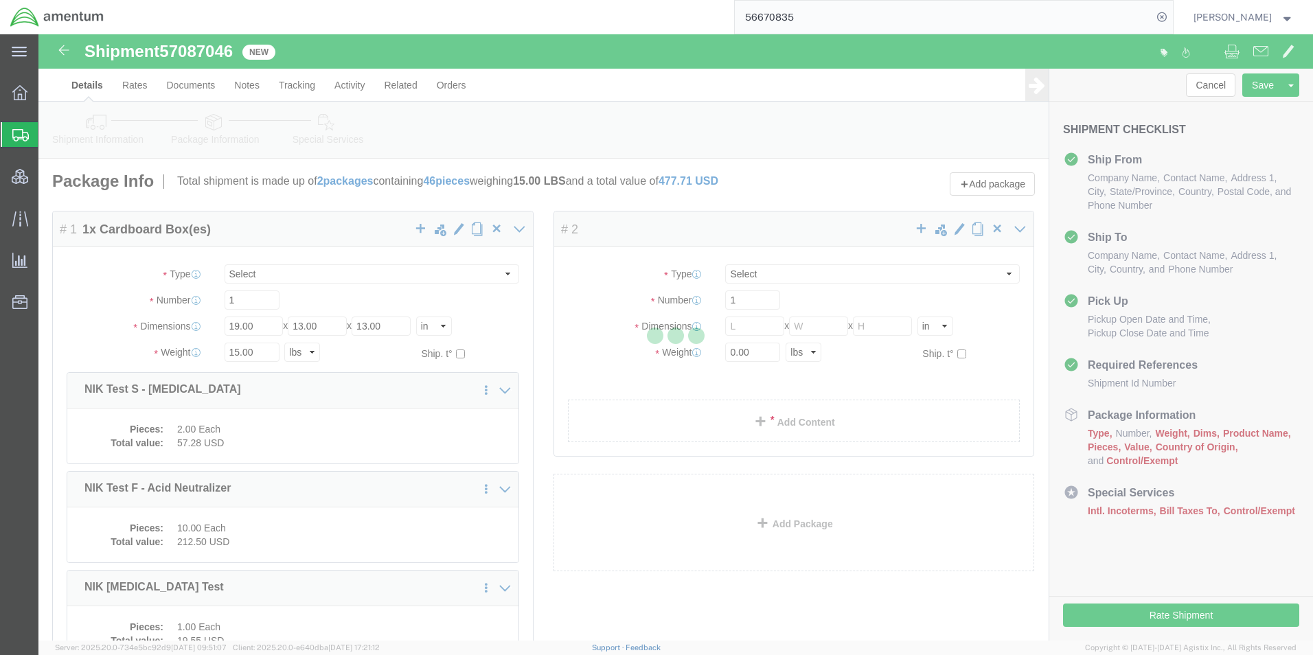
select select "CBOX"
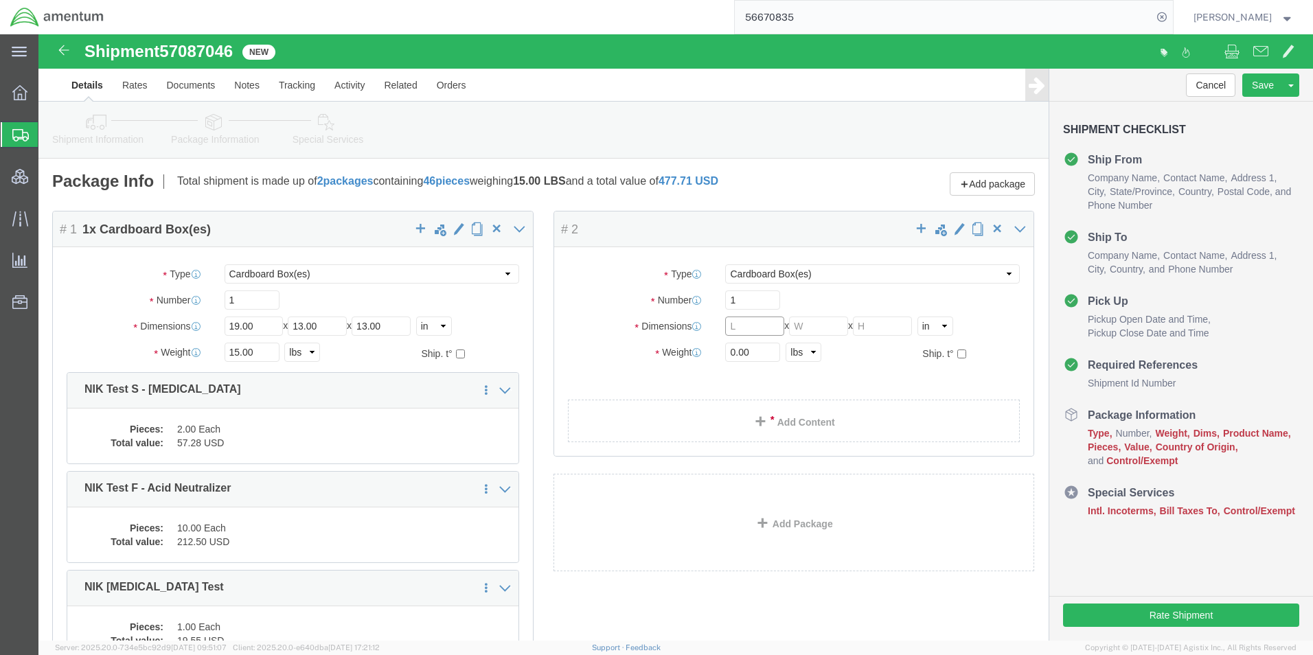
click input "text"
type input "17"
type input "12"
type input "11"
type input "10"
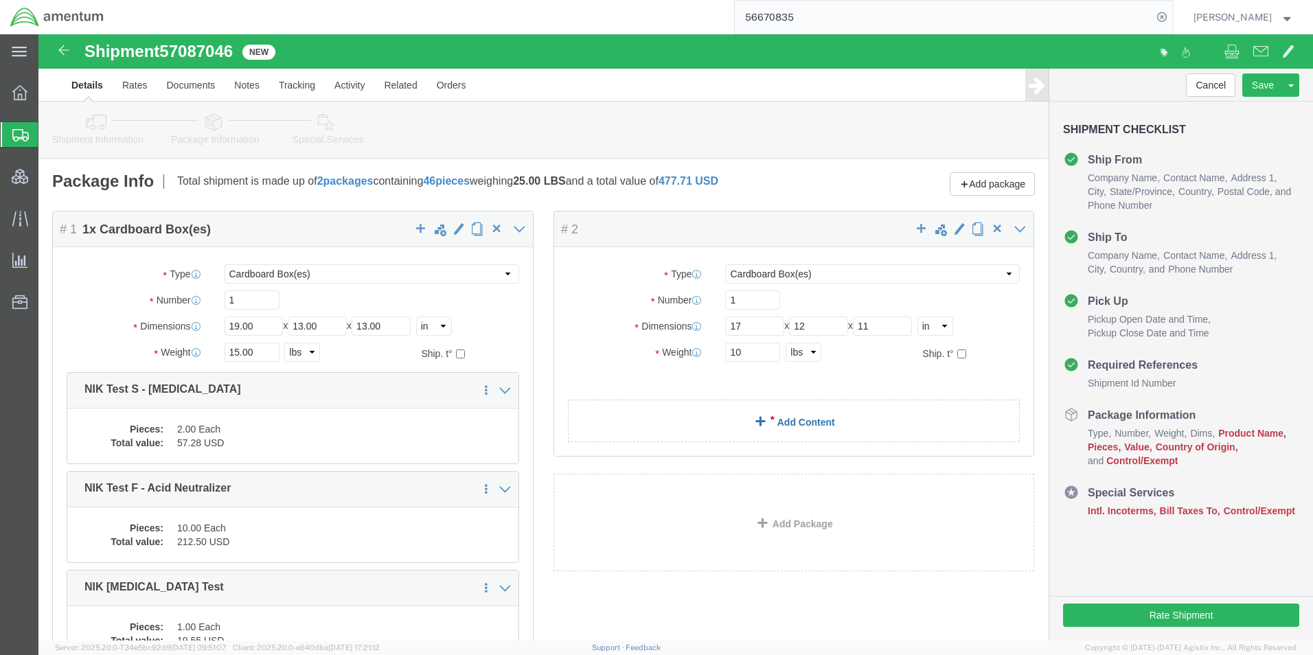
click link "Add Content"
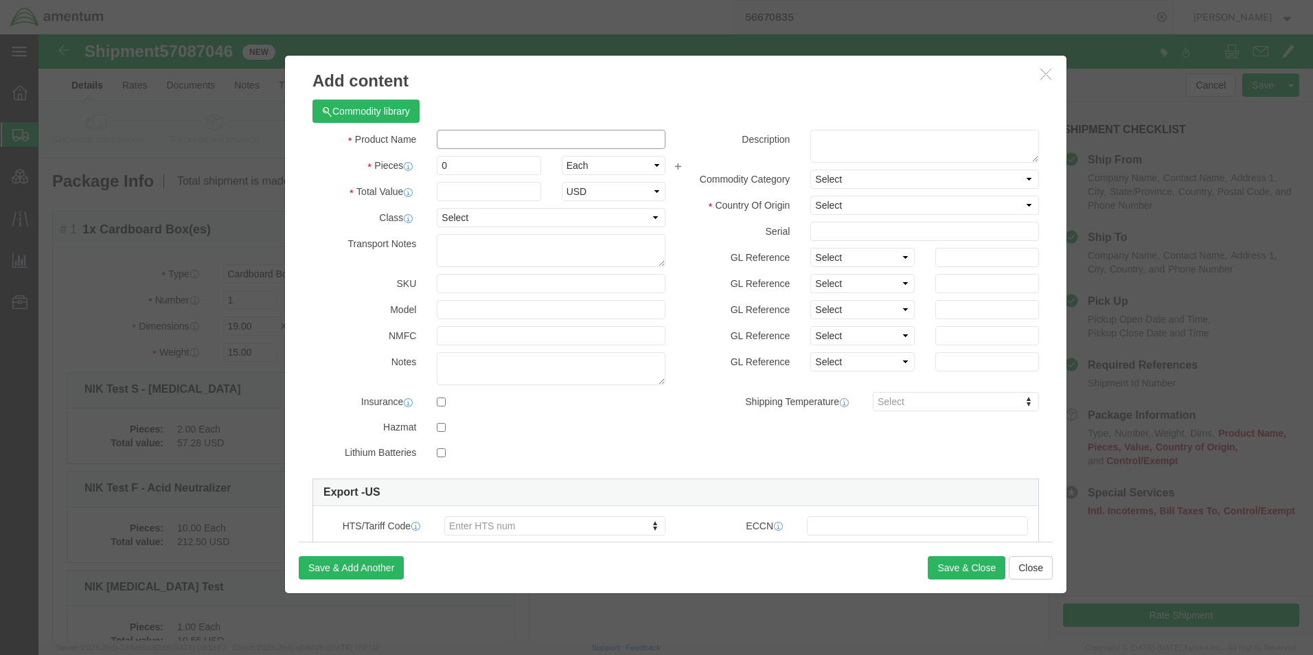
click input "text"
type input "G"
type input "GAUZE, NAR WOUND PACKING - 3" x 5 yrd"
type input "150"
select select "USD"
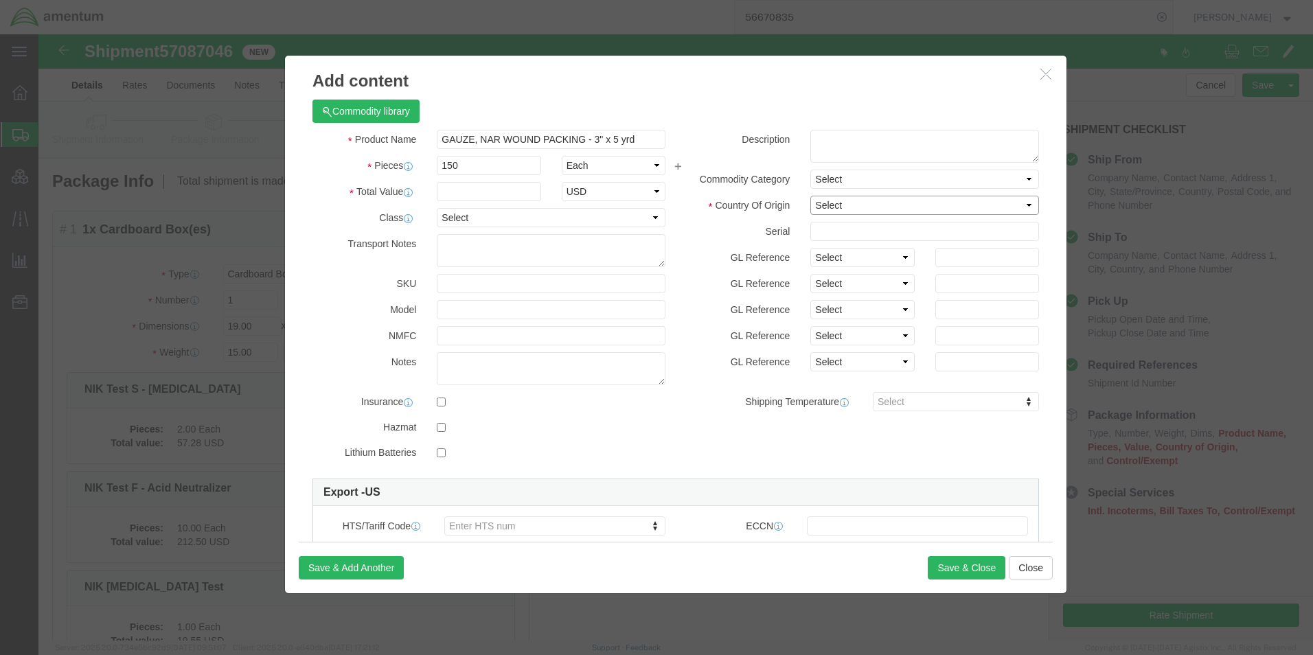
click select "Select [GEOGRAPHIC_DATA] [GEOGRAPHIC_DATA] [GEOGRAPHIC_DATA] [GEOGRAPHIC_DATA] …"
select select "US"
click select "Select [GEOGRAPHIC_DATA] [GEOGRAPHIC_DATA] [GEOGRAPHIC_DATA] [GEOGRAPHIC_DATA] …"
click textarea
type textarea "Item# 30-0054 Lot# MDR23250054"
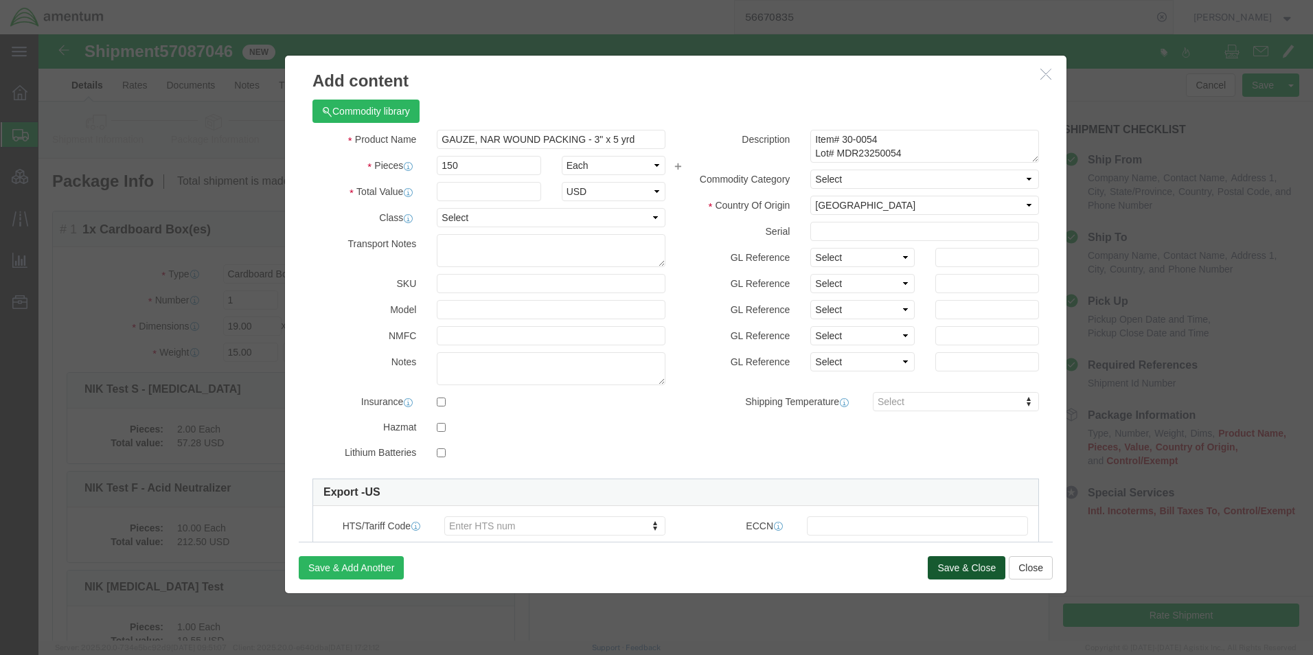
click button "Save & Close"
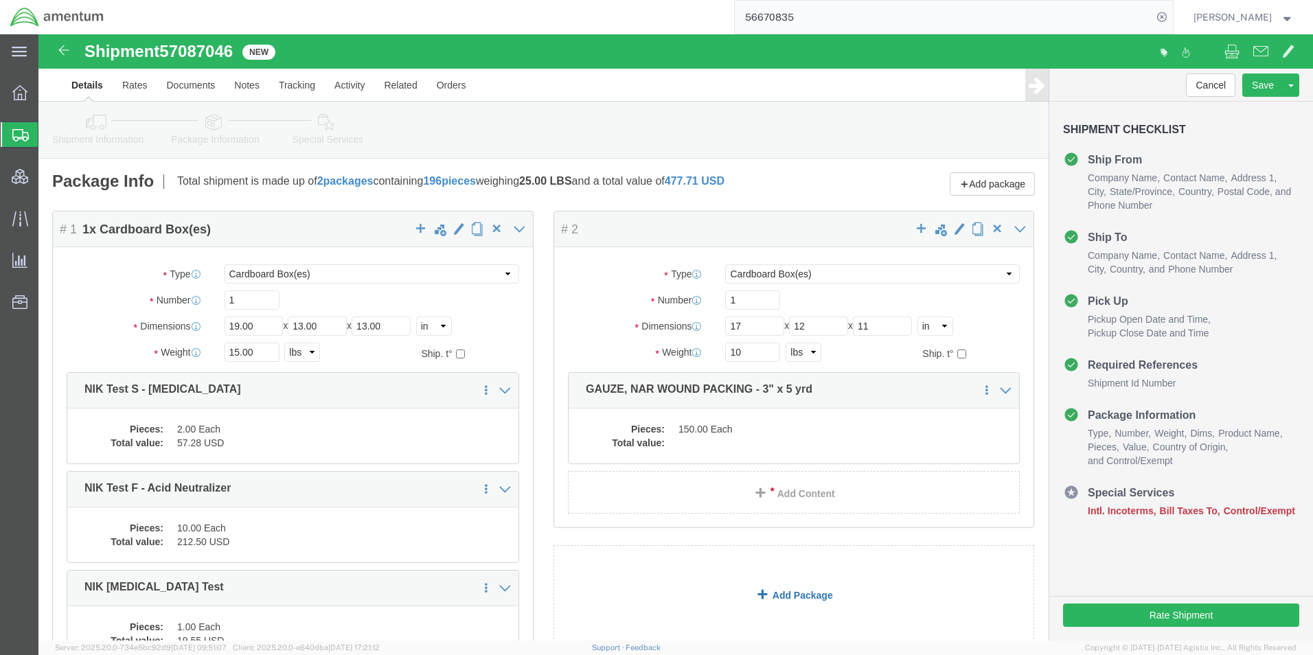
click link "Add Package"
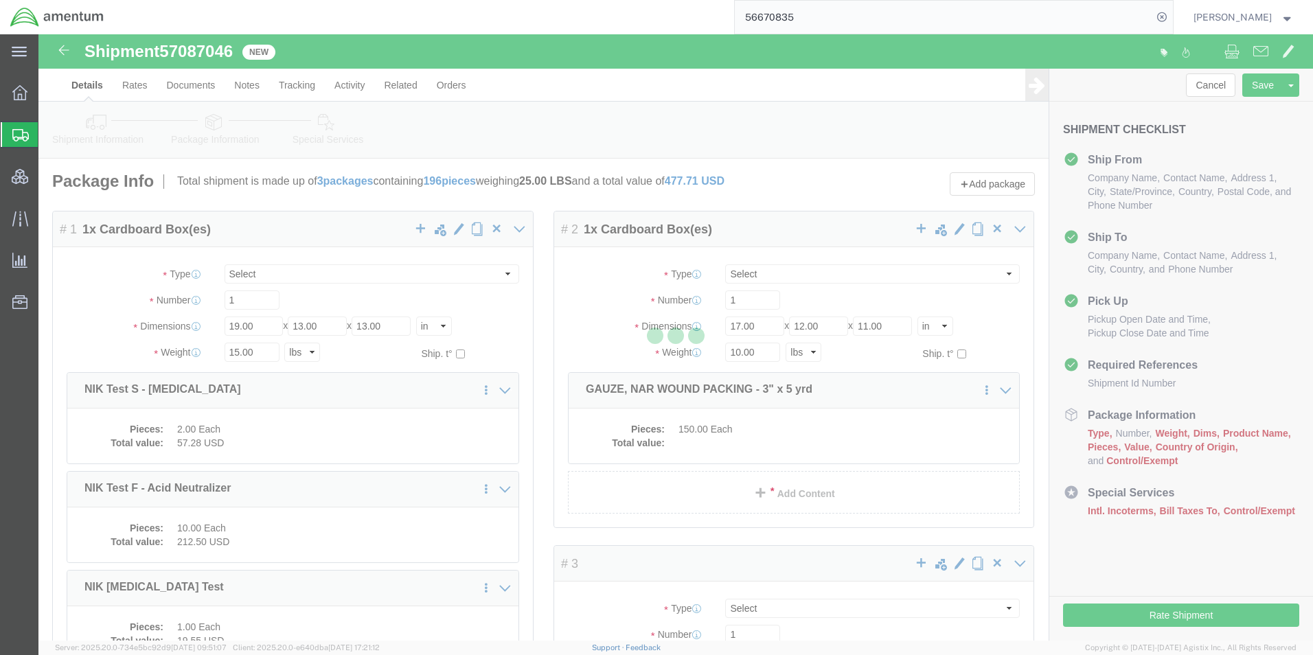
select select "CBOX"
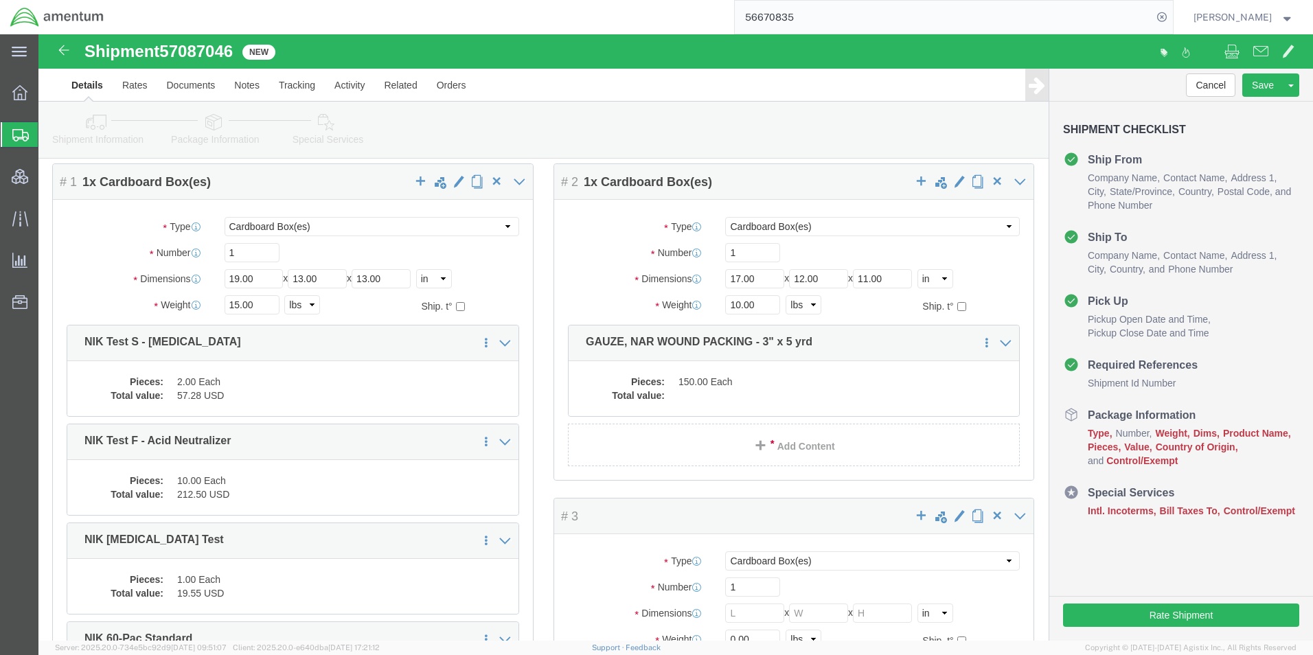
scroll to position [69, 0]
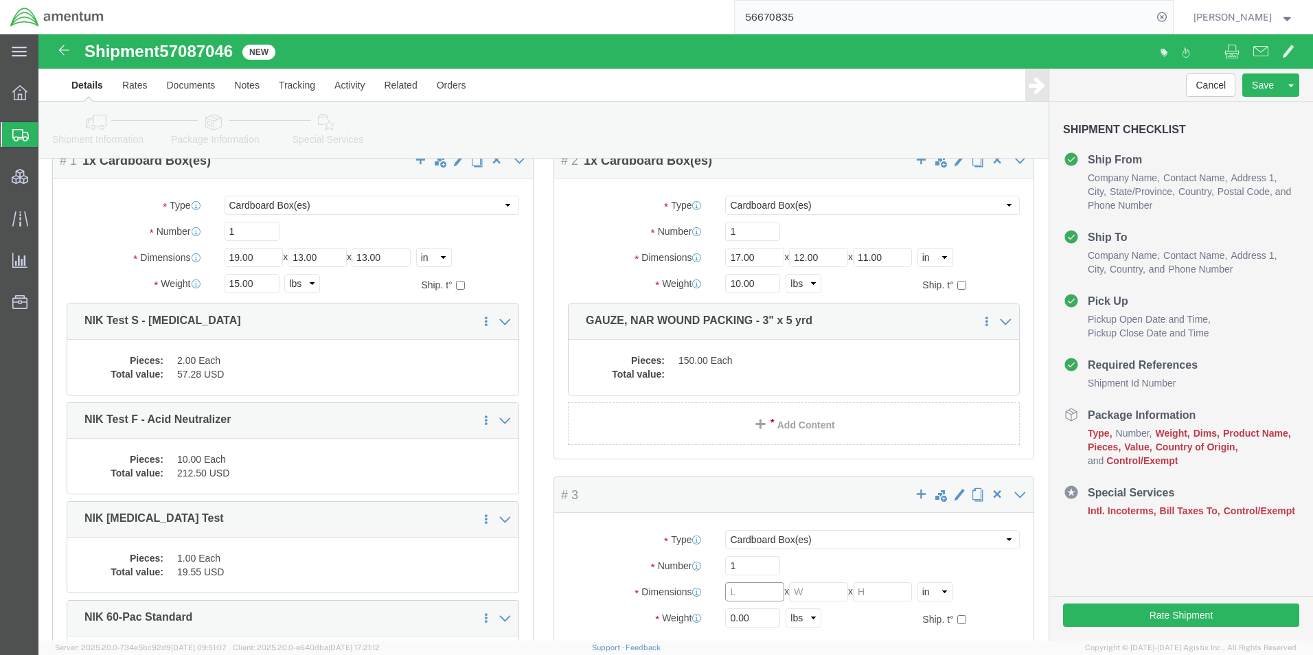
click input "text"
type input "24"
type input "16"
type input "13"
type input "36"
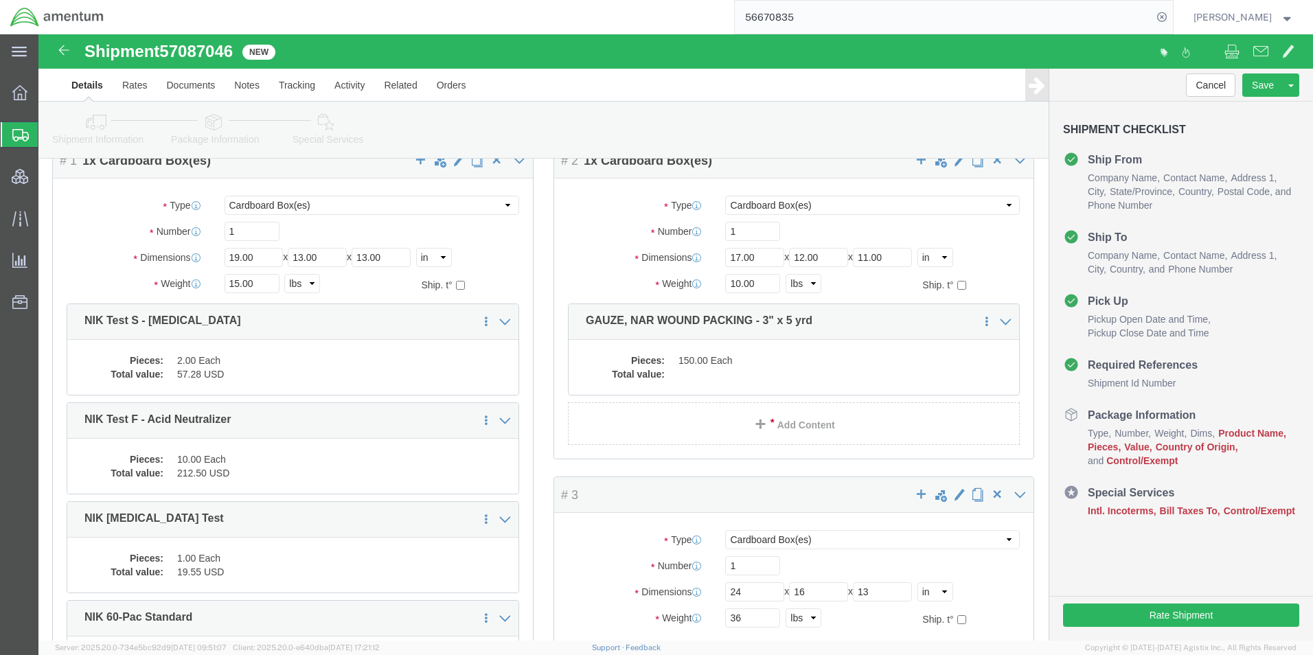
click label "Package Type"
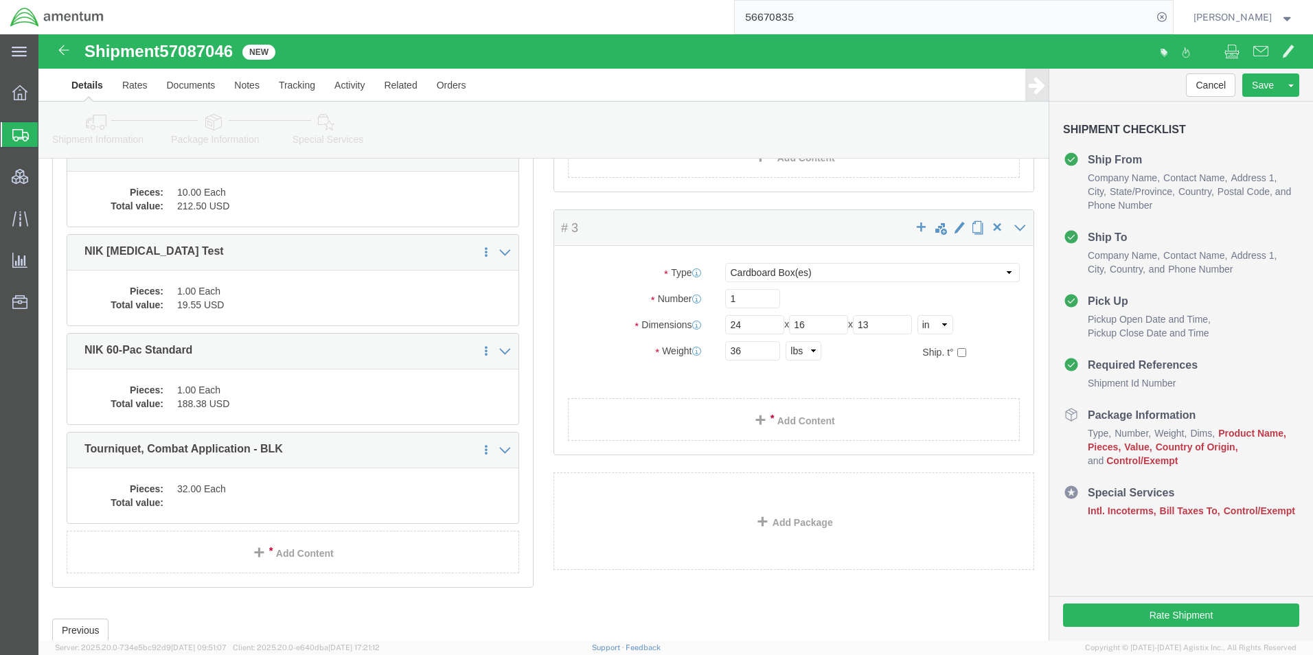
scroll to position [343, 0]
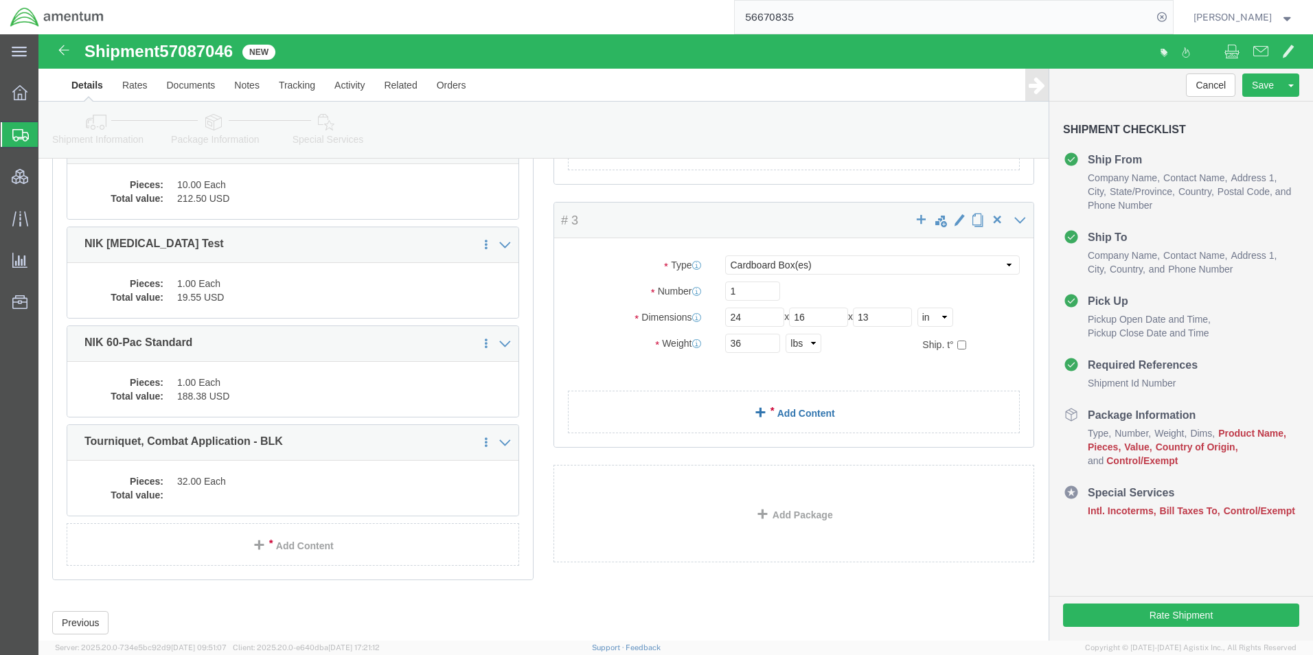
click link "Add Content"
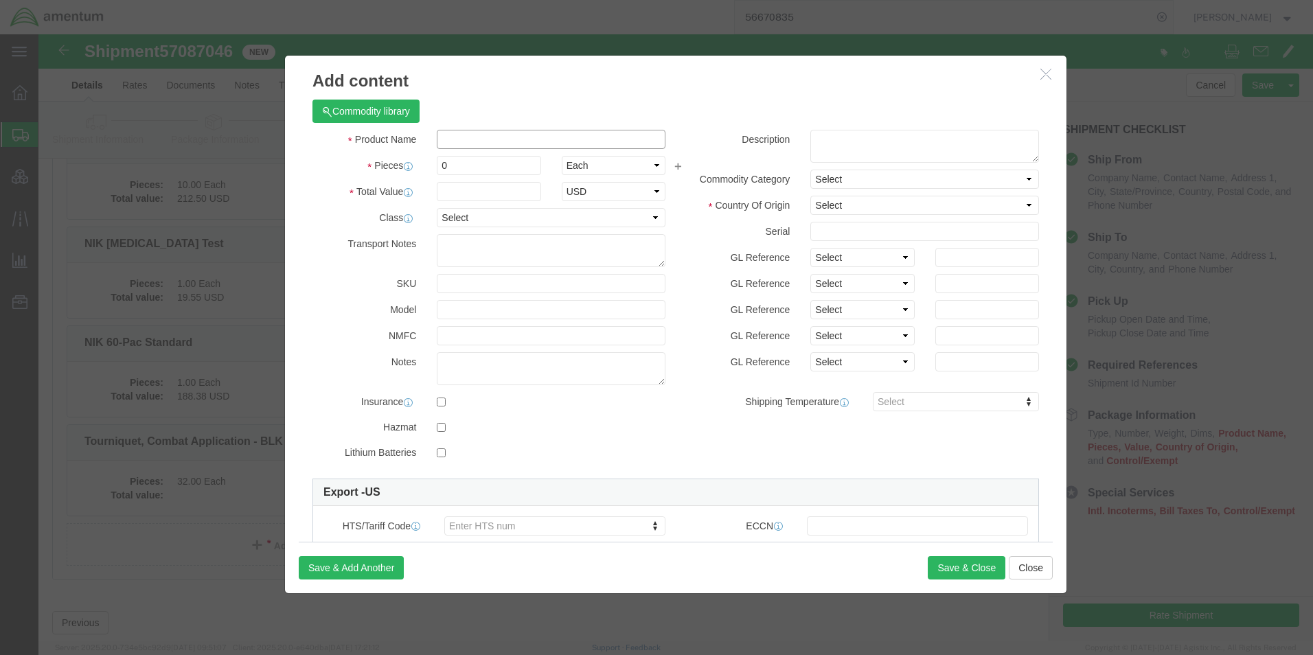
click input "text"
type input "KIT, EAGLE - BASIC - BLK"
type input "34"
click select "Select [GEOGRAPHIC_DATA] [GEOGRAPHIC_DATA] [GEOGRAPHIC_DATA] [GEOGRAPHIC_DATA] …"
select select "US"
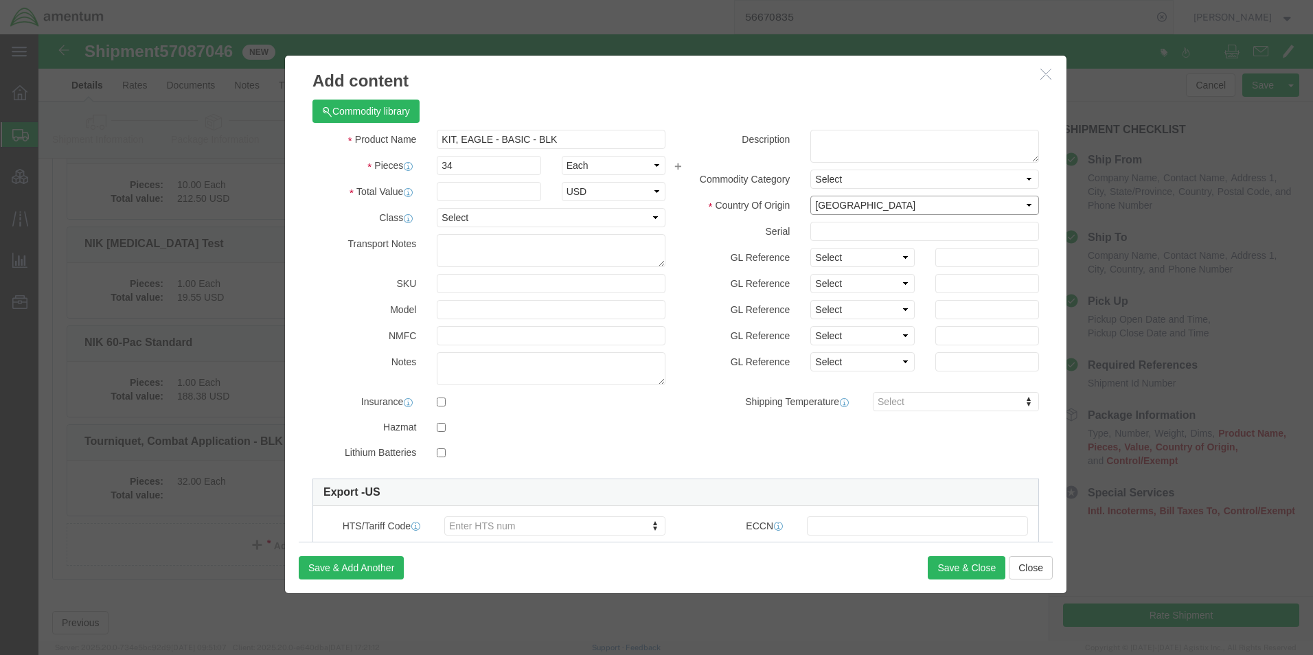
click select "Select [GEOGRAPHIC_DATA] [GEOGRAPHIC_DATA] [GEOGRAPHIC_DATA] [GEOGRAPHIC_DATA] …"
click textarea
type textarea "Item# 85-0177 Lot# 85-0177082925"
click button "Save & Close"
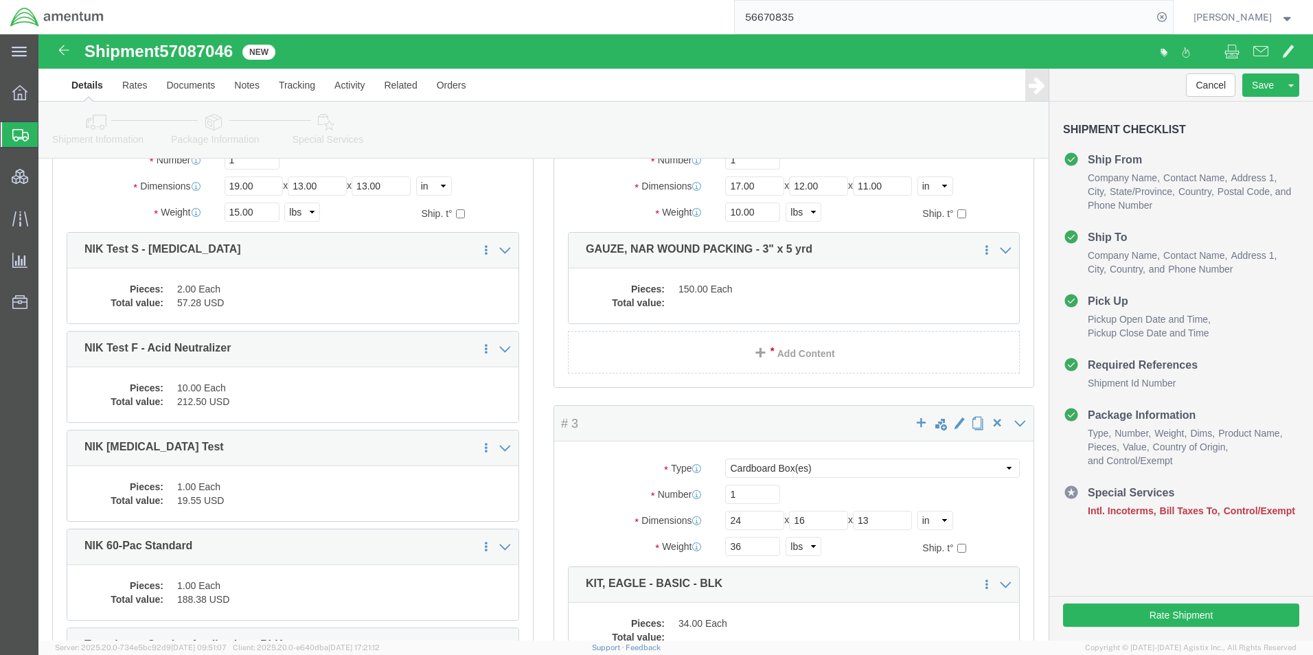
scroll to position [275, 0]
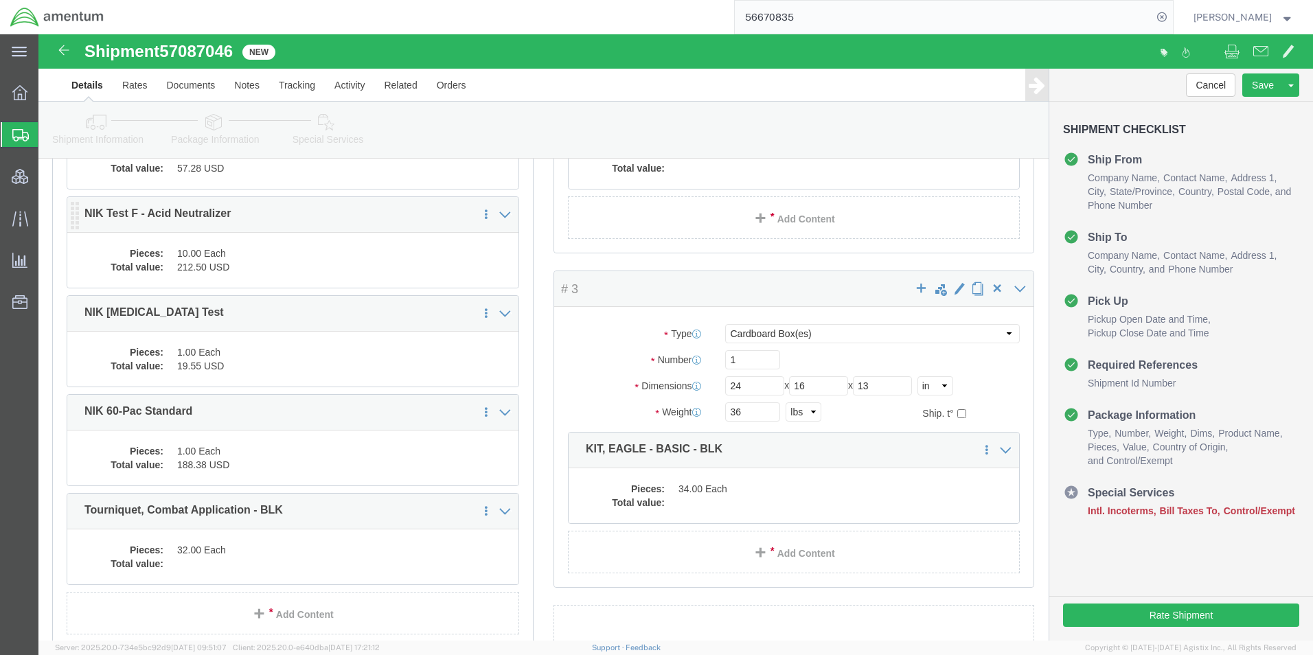
click div "Pieces: 10.00 Each Total value: 212.50 USD"
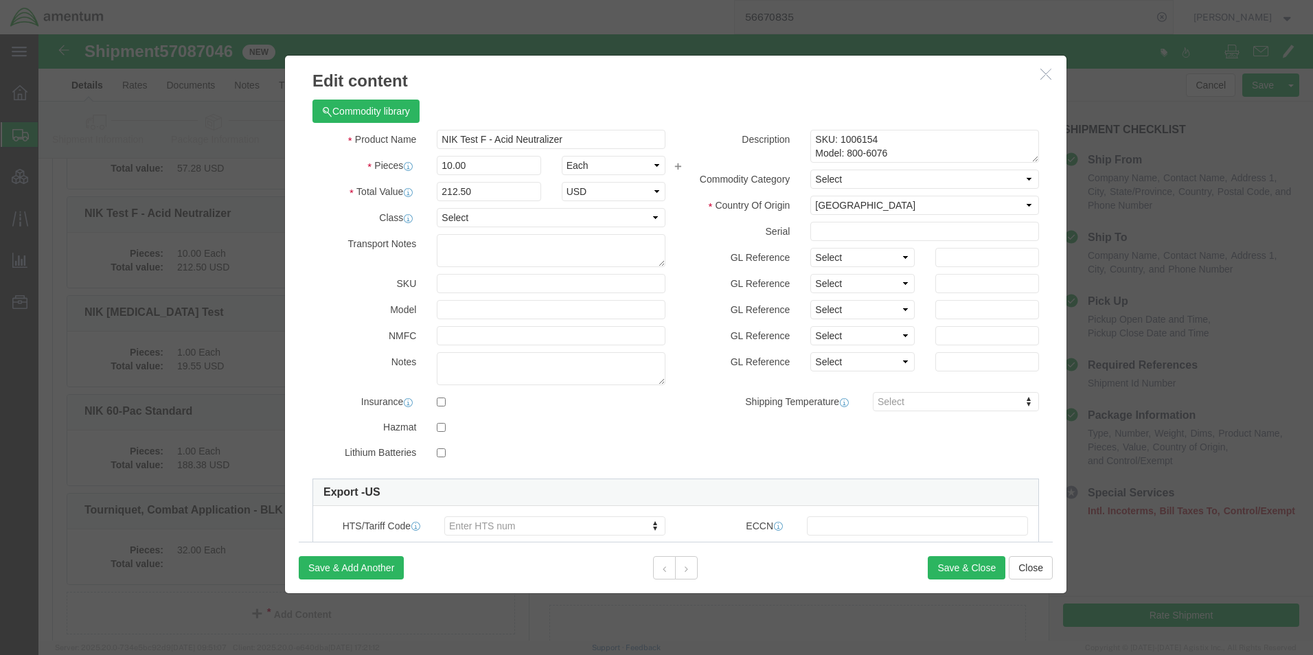
click icon "button"
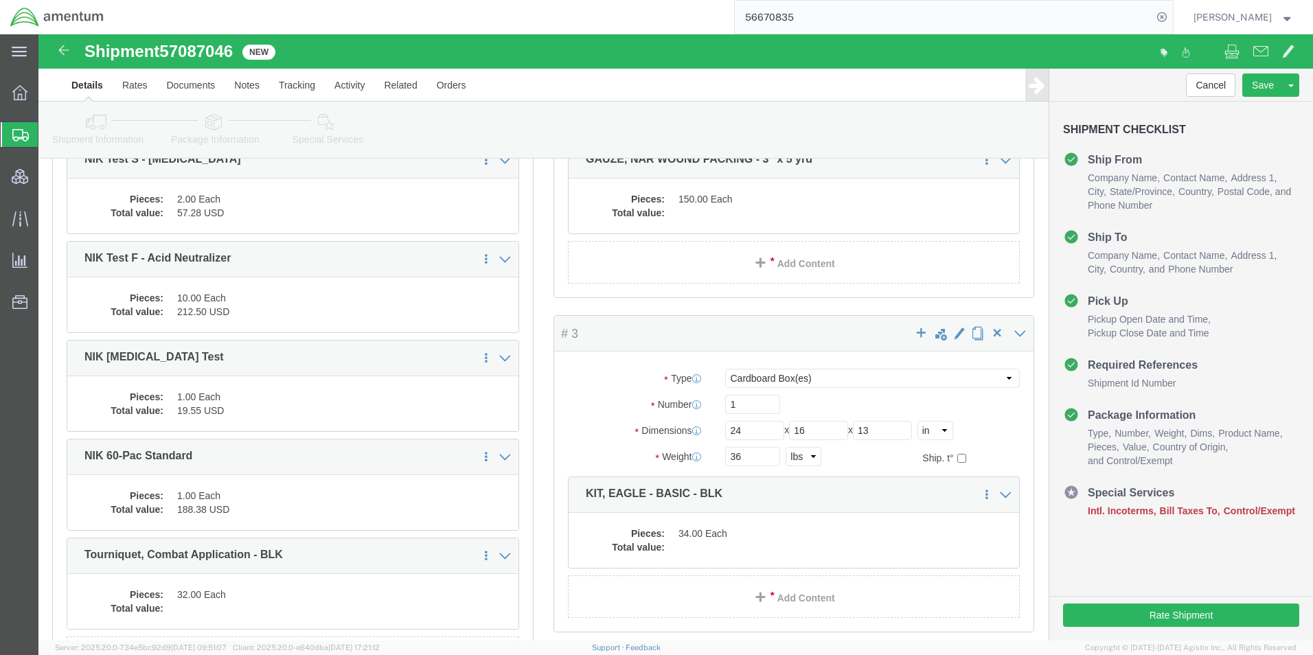
scroll to position [206, 0]
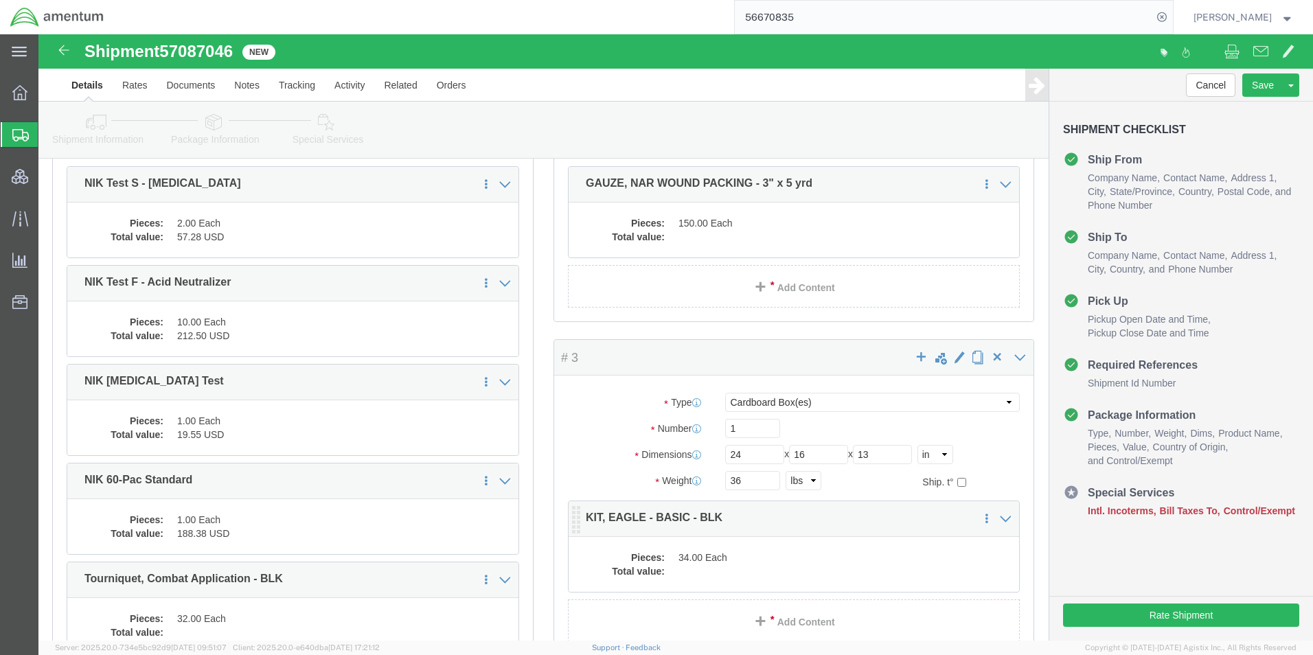
click dd
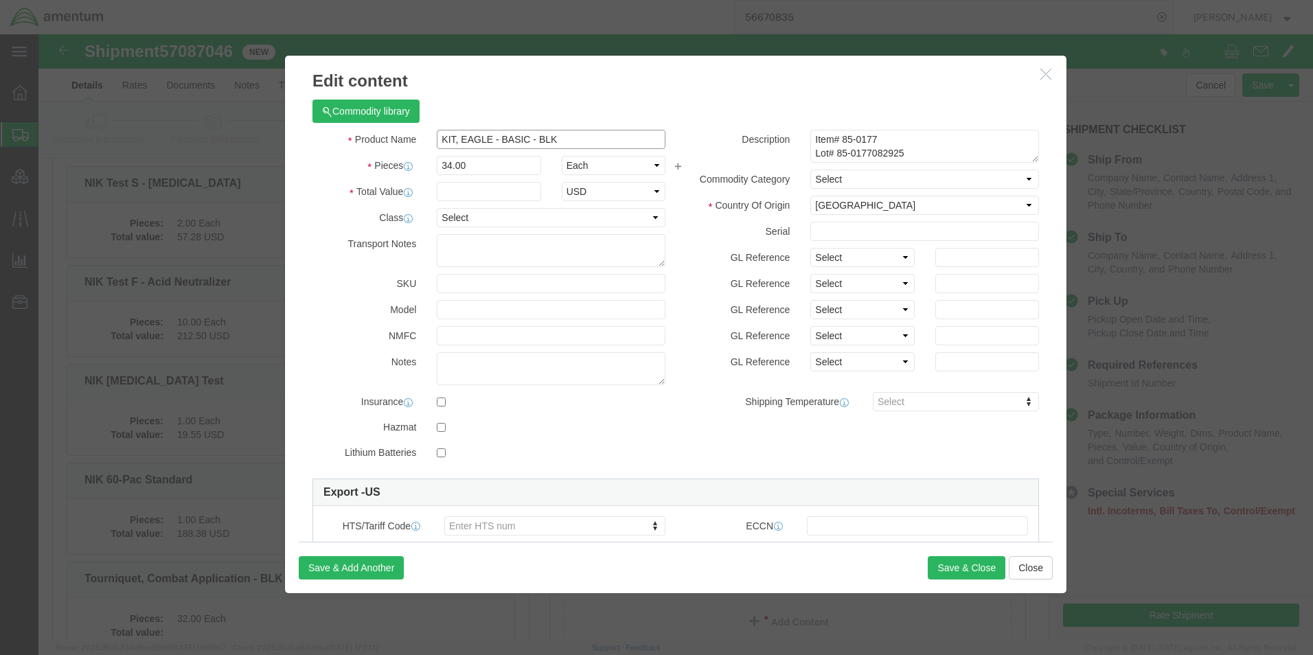
click input "KIT, EAGLE - BASIC - BLK"
type input "KIT, EAGLE IFAK - BASIC - BLK"
click input "text"
type input "3977.66"
select select "USD"
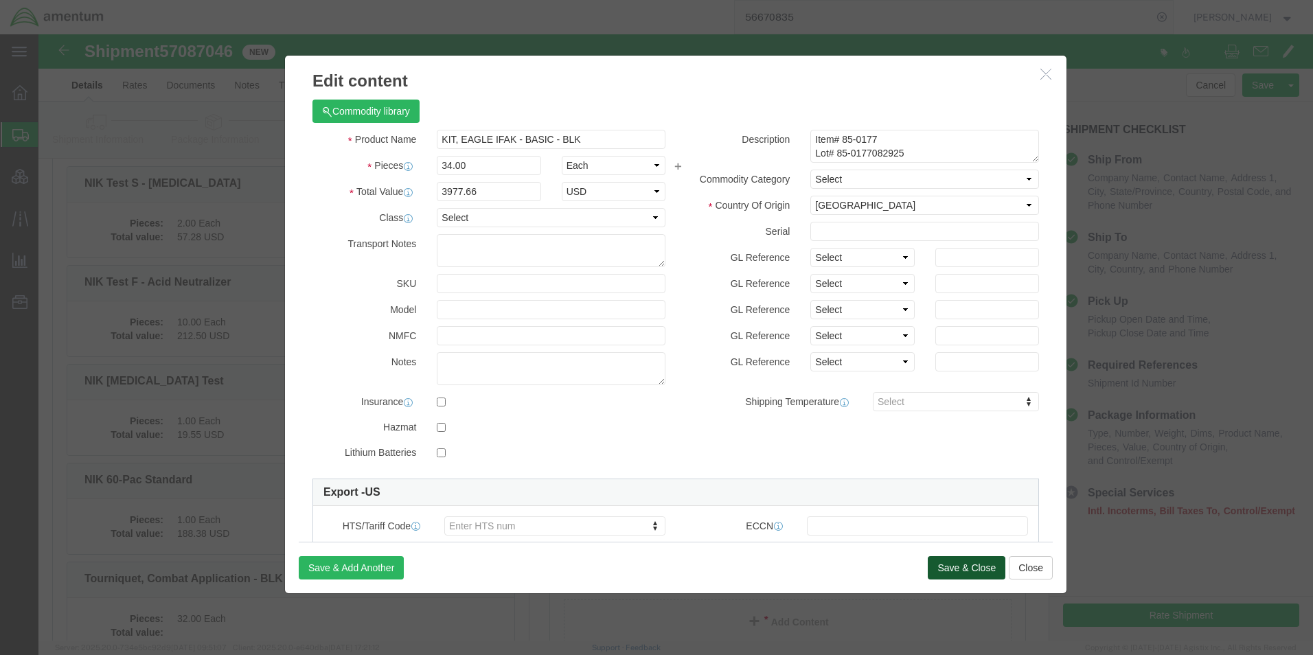
click button "Save & Close"
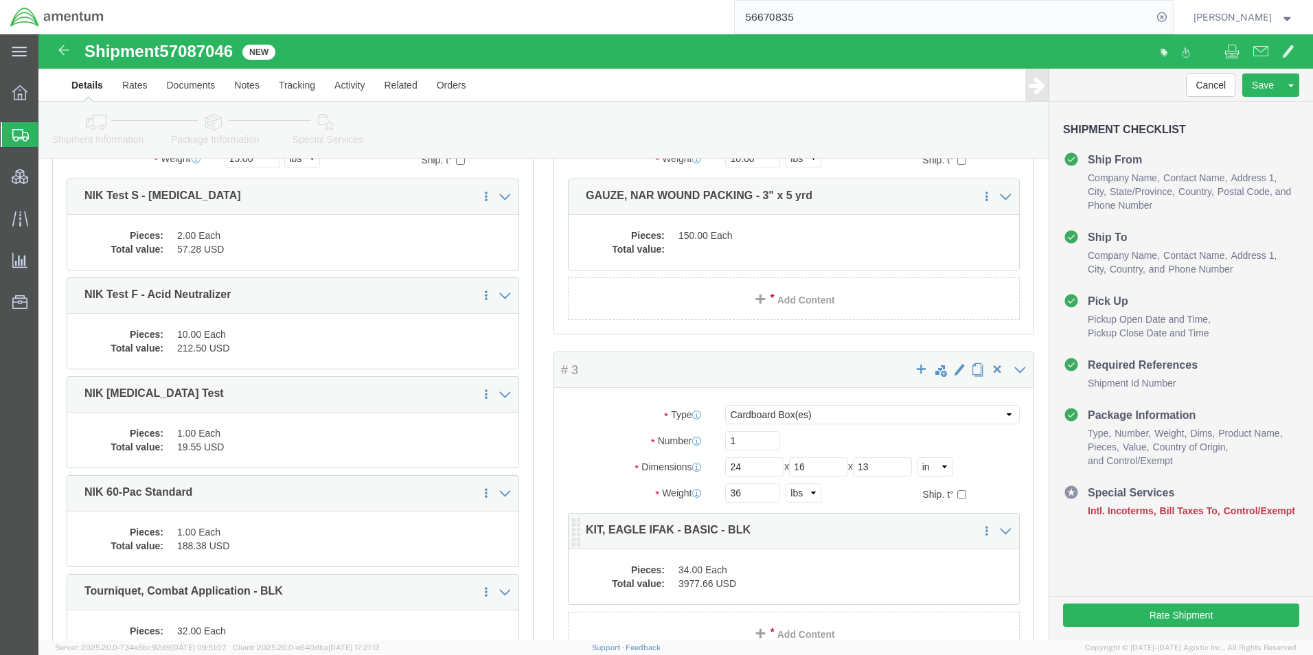
scroll to position [69, 0]
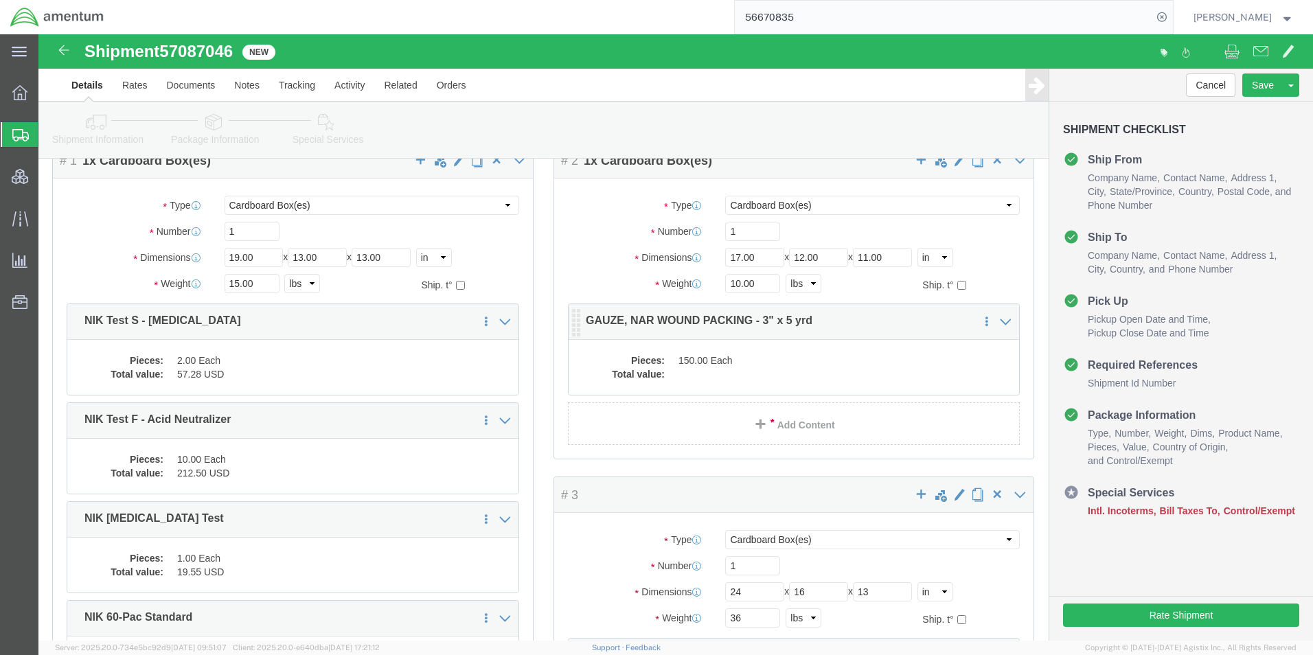
click dd "150.00 Each"
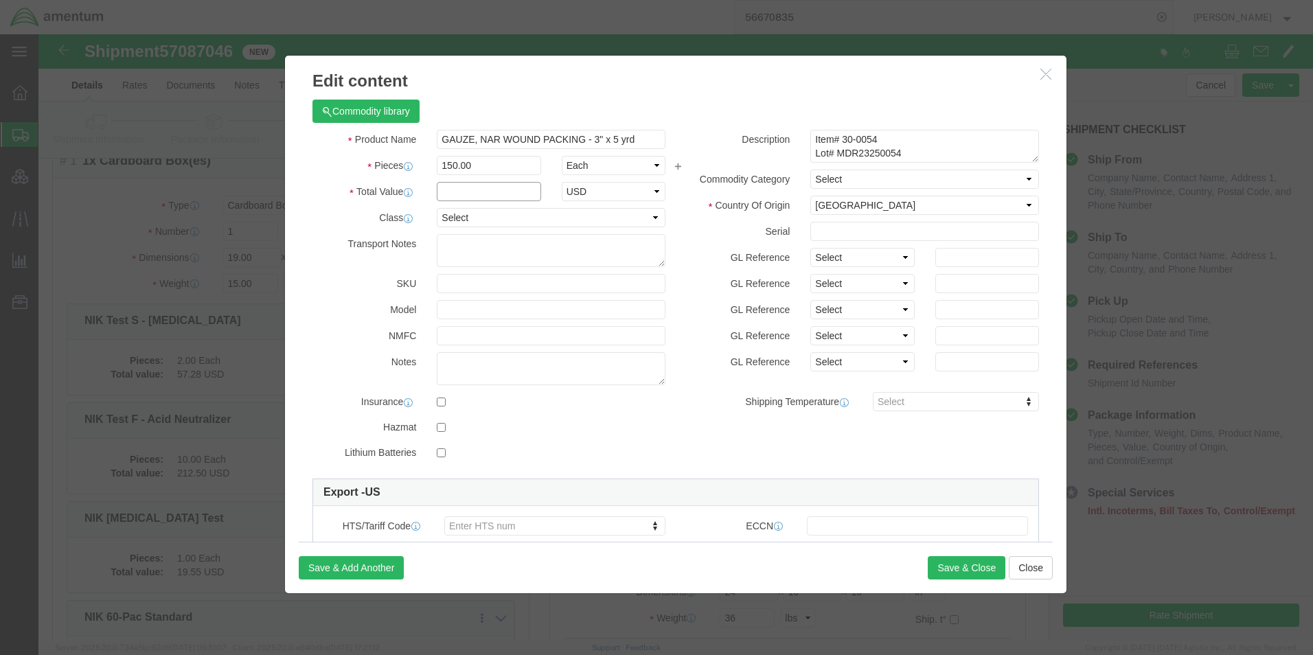
click input "text"
type input "673.50"
select select "USD"
click button "Save & Close"
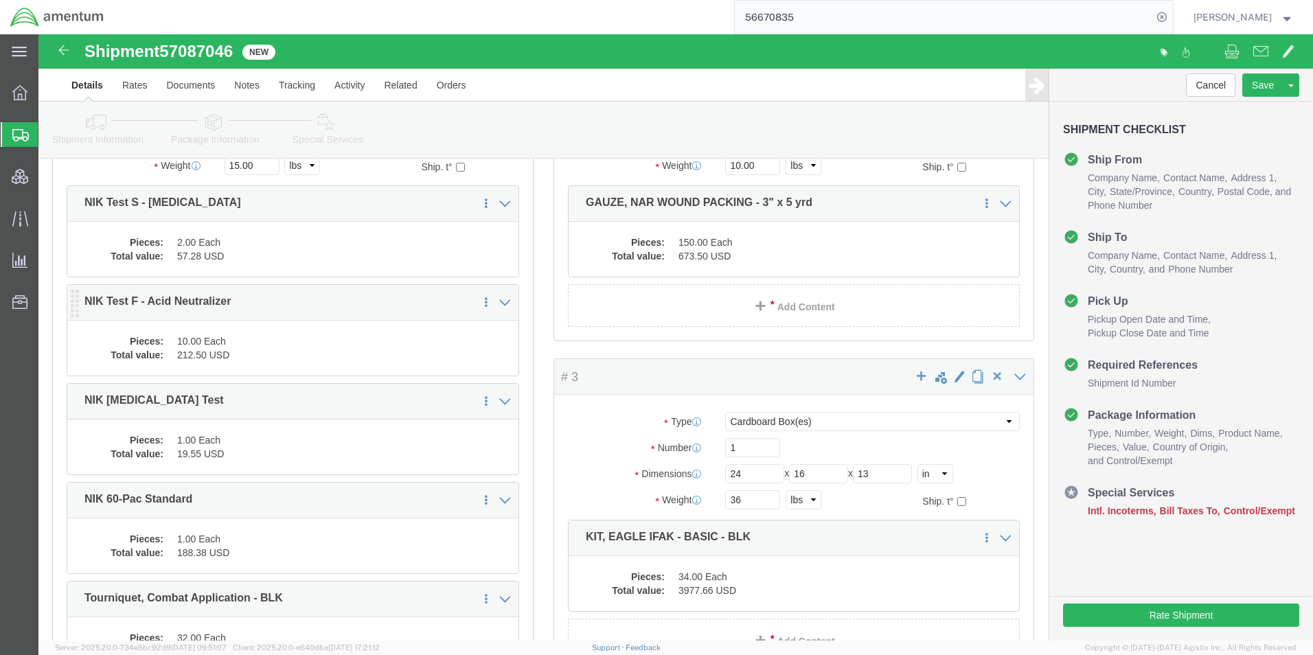
scroll to position [426, 0]
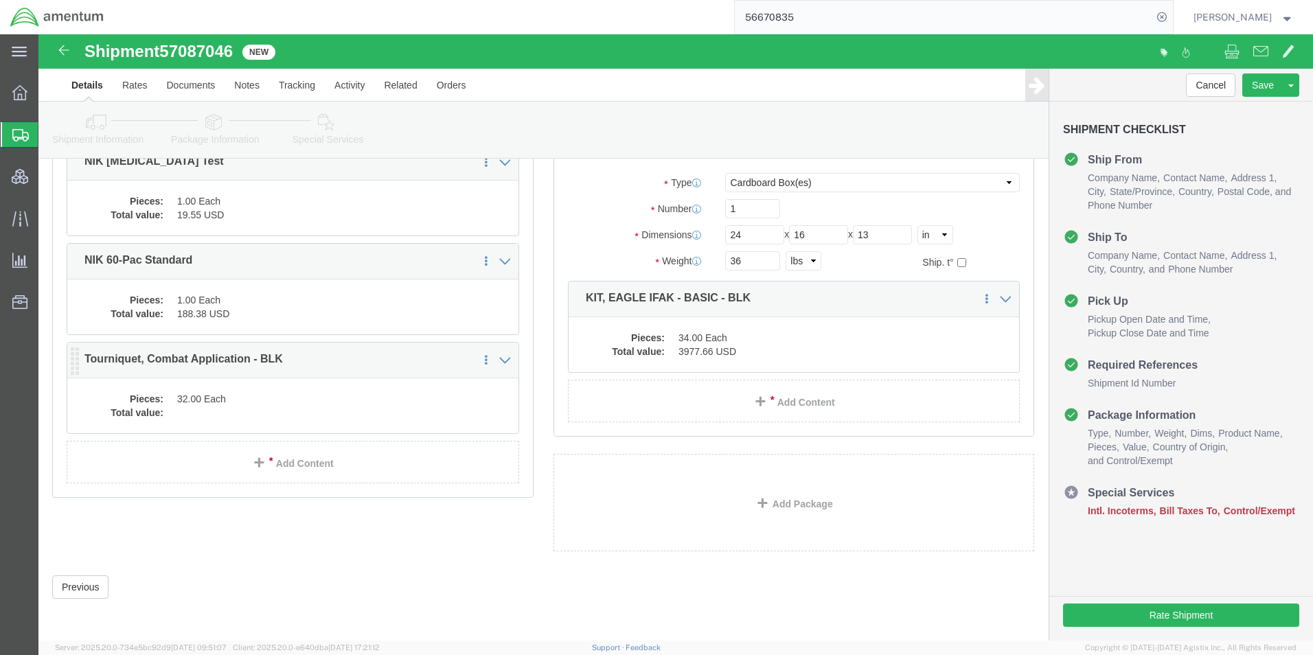
click dd
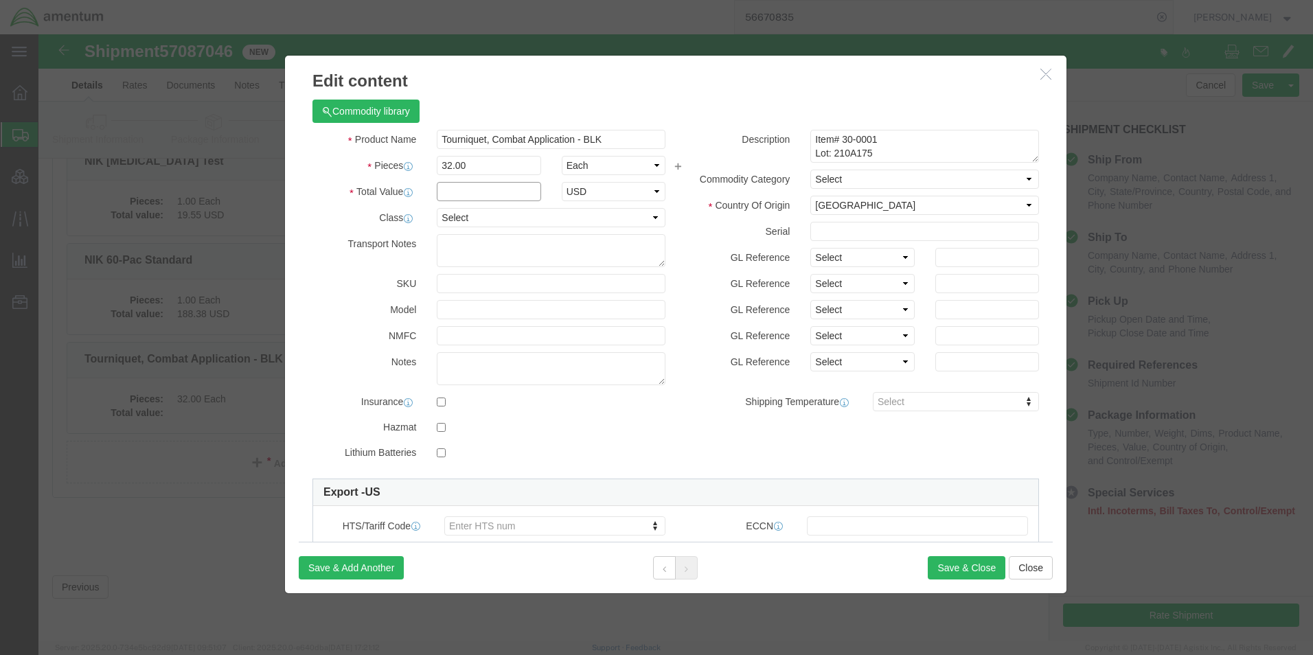
click input "text"
type input "1087.68"
select select "USD"
click button "Save & Close"
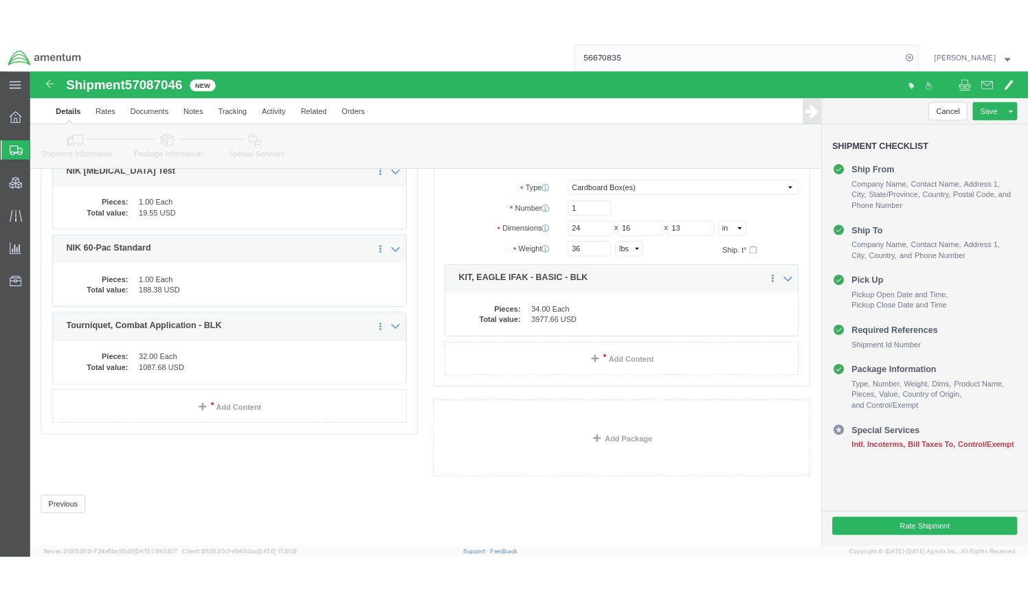
scroll to position [0, 0]
